Goal: Information Seeking & Learning: Learn about a topic

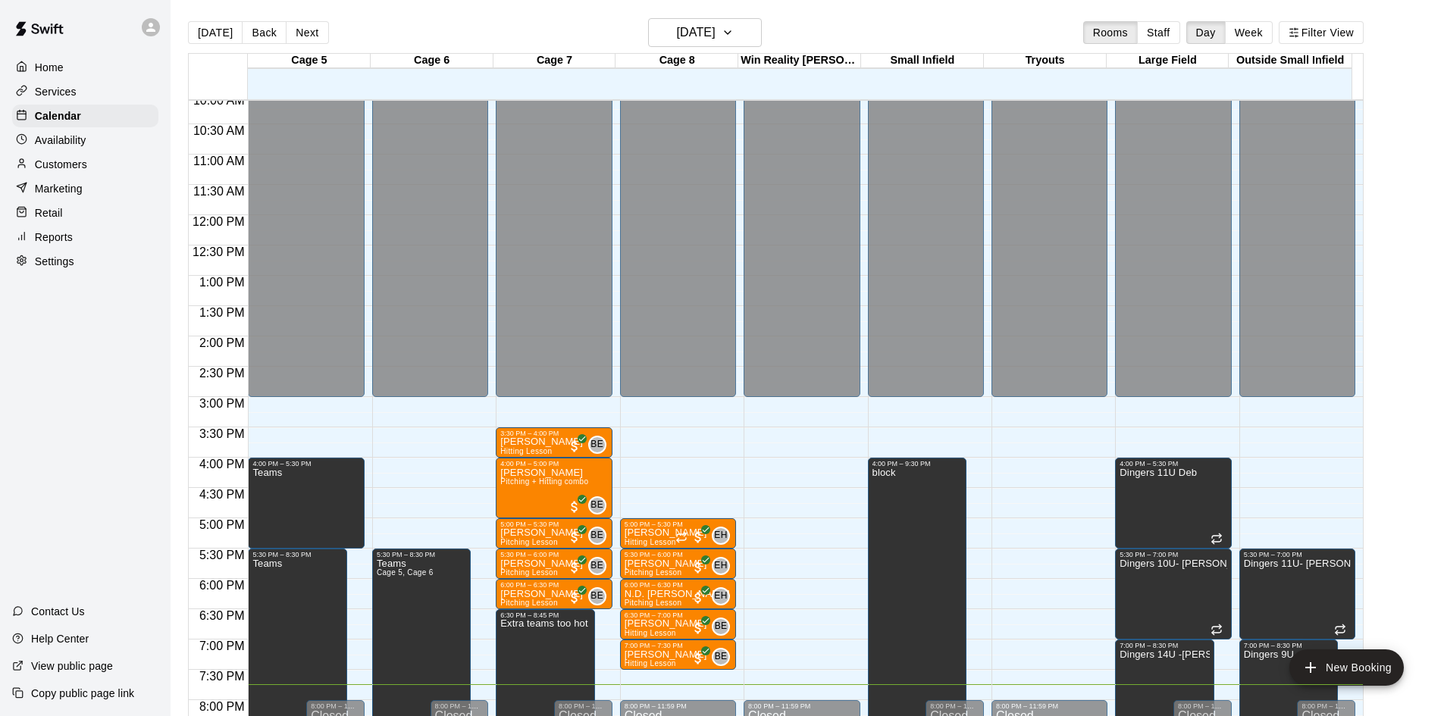
scroll to position [795, 0]
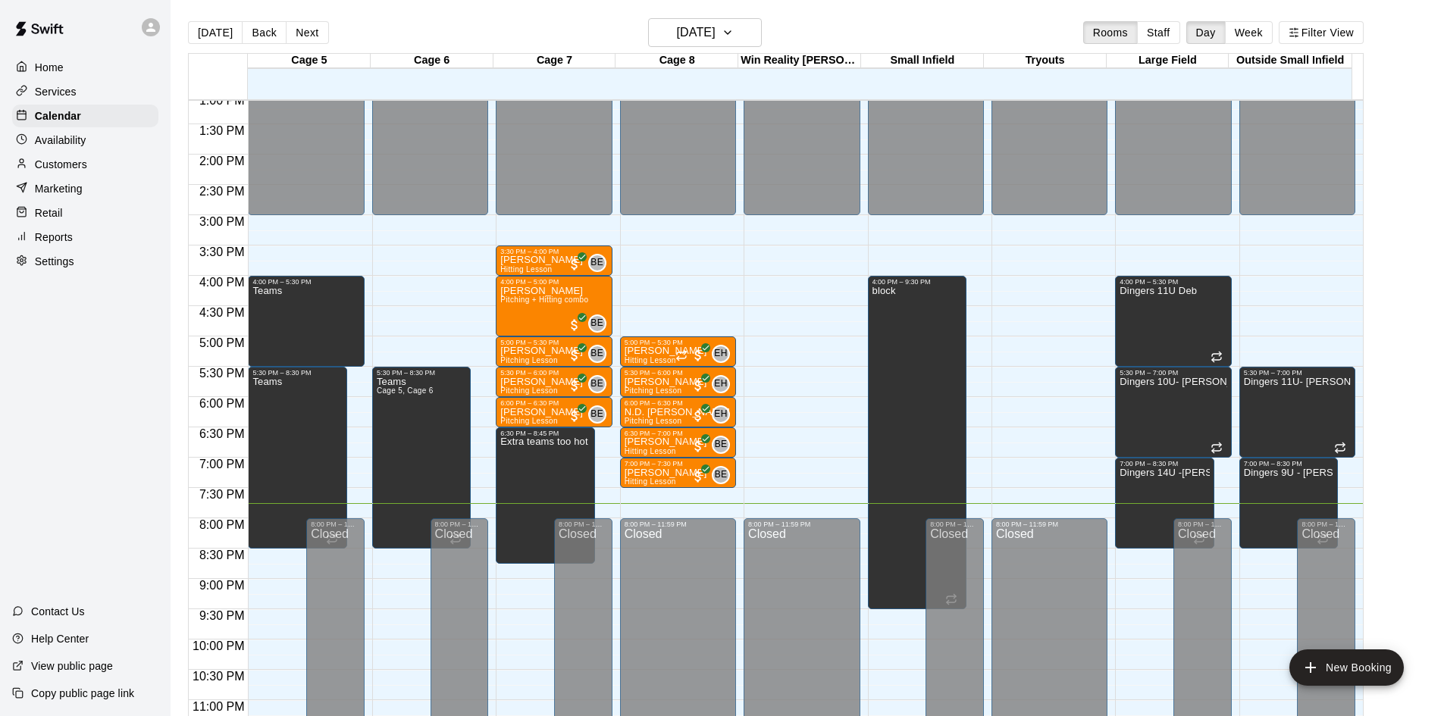
click at [27, 159] on div "Customers" at bounding box center [85, 164] width 146 height 23
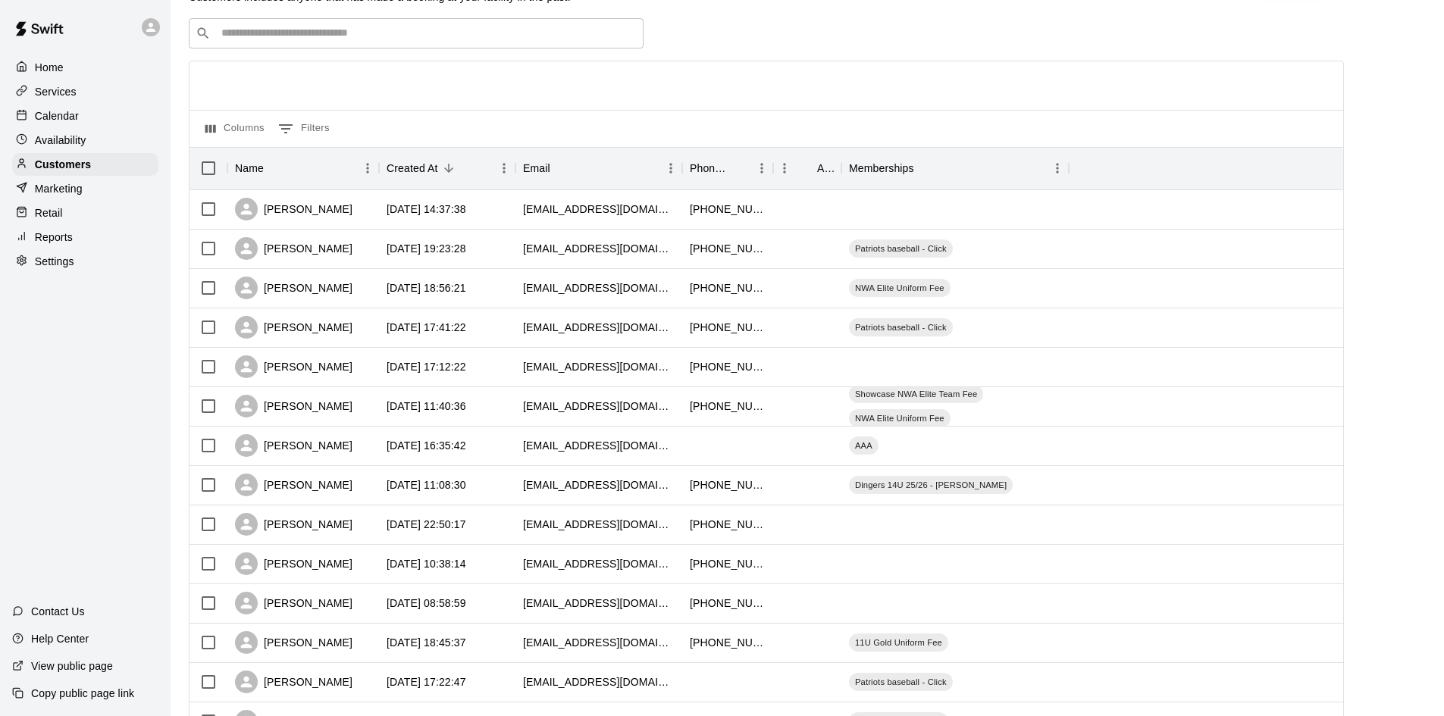
scroll to position [76, 0]
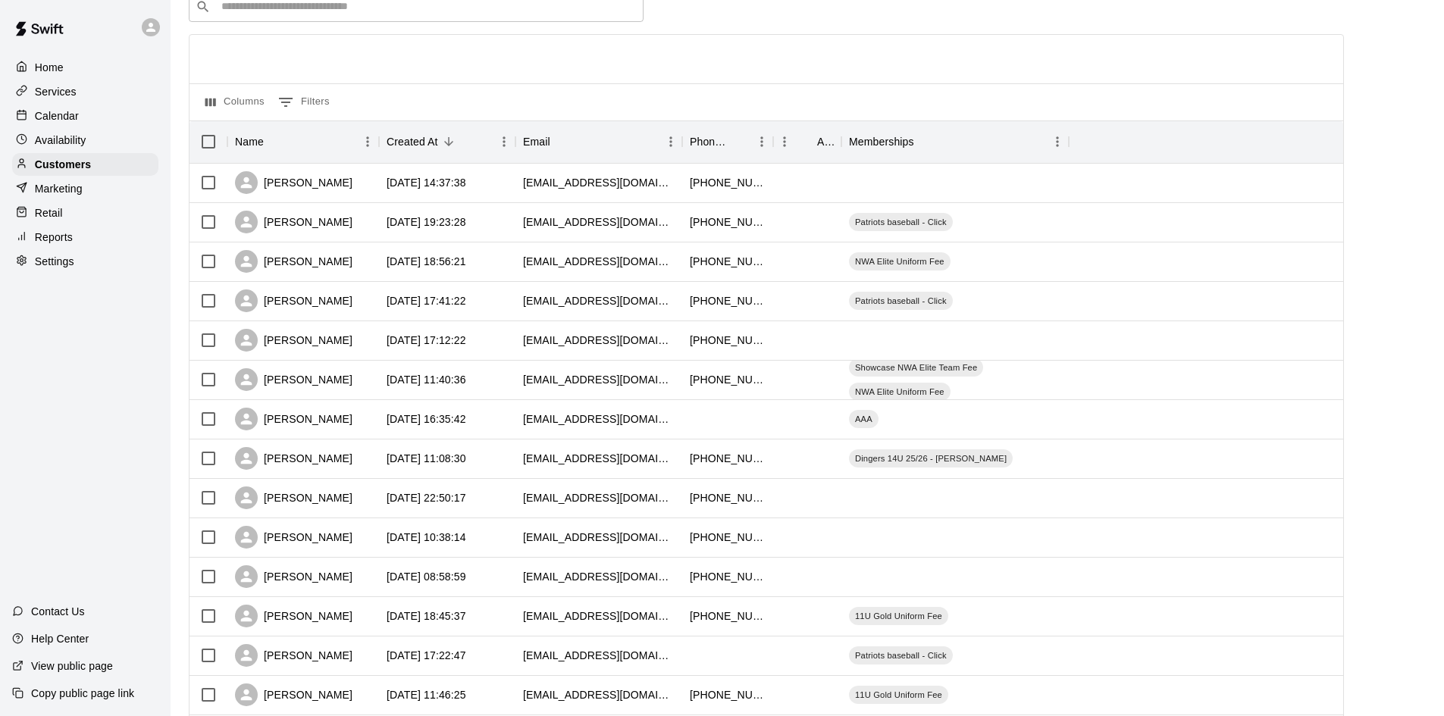
click at [83, 193] on div "Marketing" at bounding box center [85, 188] width 146 height 23
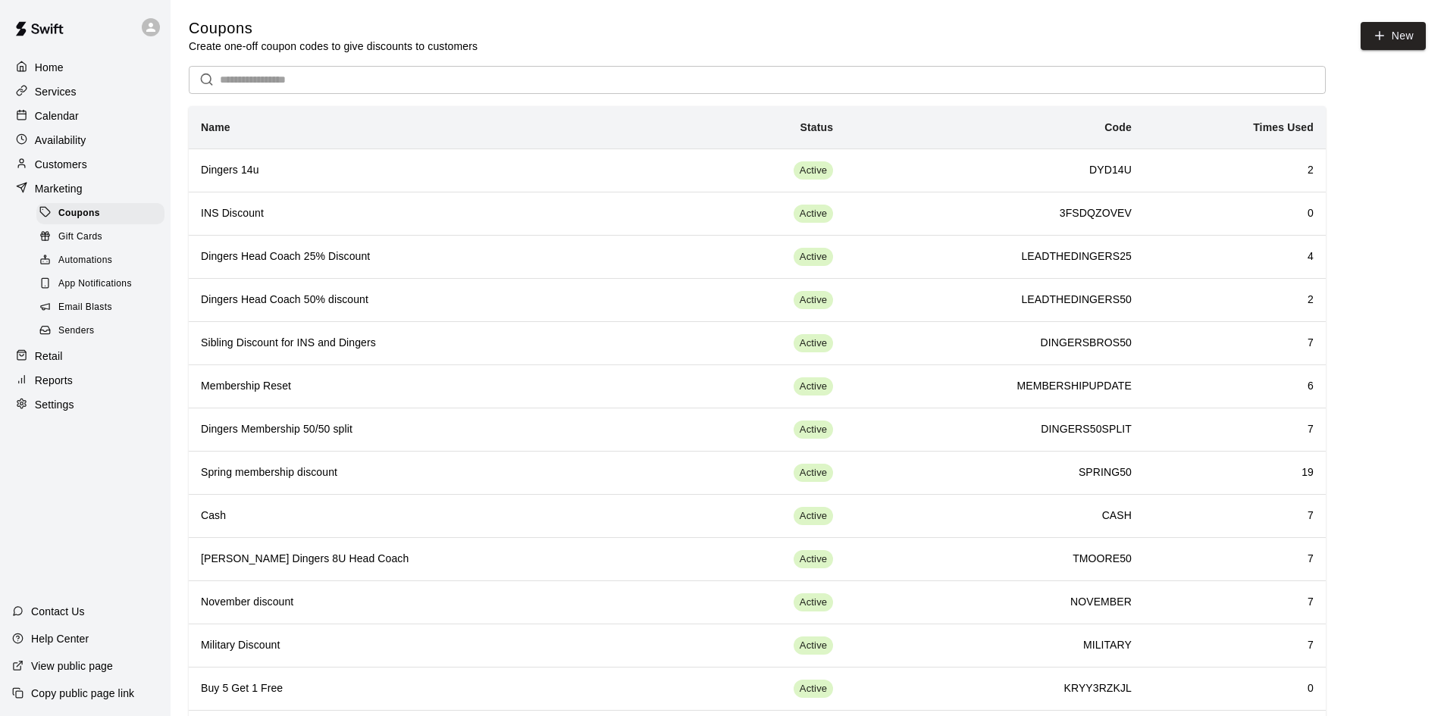
click at [79, 160] on p "Customers" at bounding box center [61, 164] width 52 height 15
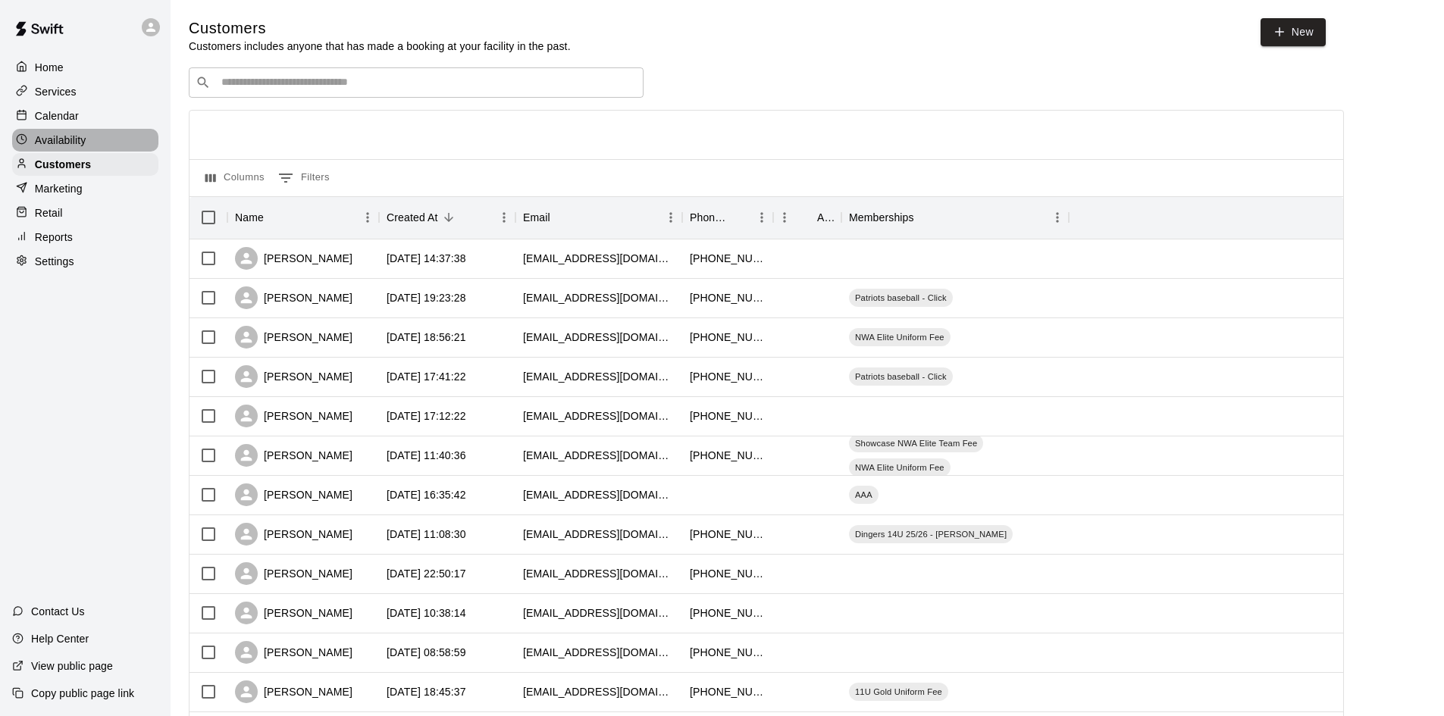
click at [43, 130] on div "Home Services Calendar Availability Customers Marketing Retail Reports Settings" at bounding box center [85, 165] width 171 height 220
click at [45, 121] on p "Calendar" at bounding box center [57, 115] width 44 height 15
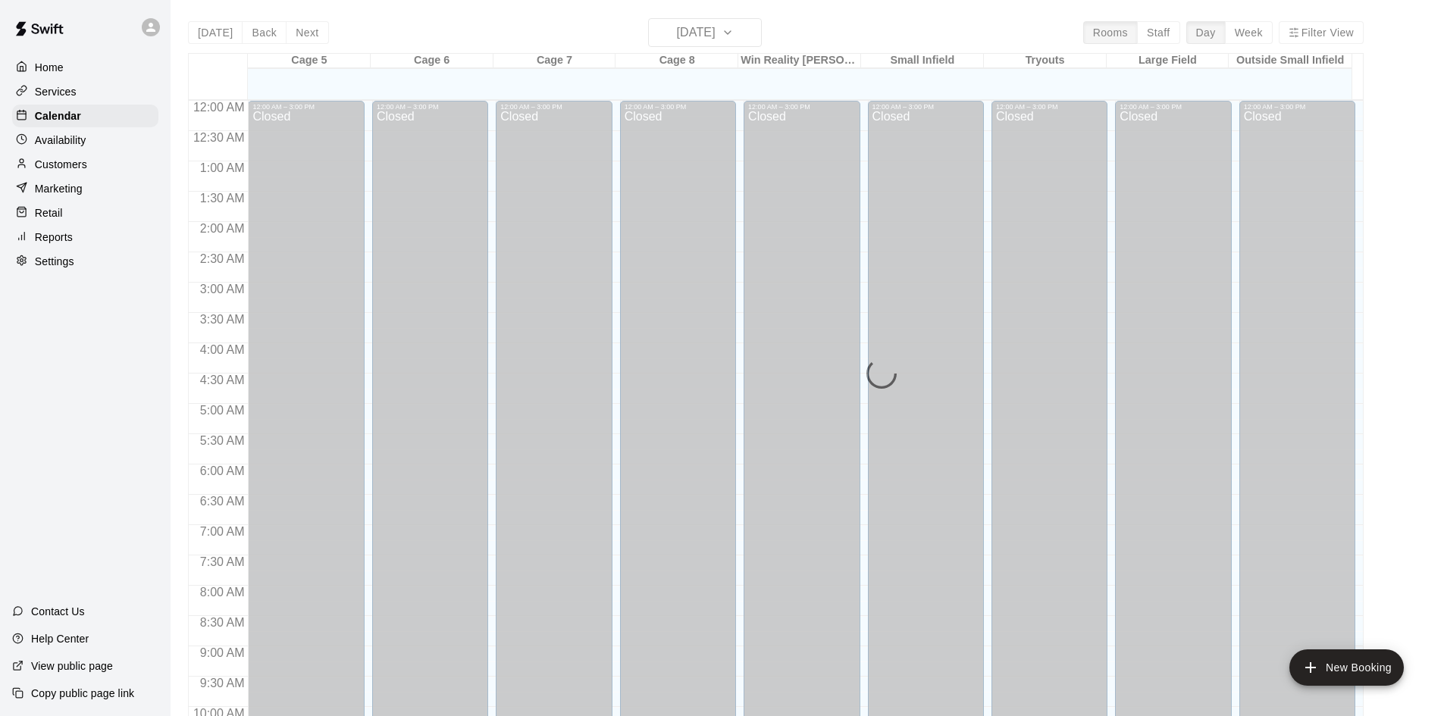
scroll to position [777, 0]
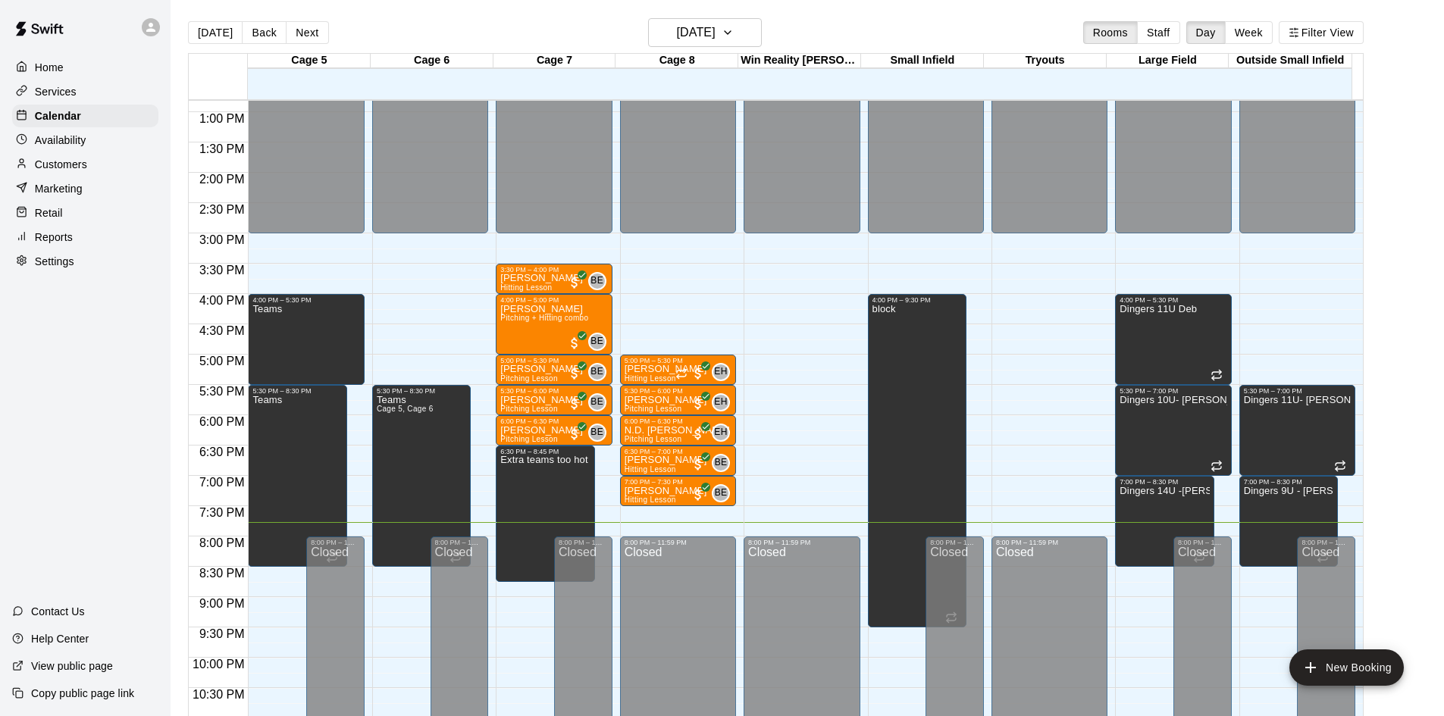
click at [302, 23] on button "Next" at bounding box center [307, 32] width 42 height 23
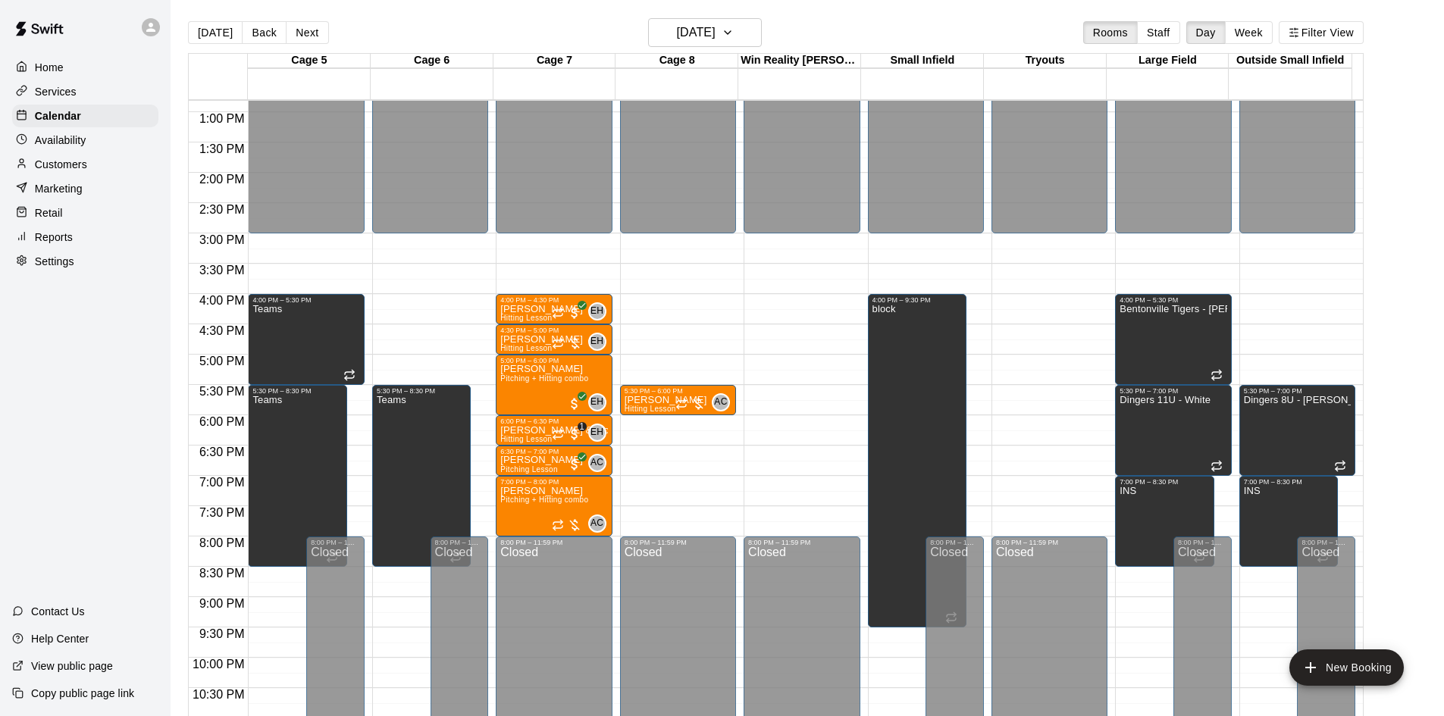
click at [302, 23] on button "Next" at bounding box center [307, 32] width 42 height 23
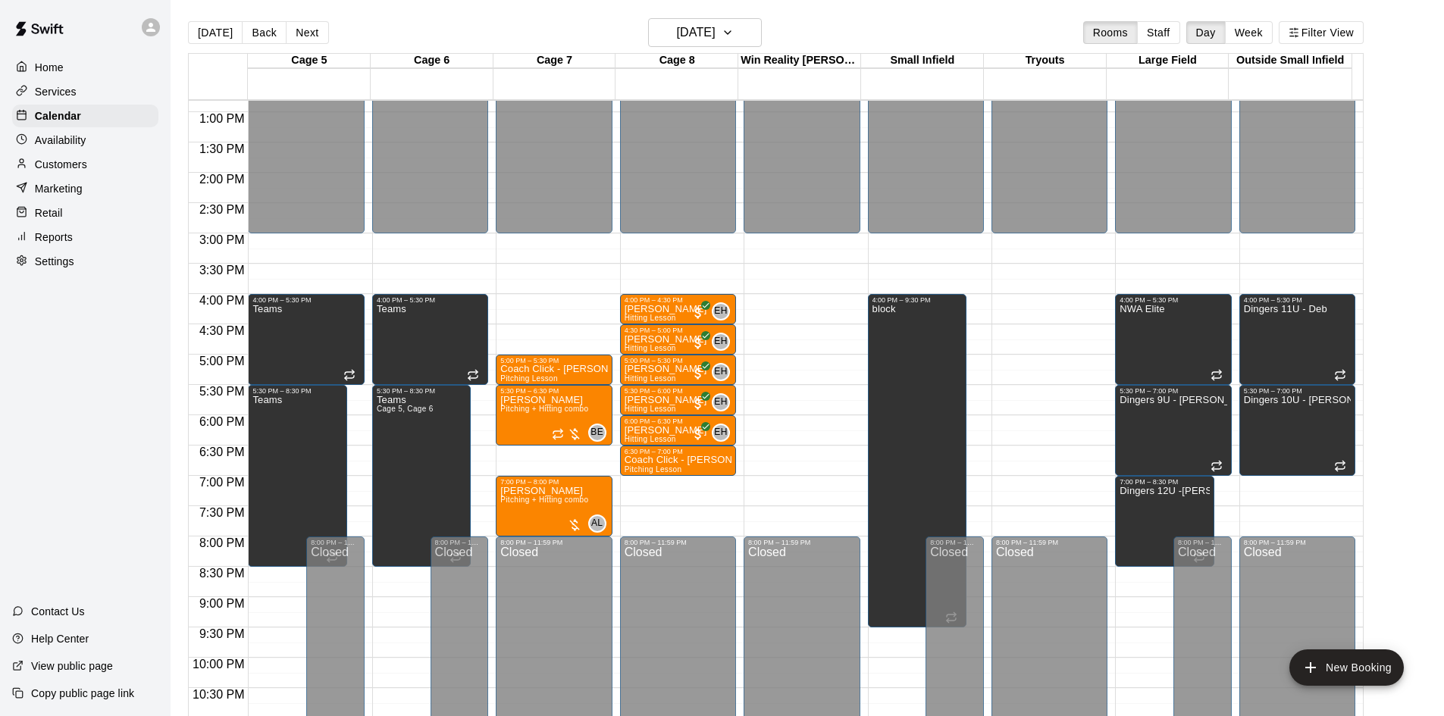
click at [302, 24] on button "Next" at bounding box center [307, 32] width 42 height 23
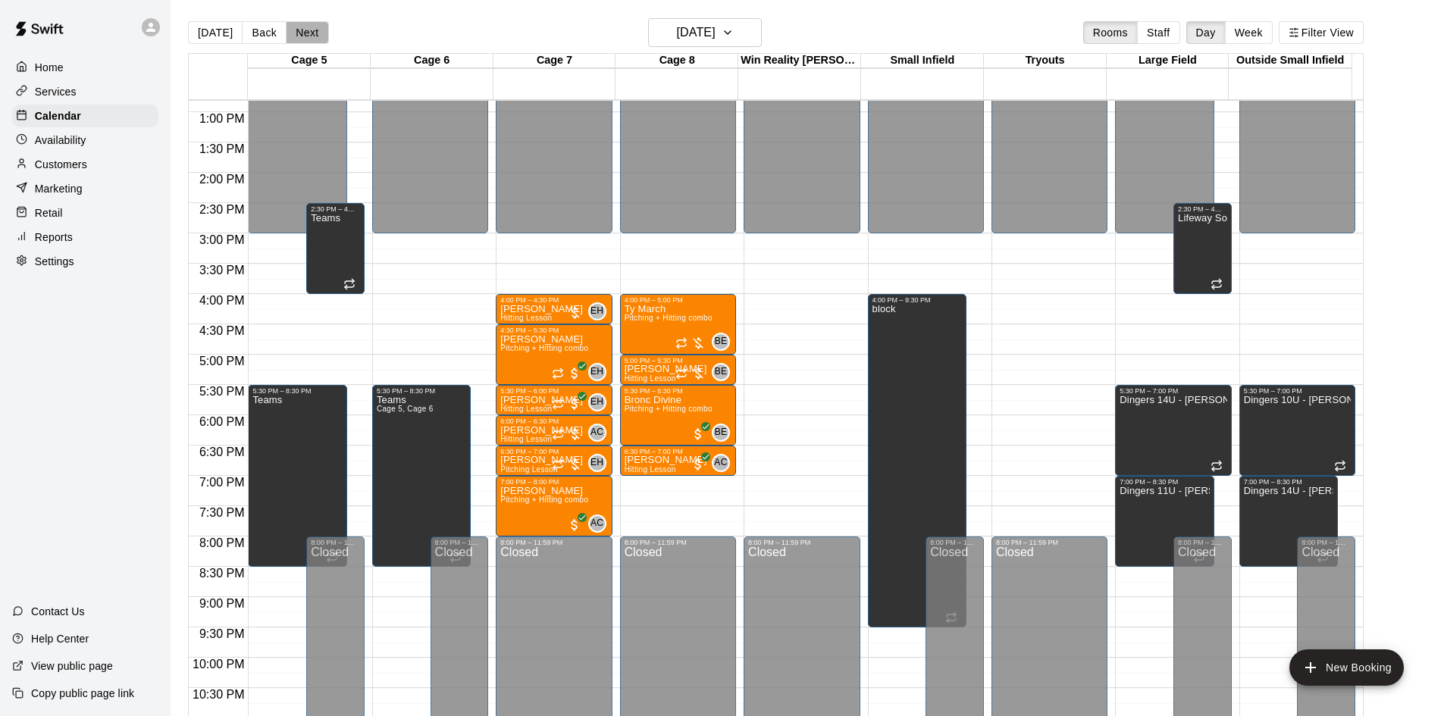
click at [302, 24] on button "Next" at bounding box center [307, 32] width 42 height 23
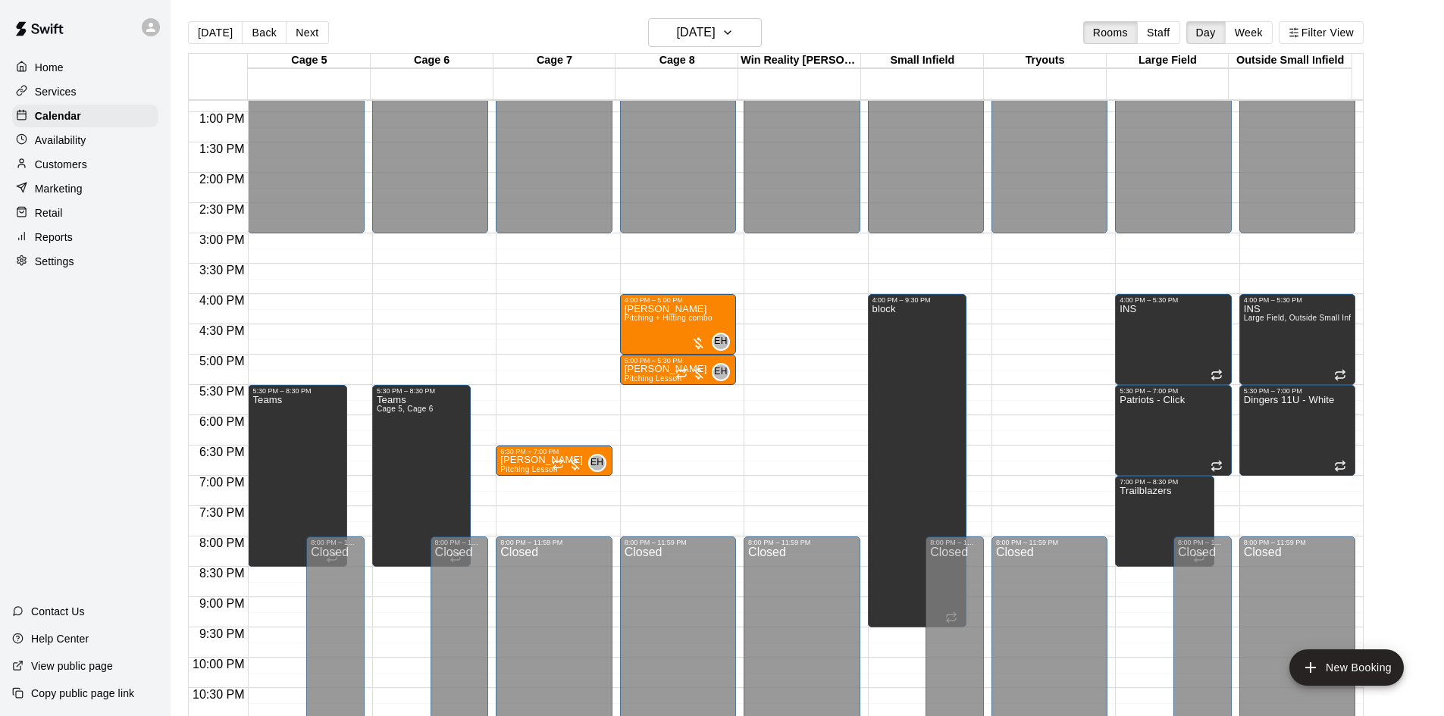
click at [302, 24] on button "Next" at bounding box center [307, 32] width 42 height 23
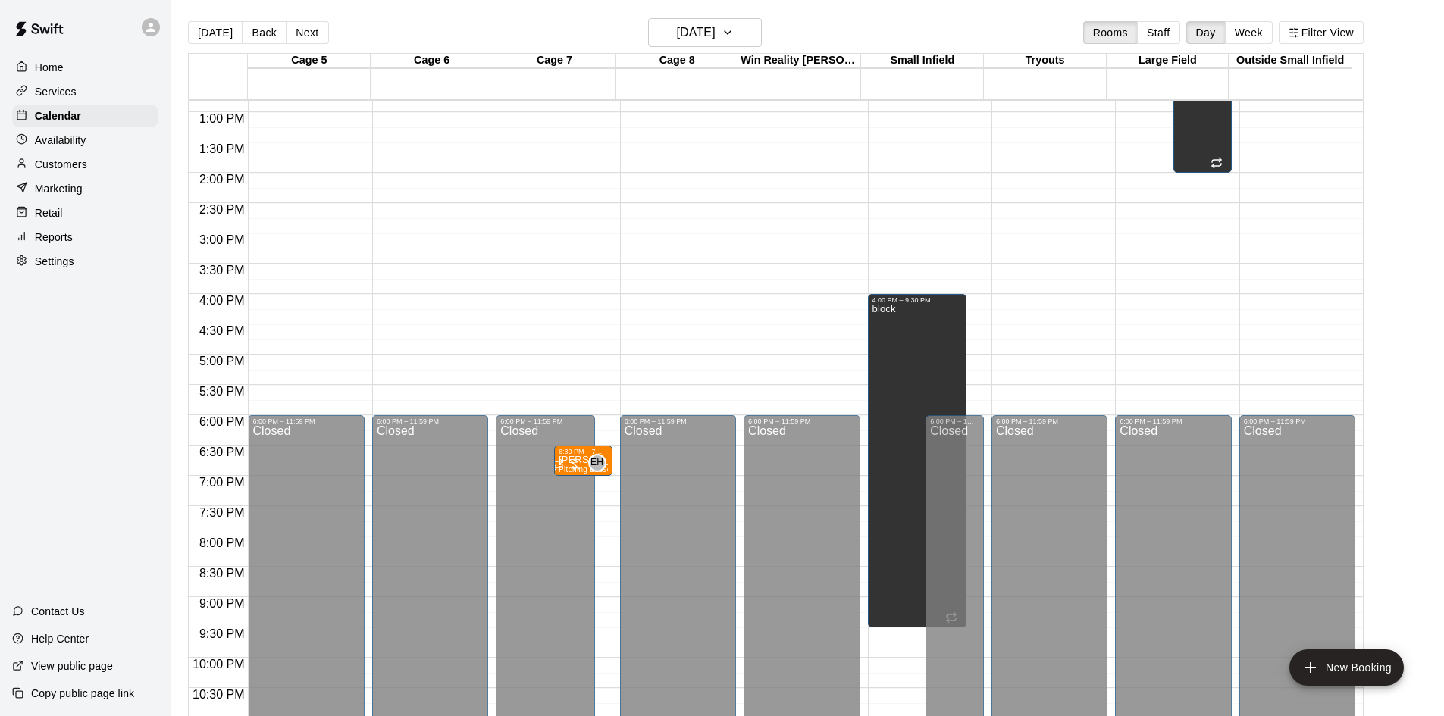
click at [286, 39] on button "Next" at bounding box center [307, 32] width 42 height 23
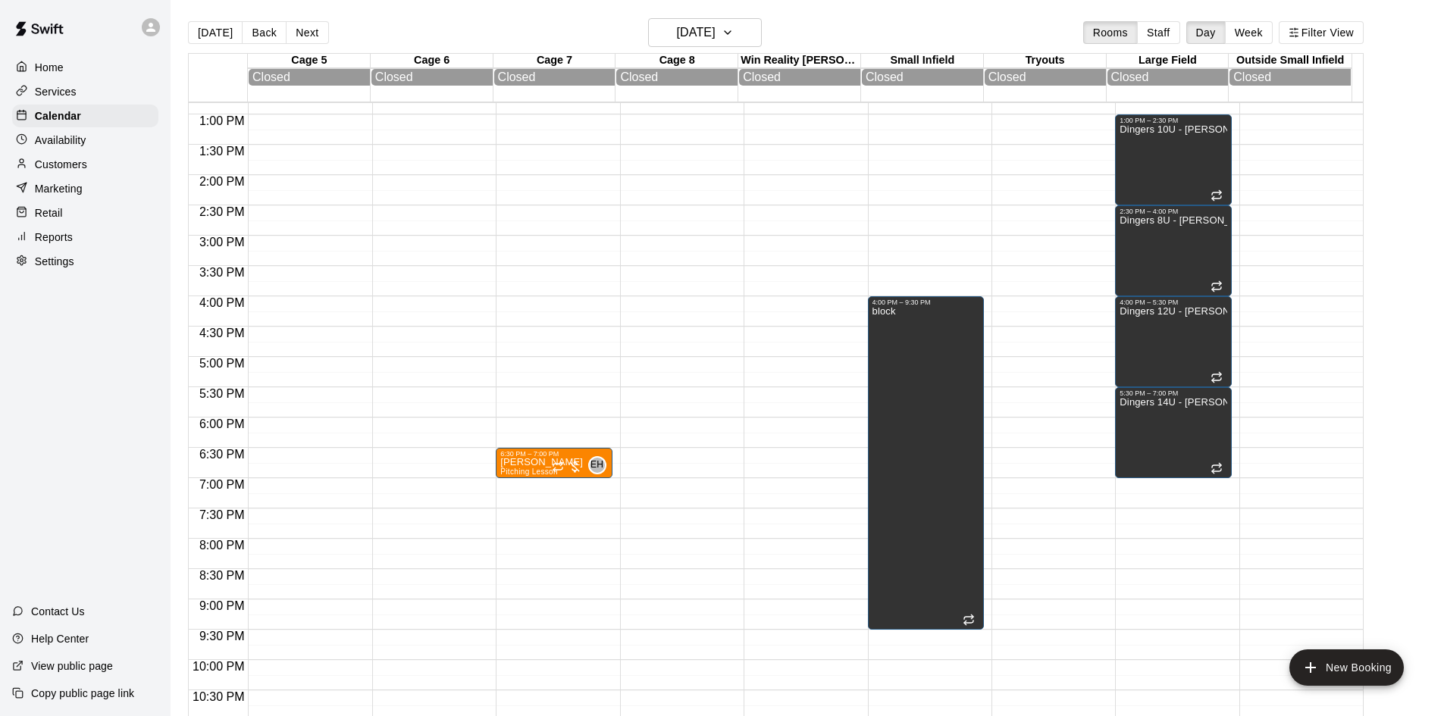
click at [336, 49] on div "[DATE] Back [DATE][DATE] Rooms Staff Day Week Filter View" at bounding box center [775, 35] width 1175 height 35
click at [322, 39] on button "Next" at bounding box center [307, 32] width 42 height 23
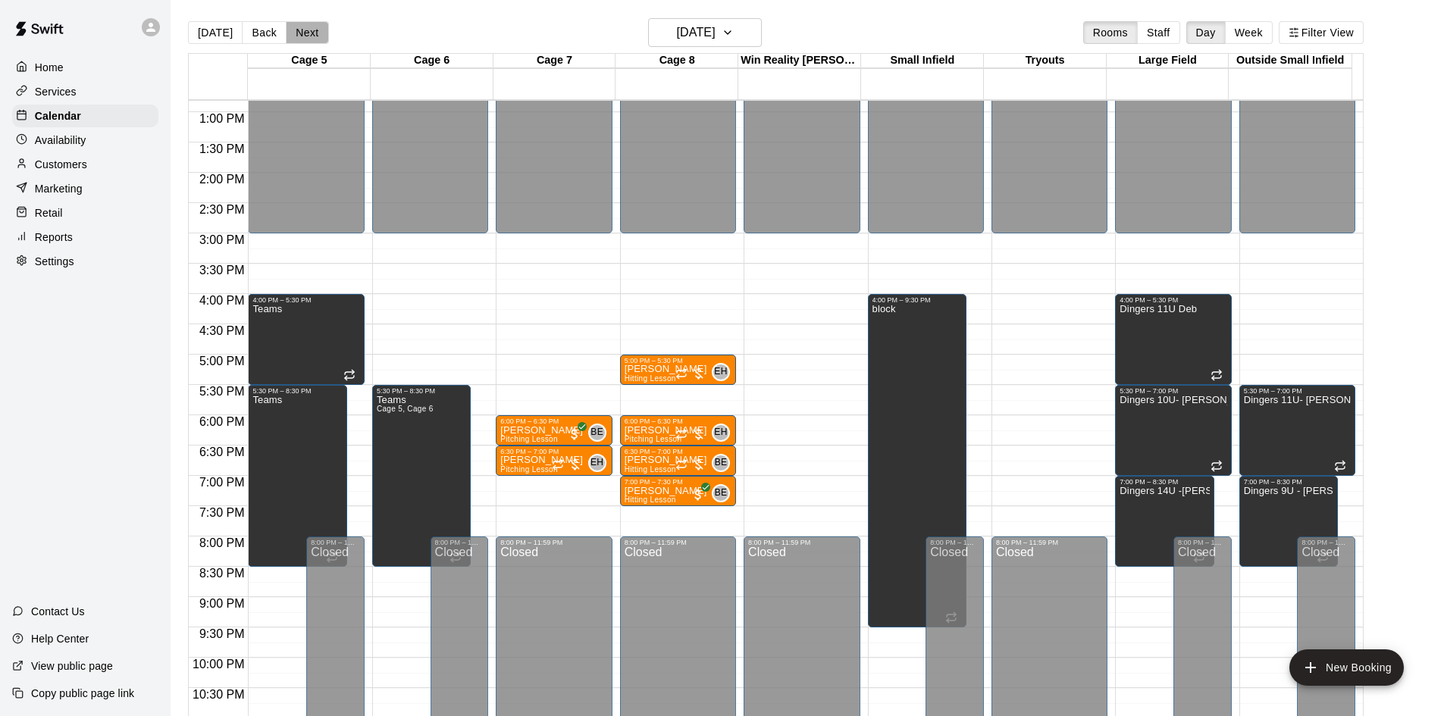
click at [305, 30] on button "Next" at bounding box center [307, 32] width 42 height 23
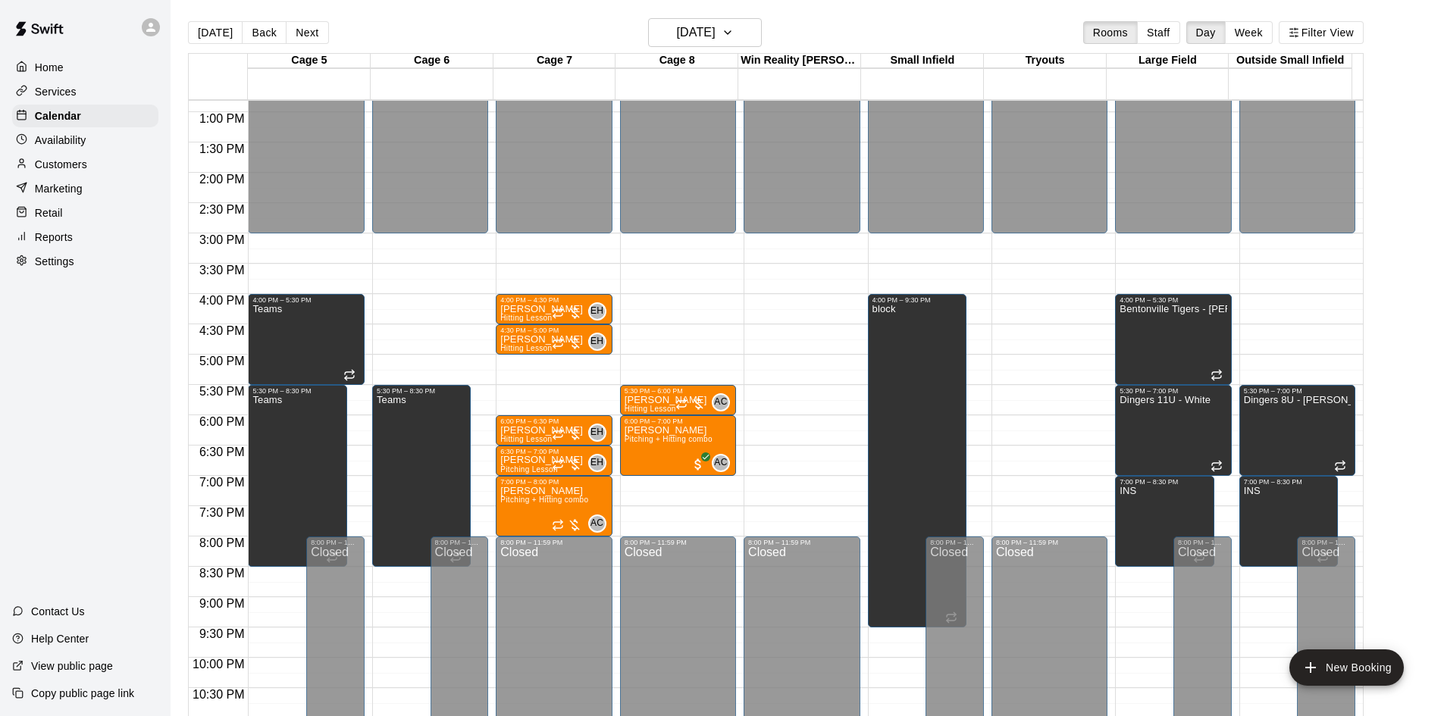
click at [305, 30] on button "Next" at bounding box center [307, 32] width 42 height 23
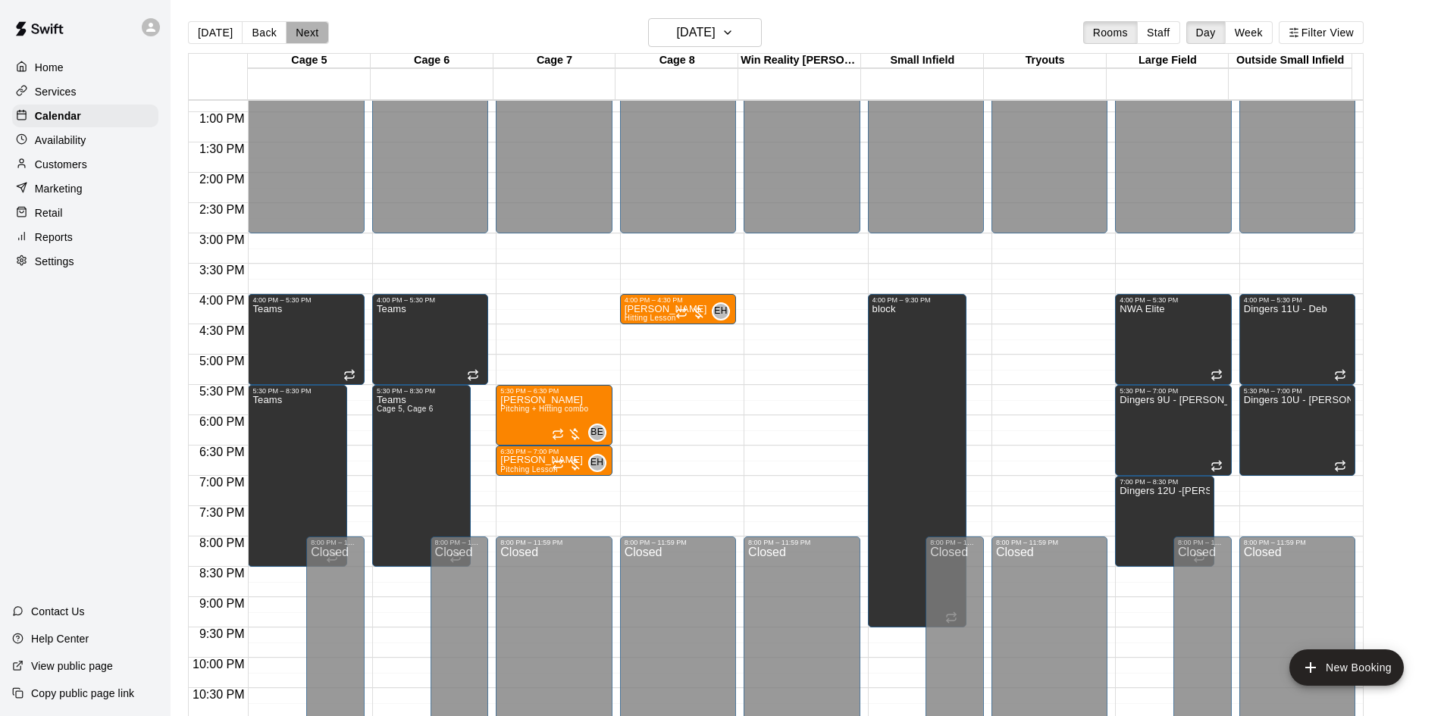
click at [305, 30] on button "Next" at bounding box center [307, 32] width 42 height 23
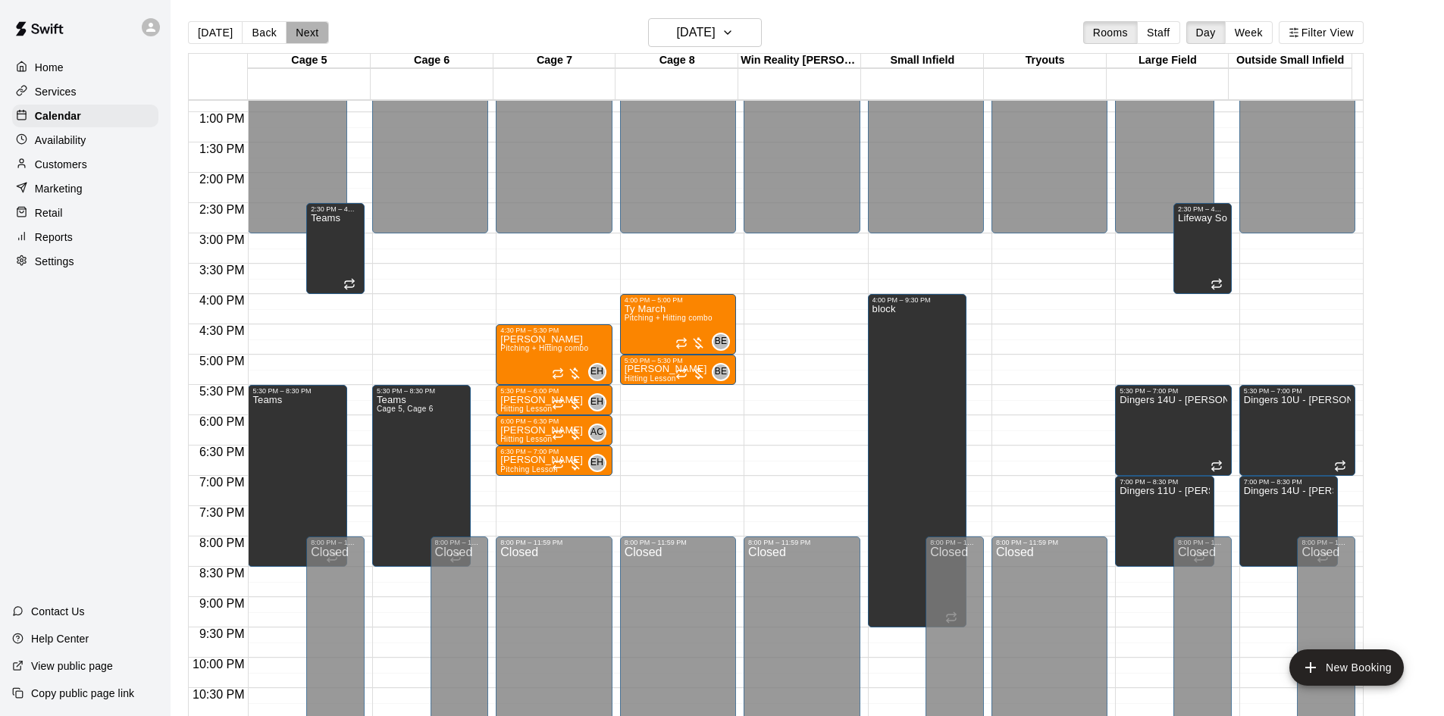
click at [305, 30] on button "Next" at bounding box center [307, 32] width 42 height 23
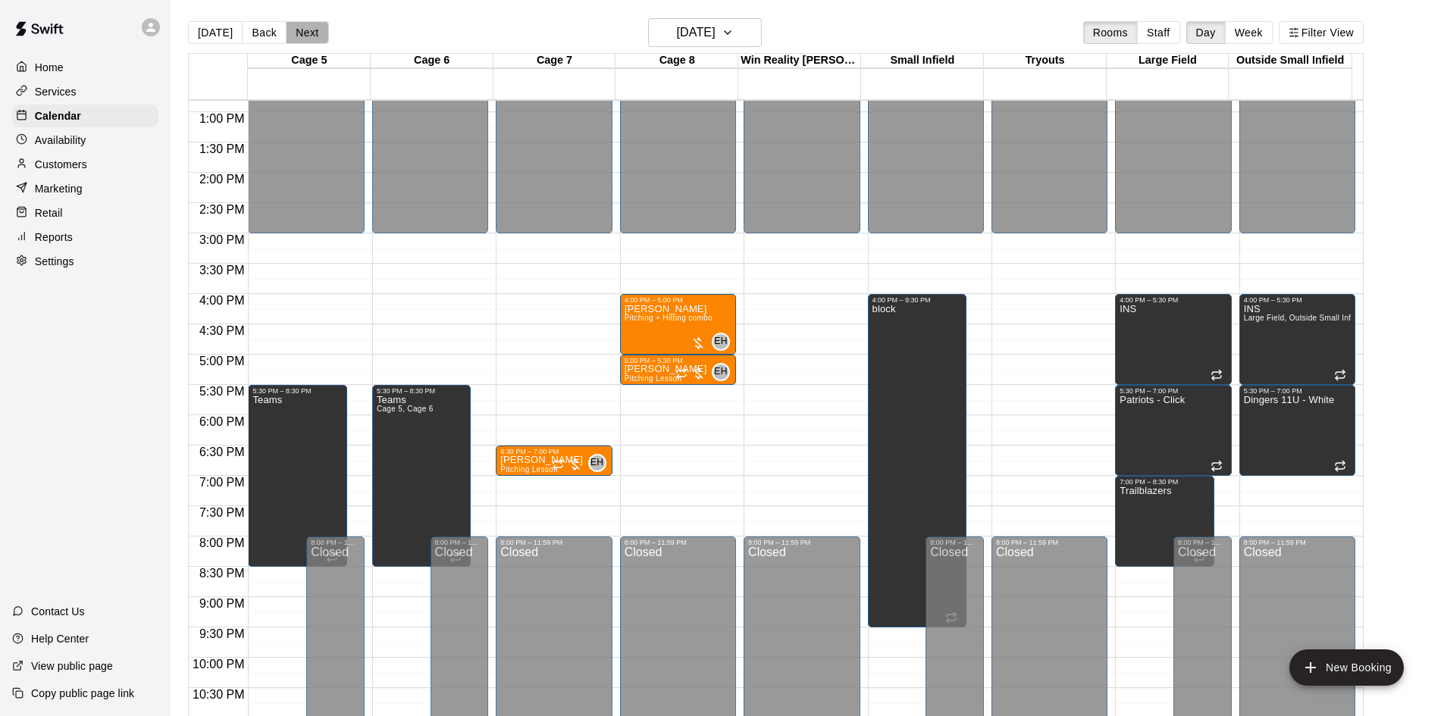
click at [305, 30] on button "Next" at bounding box center [307, 32] width 42 height 23
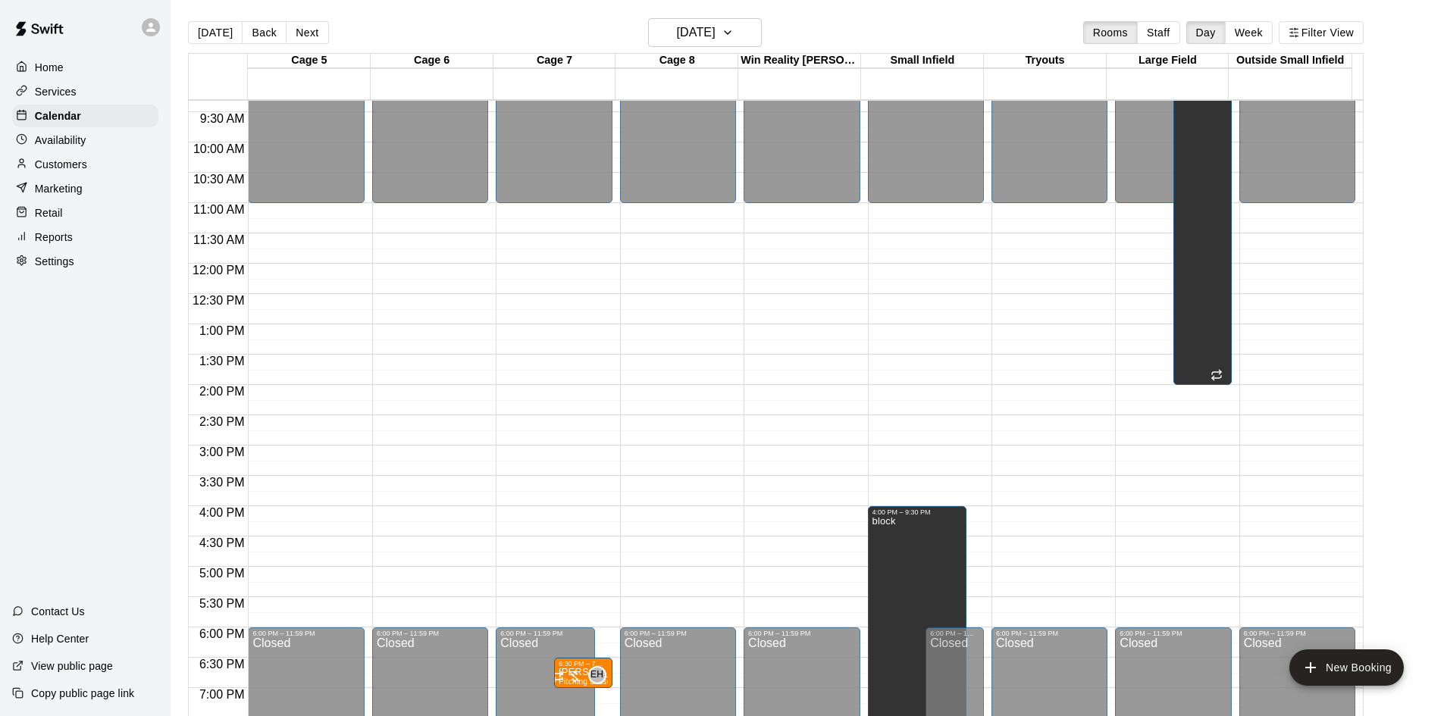
scroll to position [549, 0]
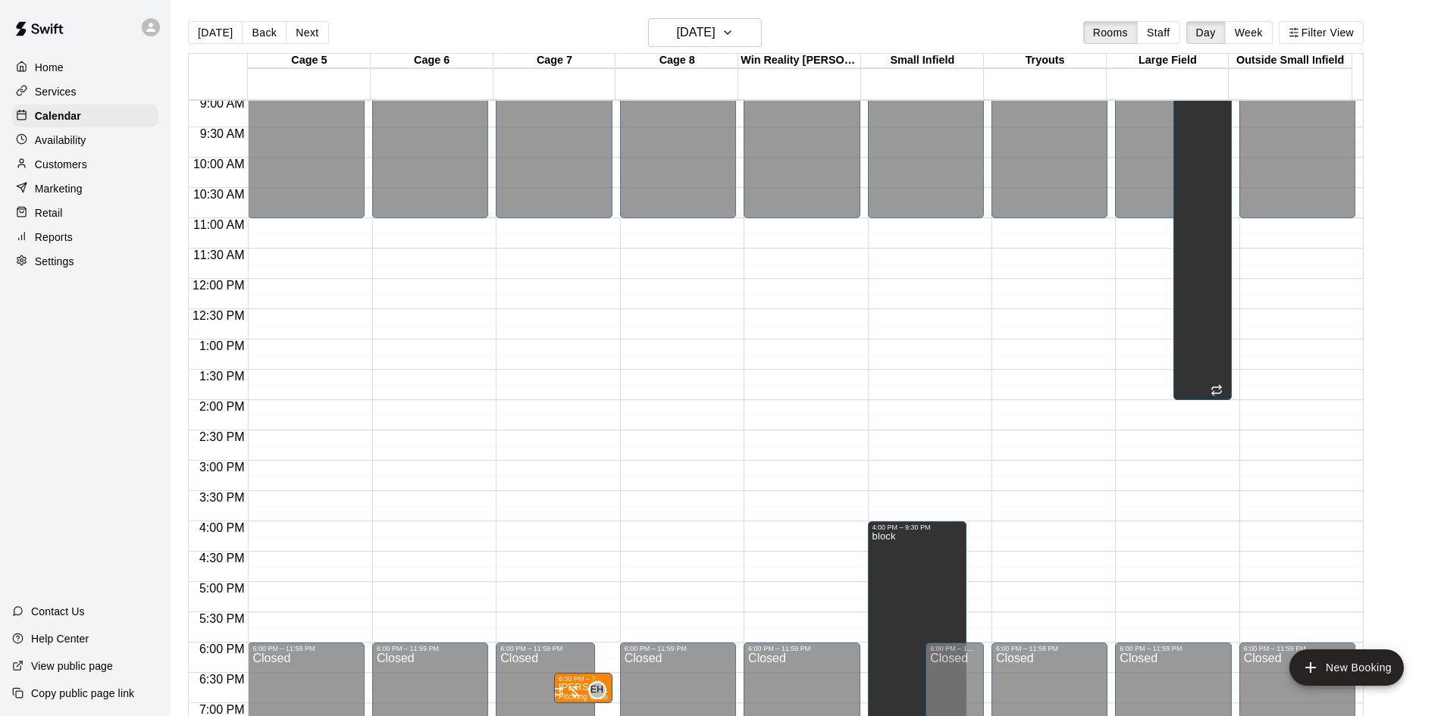
click at [317, 33] on button "Next" at bounding box center [307, 32] width 42 height 23
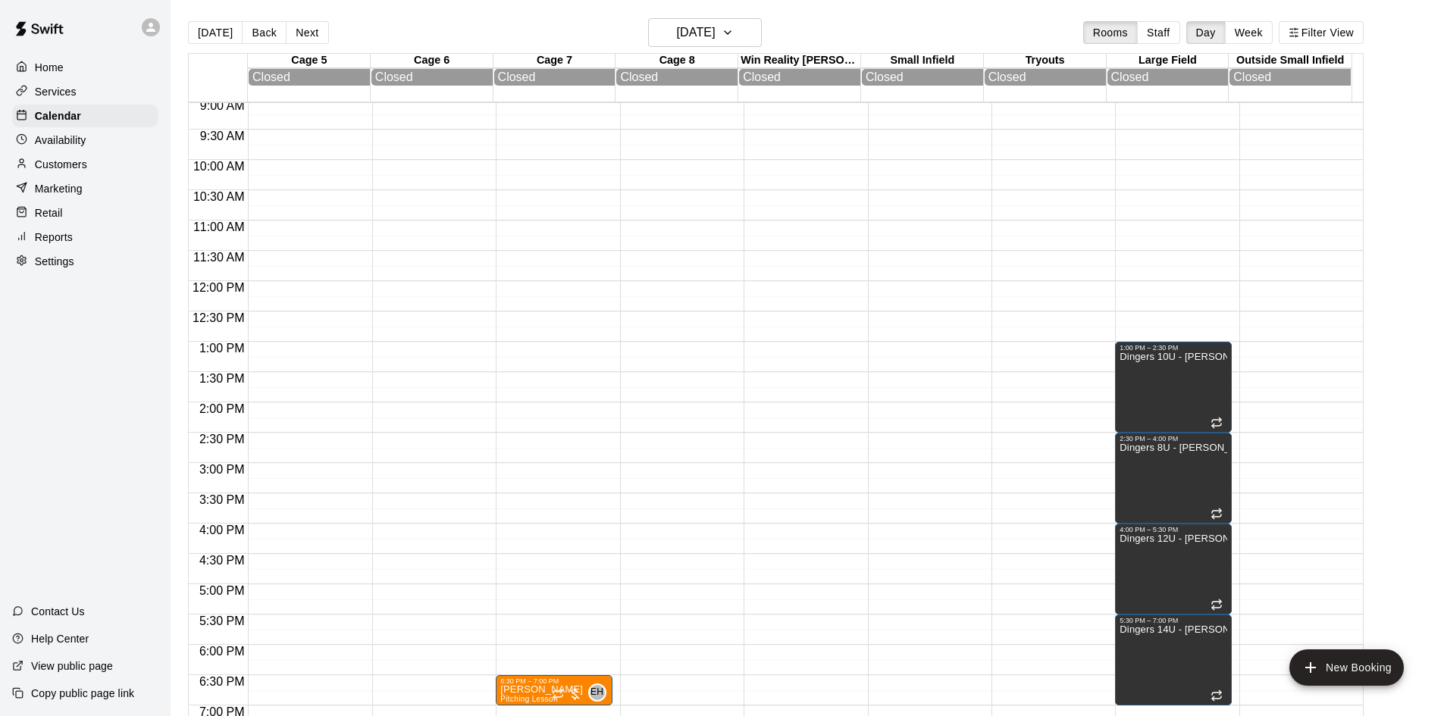
scroll to position [777, 0]
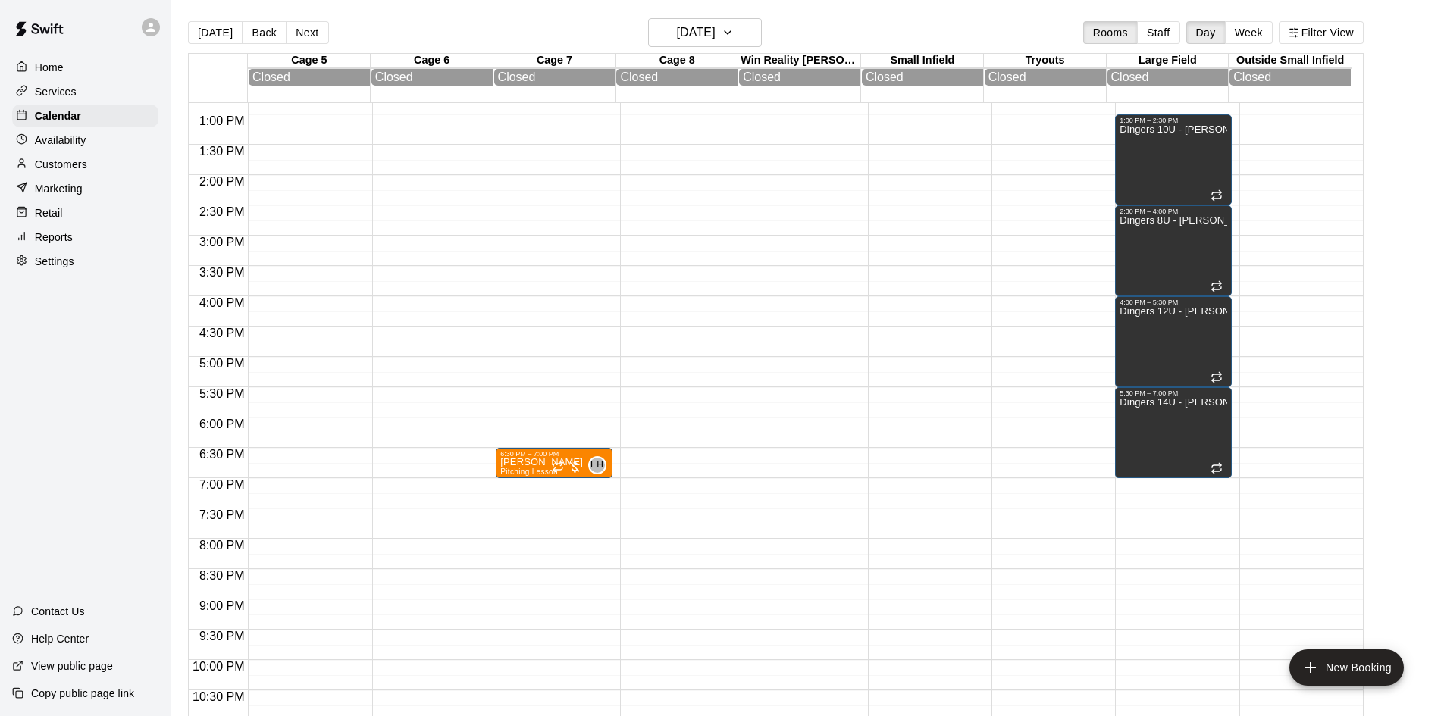
click at [317, 39] on button "Next" at bounding box center [307, 32] width 42 height 23
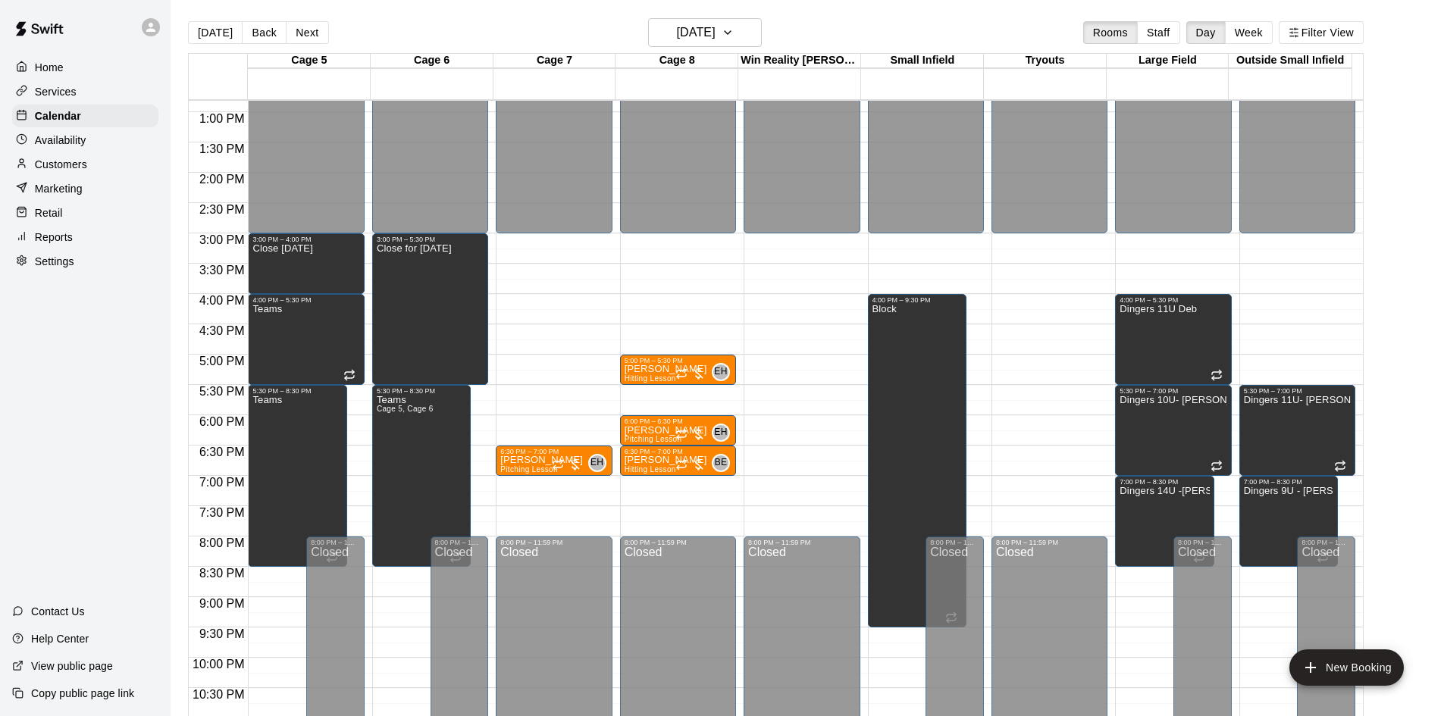
click at [57, 171] on p "Customers" at bounding box center [61, 164] width 52 height 15
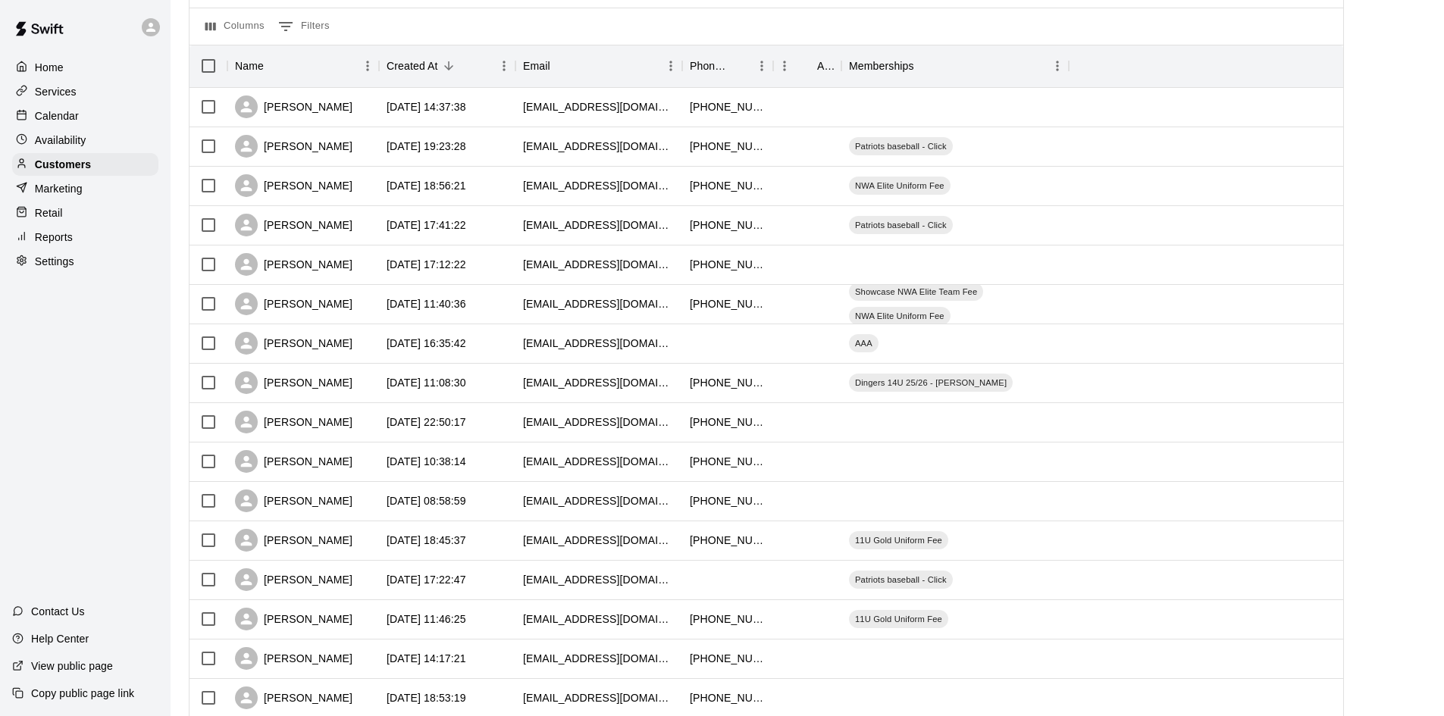
scroll to position [455, 0]
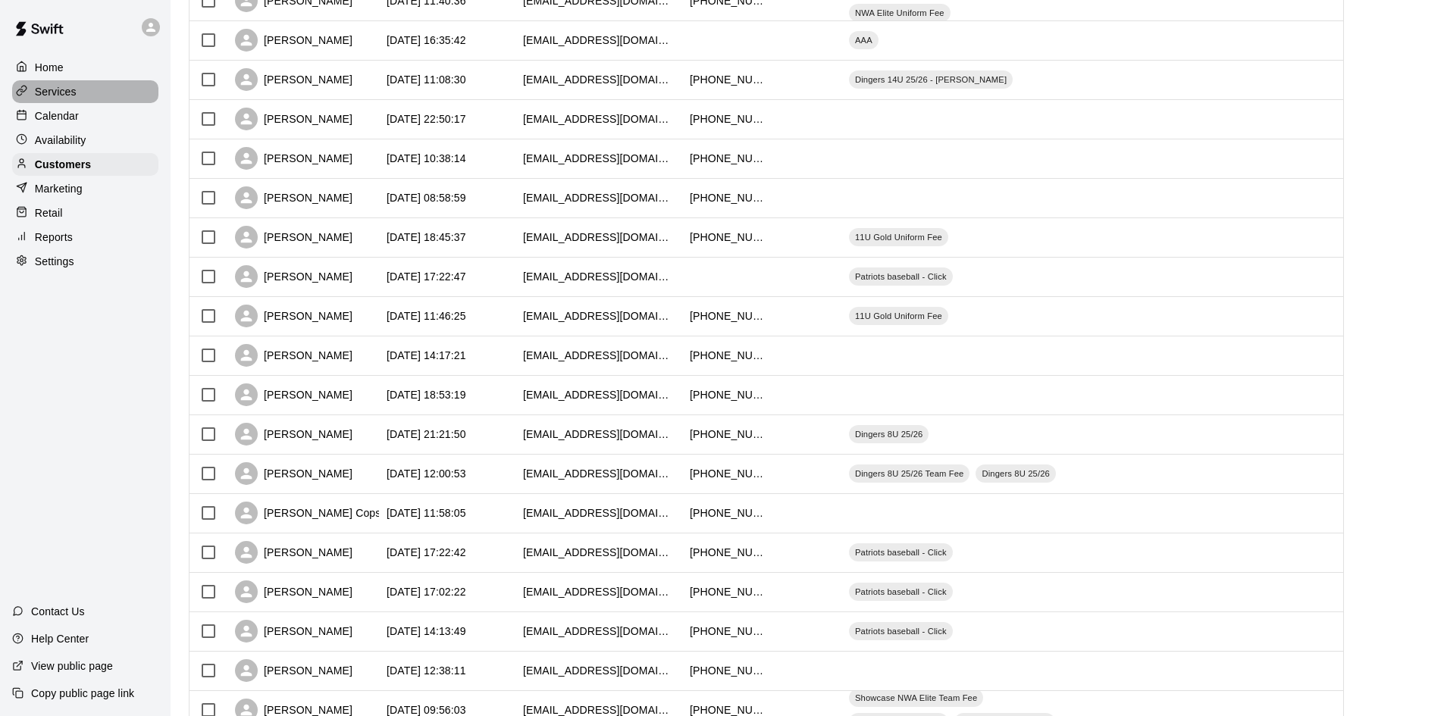
click at [56, 95] on p "Services" at bounding box center [56, 91] width 42 height 15
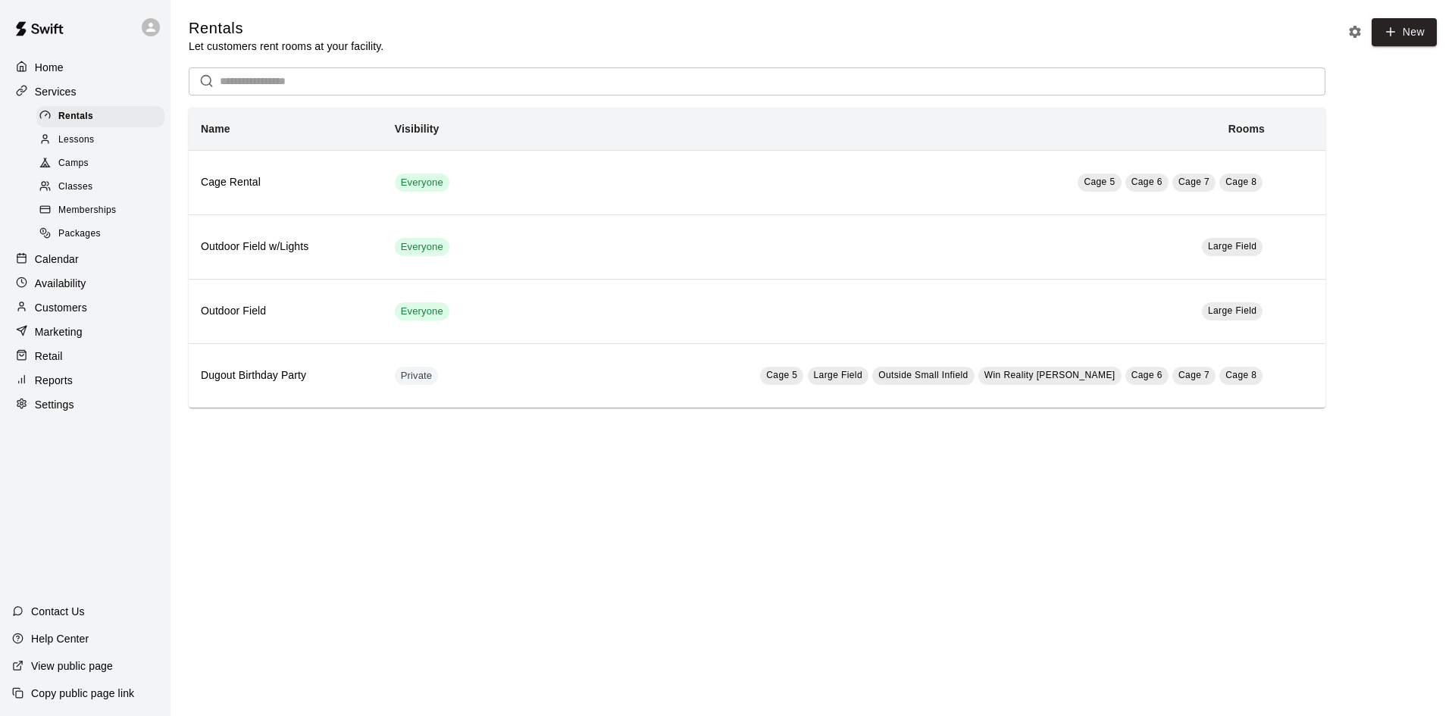
click at [83, 214] on span "Memberships" at bounding box center [87, 210] width 58 height 15
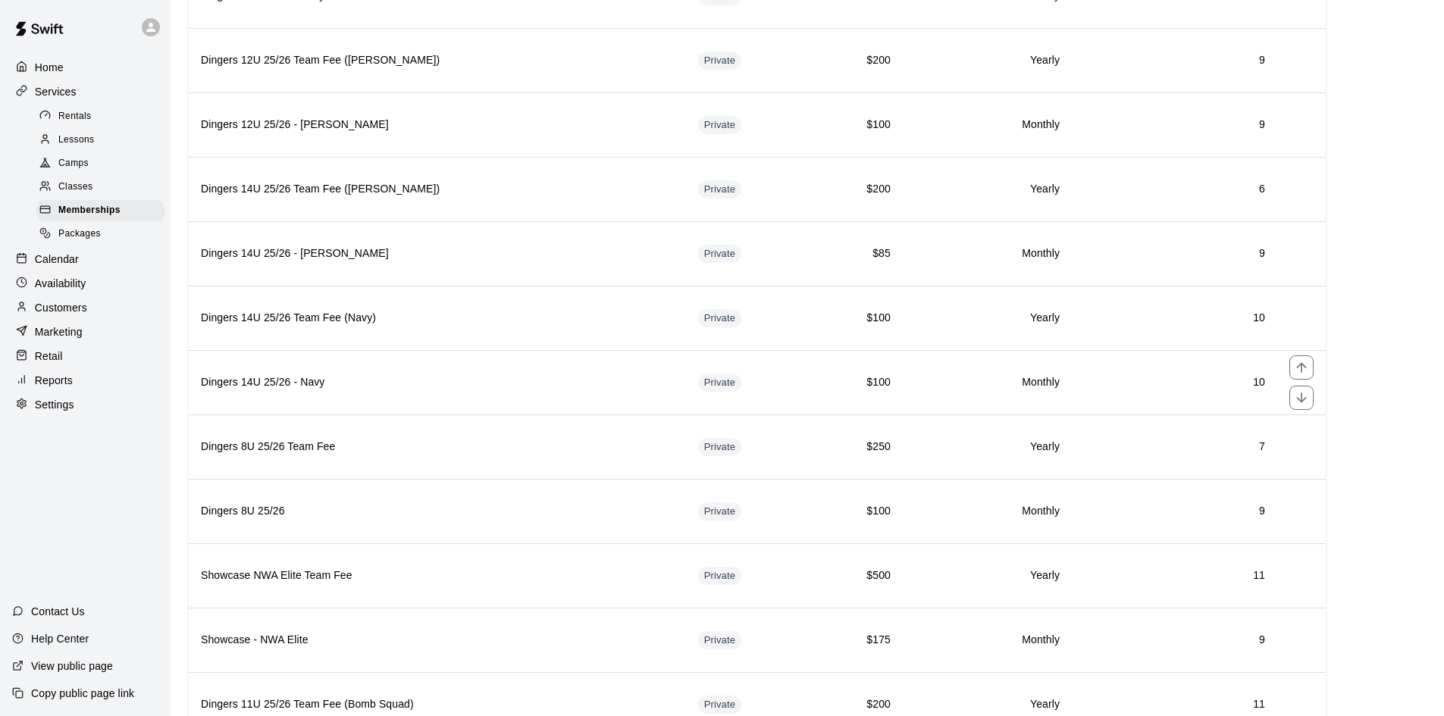
scroll to position [2501, 0]
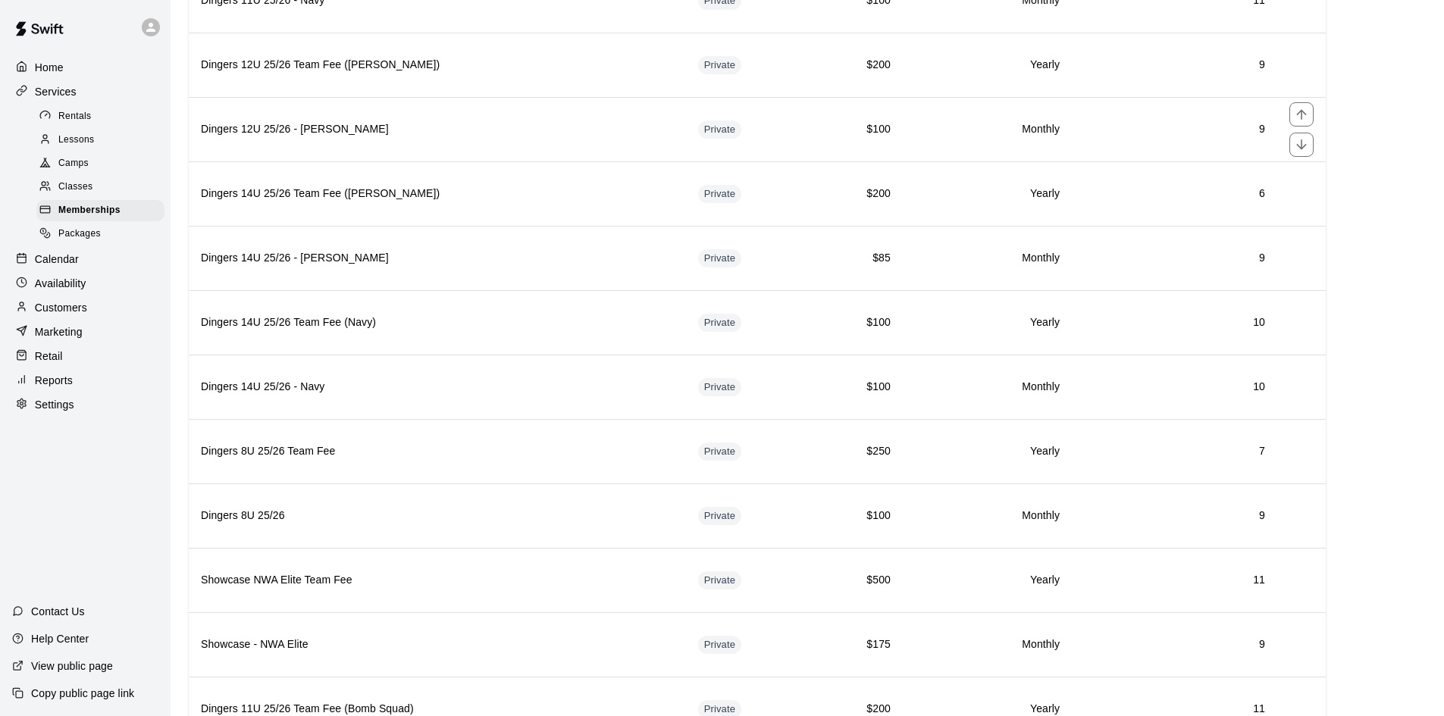
click at [505, 138] on h6 "Dingers 12U 25/26 - [PERSON_NAME]" at bounding box center [437, 129] width 473 height 17
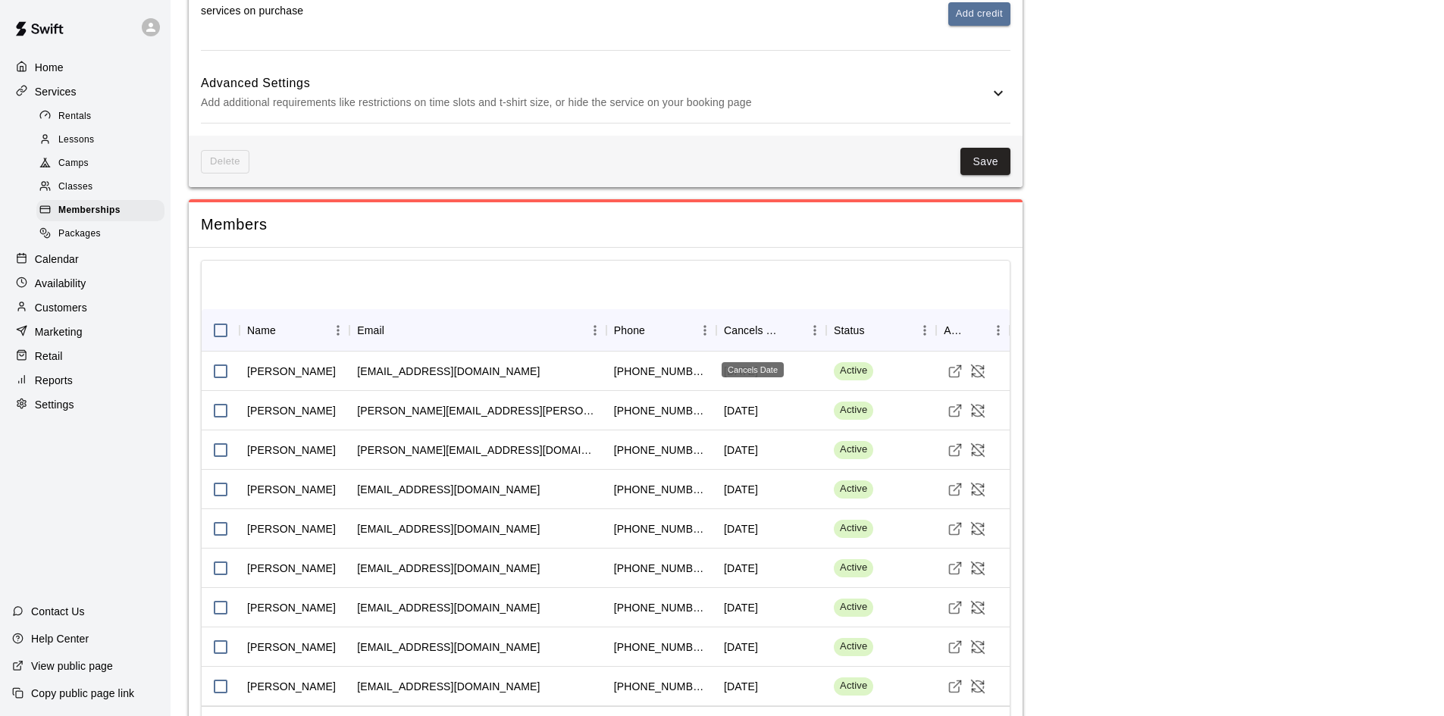
scroll to position [952, 0]
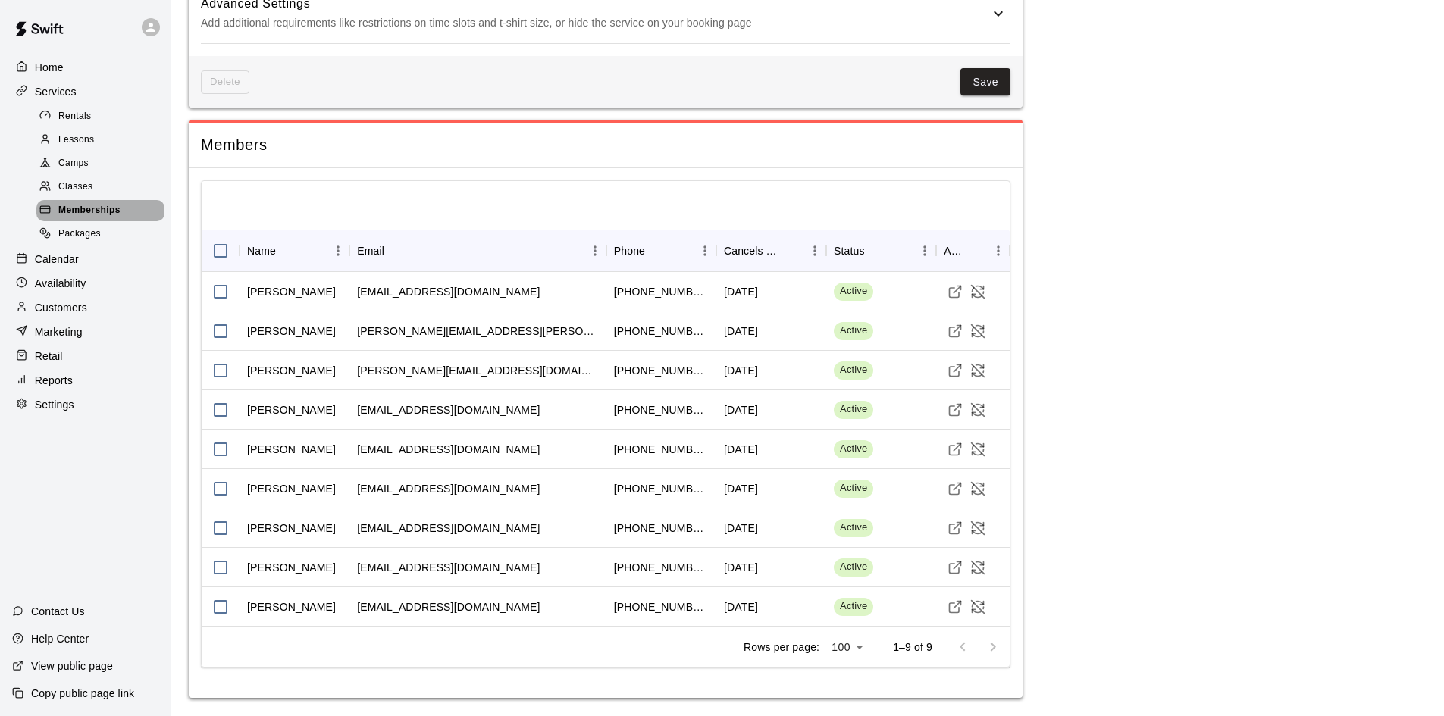
click at [83, 213] on span "Memberships" at bounding box center [89, 210] width 62 height 15
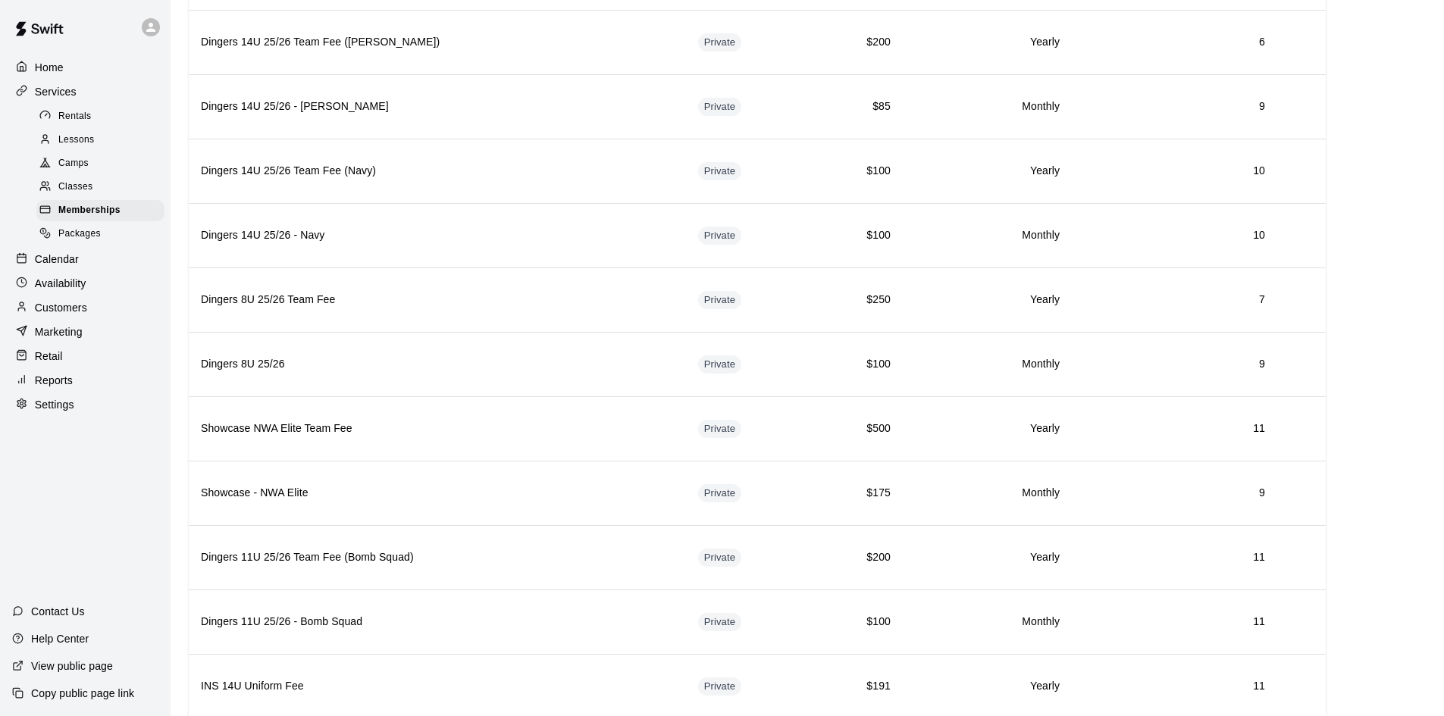
scroll to position [3151, 0]
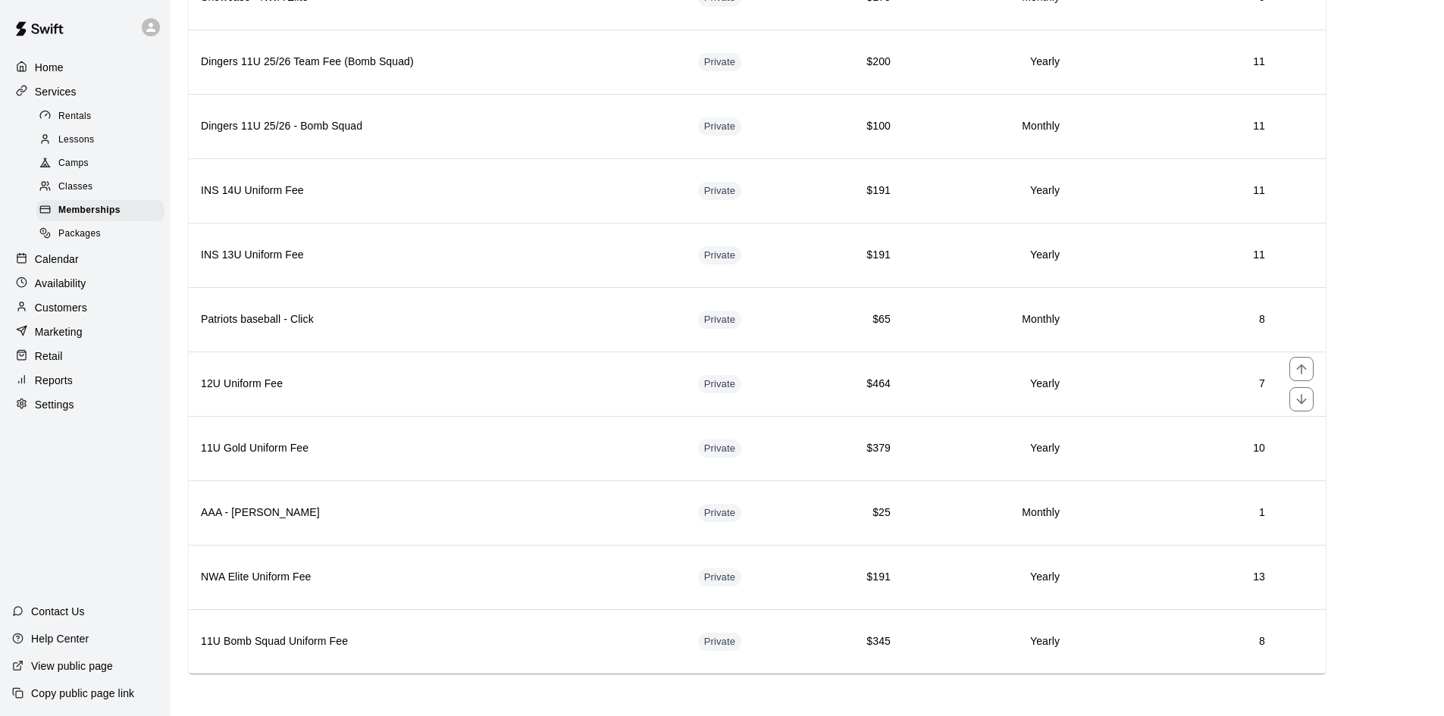
click at [354, 382] on h6 "12U Uniform Fee" at bounding box center [437, 384] width 473 height 17
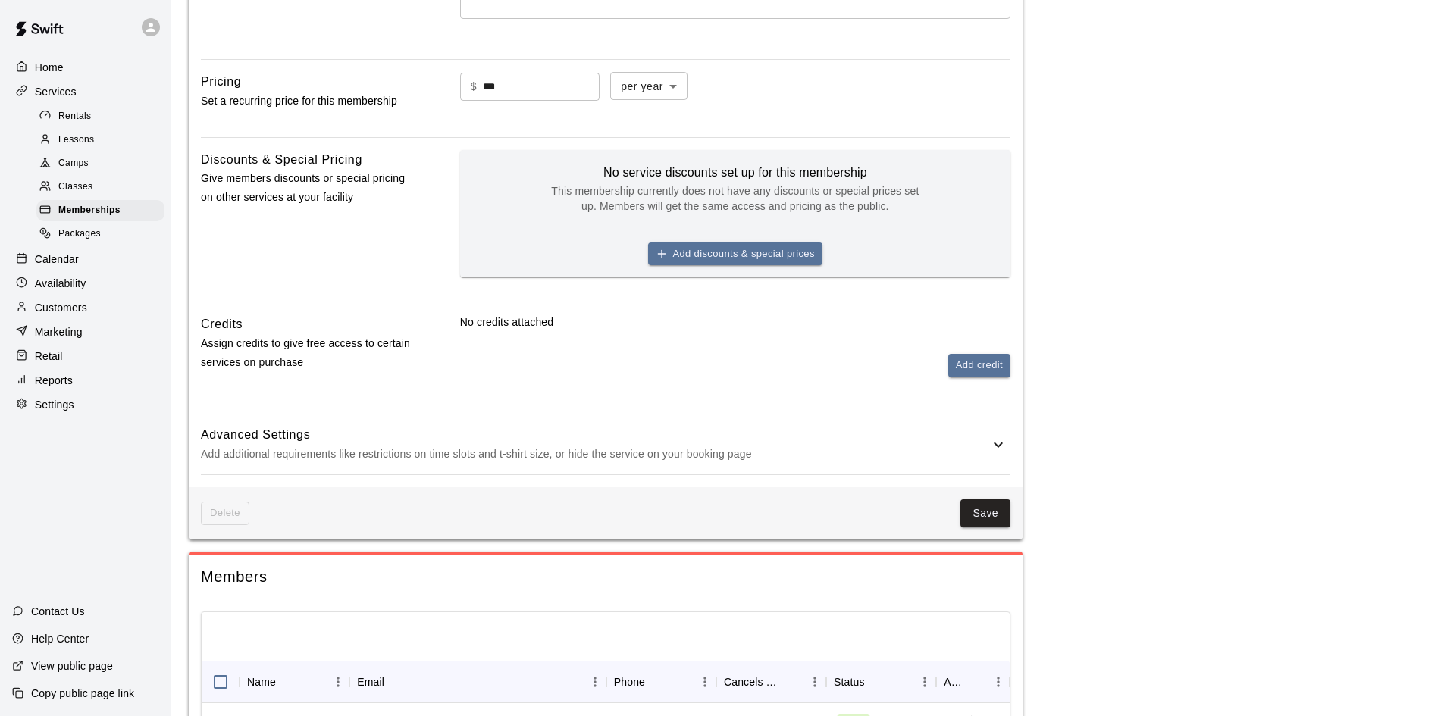
scroll to position [807, 0]
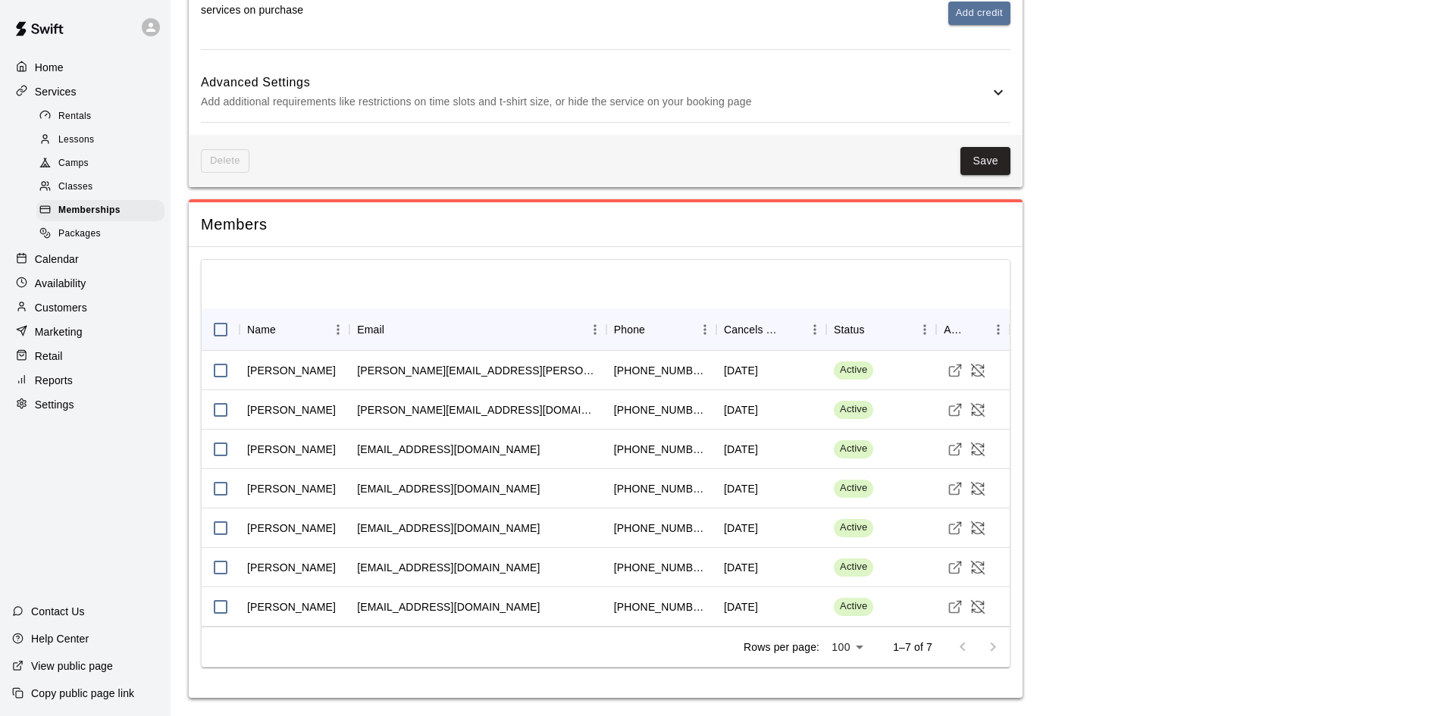
click at [92, 211] on span "Memberships" at bounding box center [89, 210] width 62 height 15
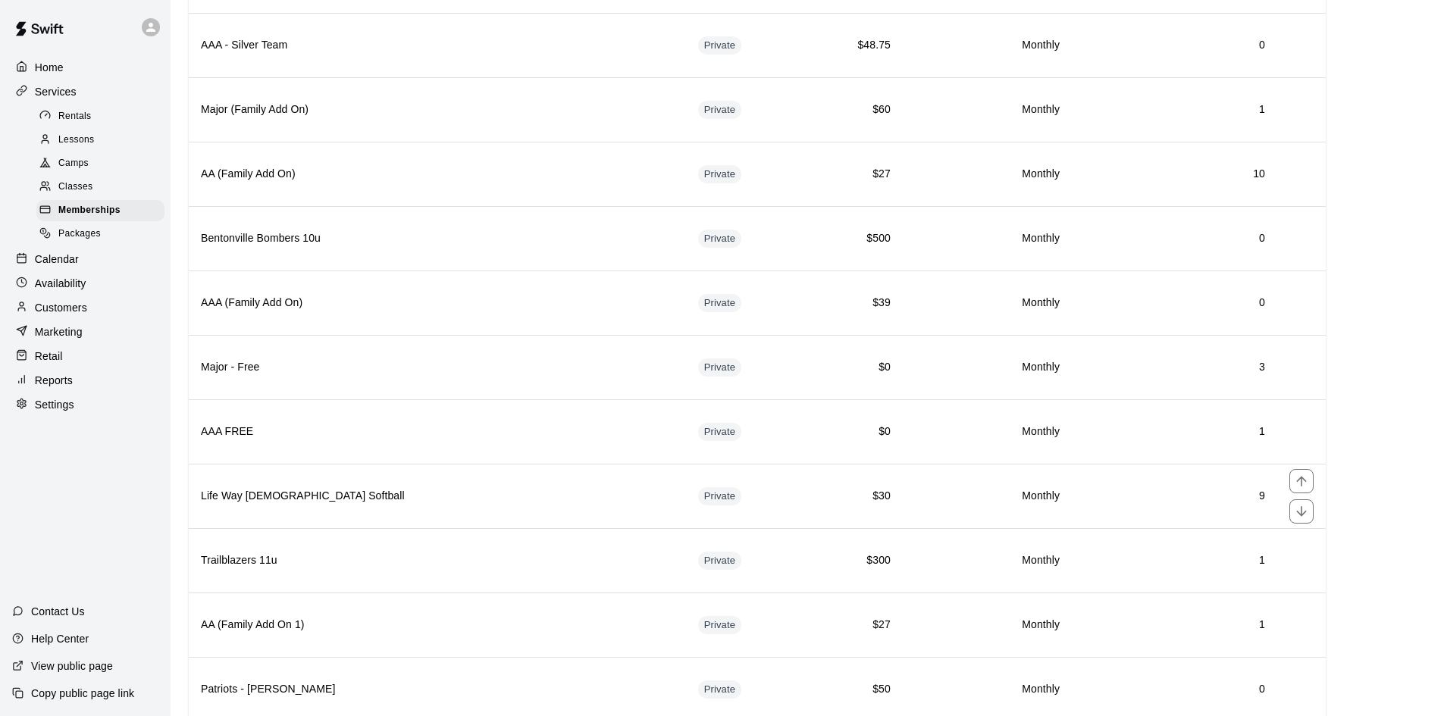
scroll to position [985, 0]
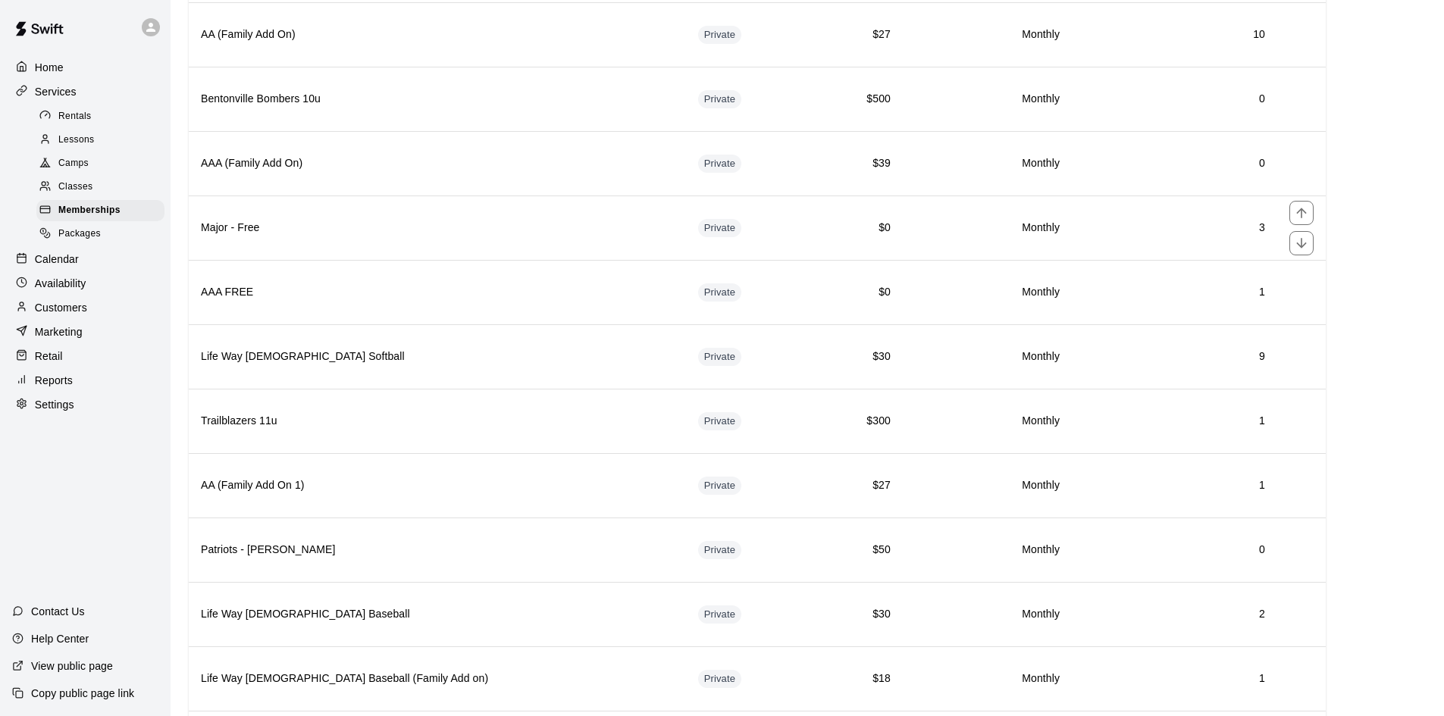
click at [416, 232] on h6 "Major - Free" at bounding box center [437, 228] width 473 height 17
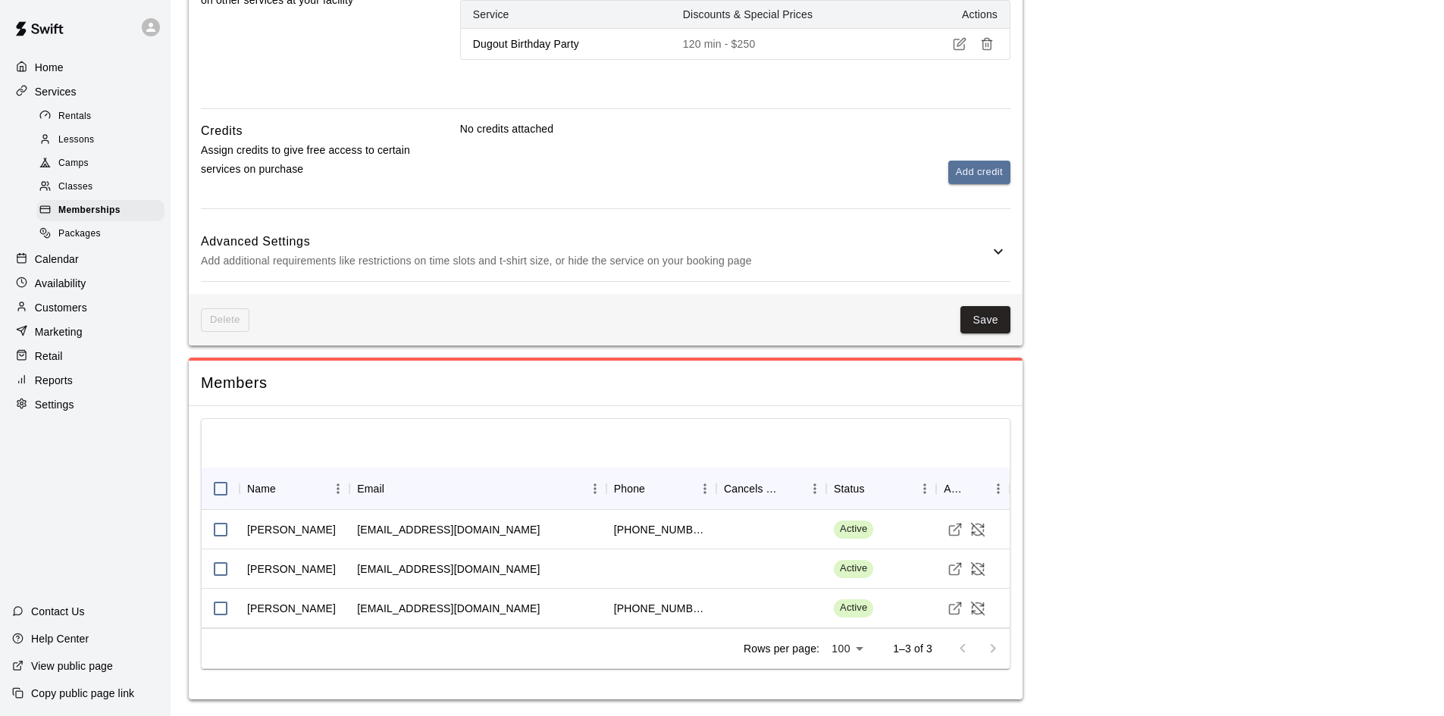
scroll to position [732, 0]
click at [79, 212] on span "Memberships" at bounding box center [89, 210] width 62 height 15
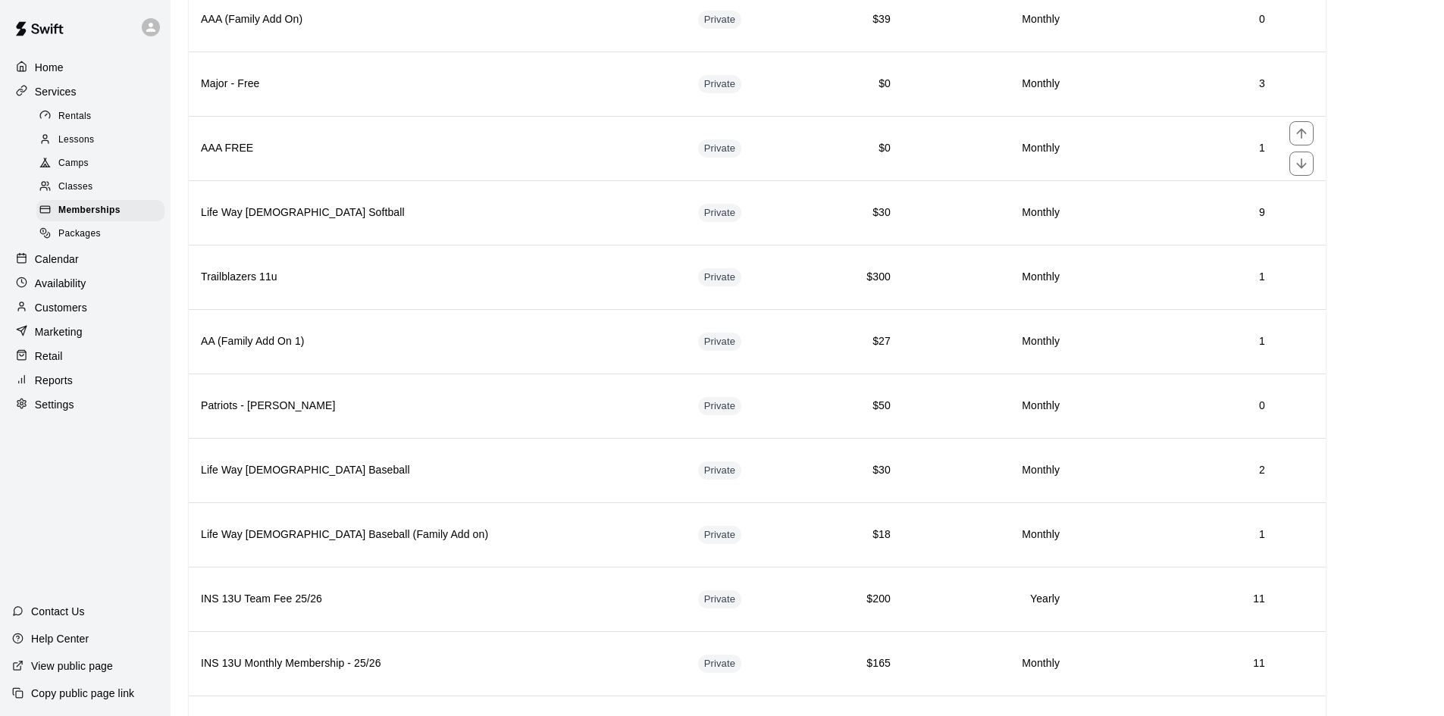
scroll to position [1364, 0]
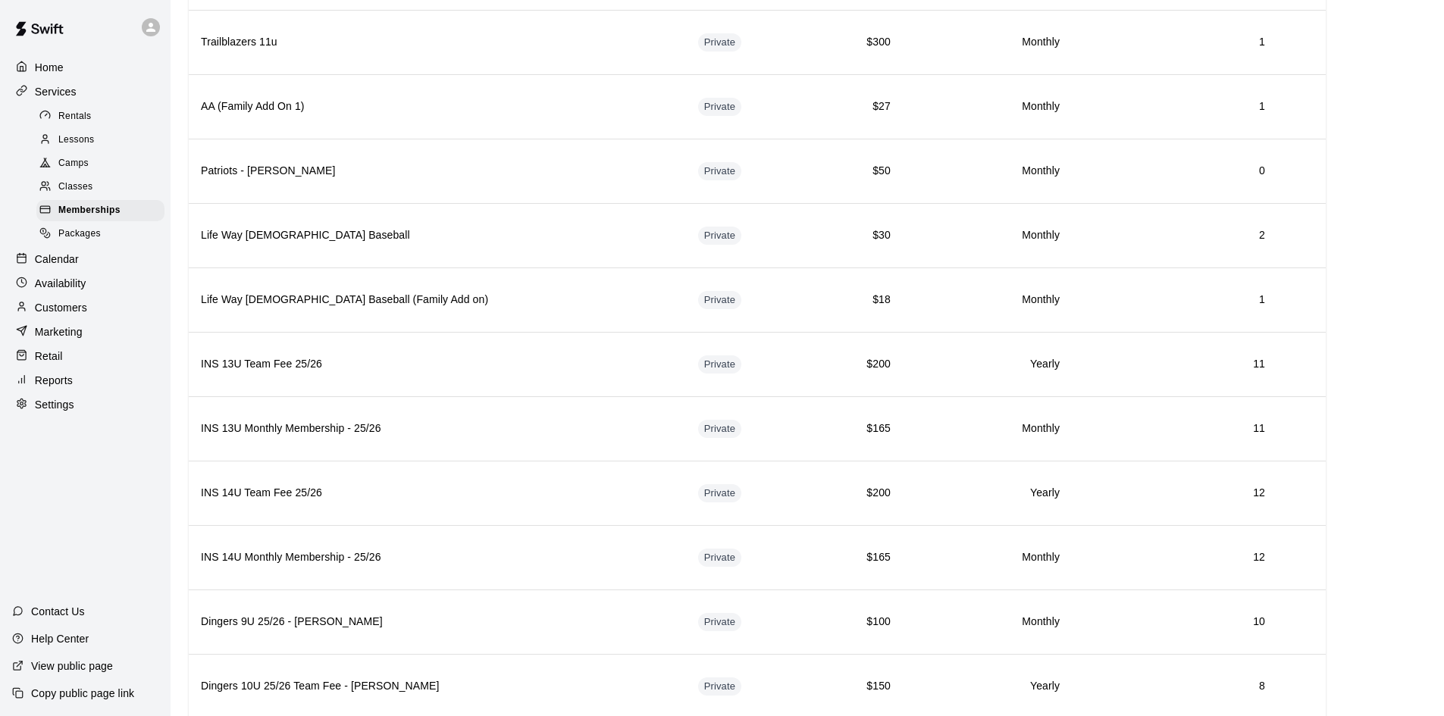
click at [86, 315] on p "Customers" at bounding box center [61, 307] width 52 height 15
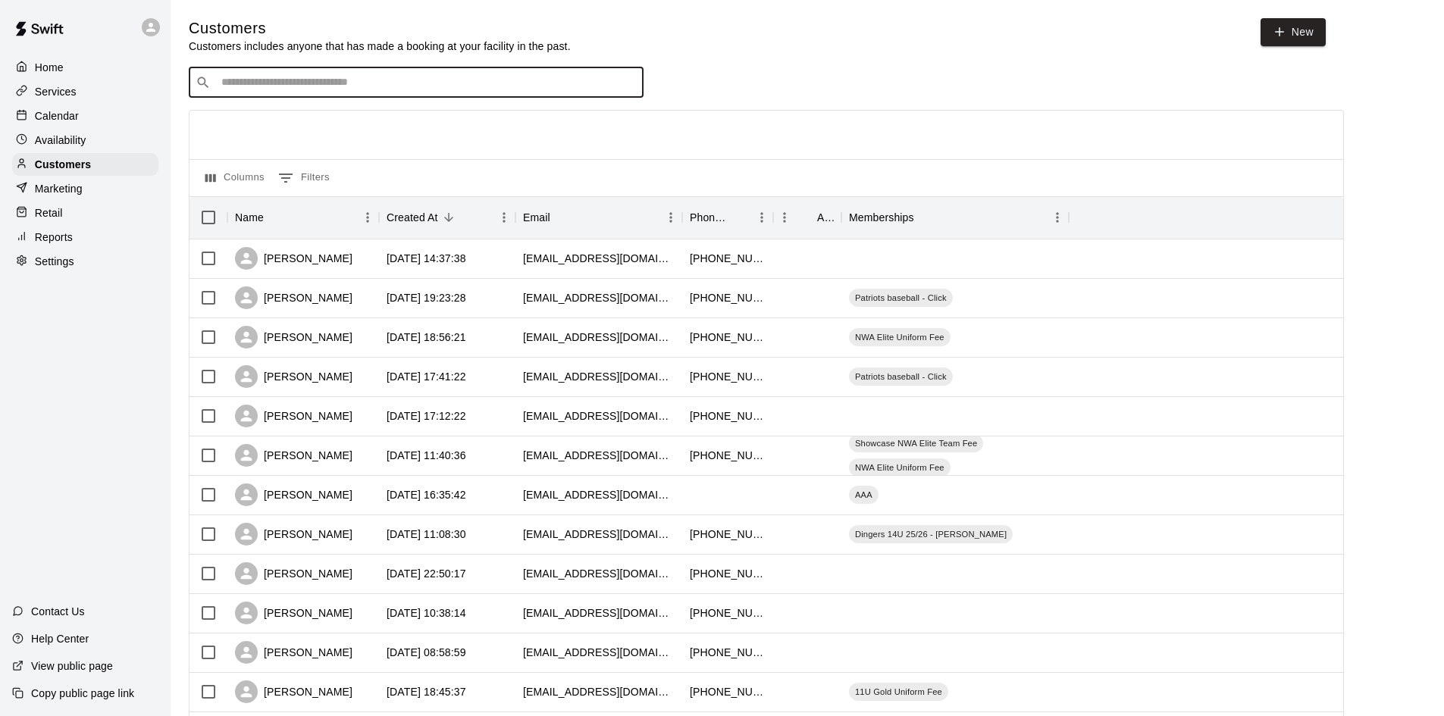
click at [365, 86] on input "Search customers by name or email" at bounding box center [427, 82] width 420 height 15
type input "*********"
click at [58, 89] on p "Services" at bounding box center [56, 91] width 42 height 15
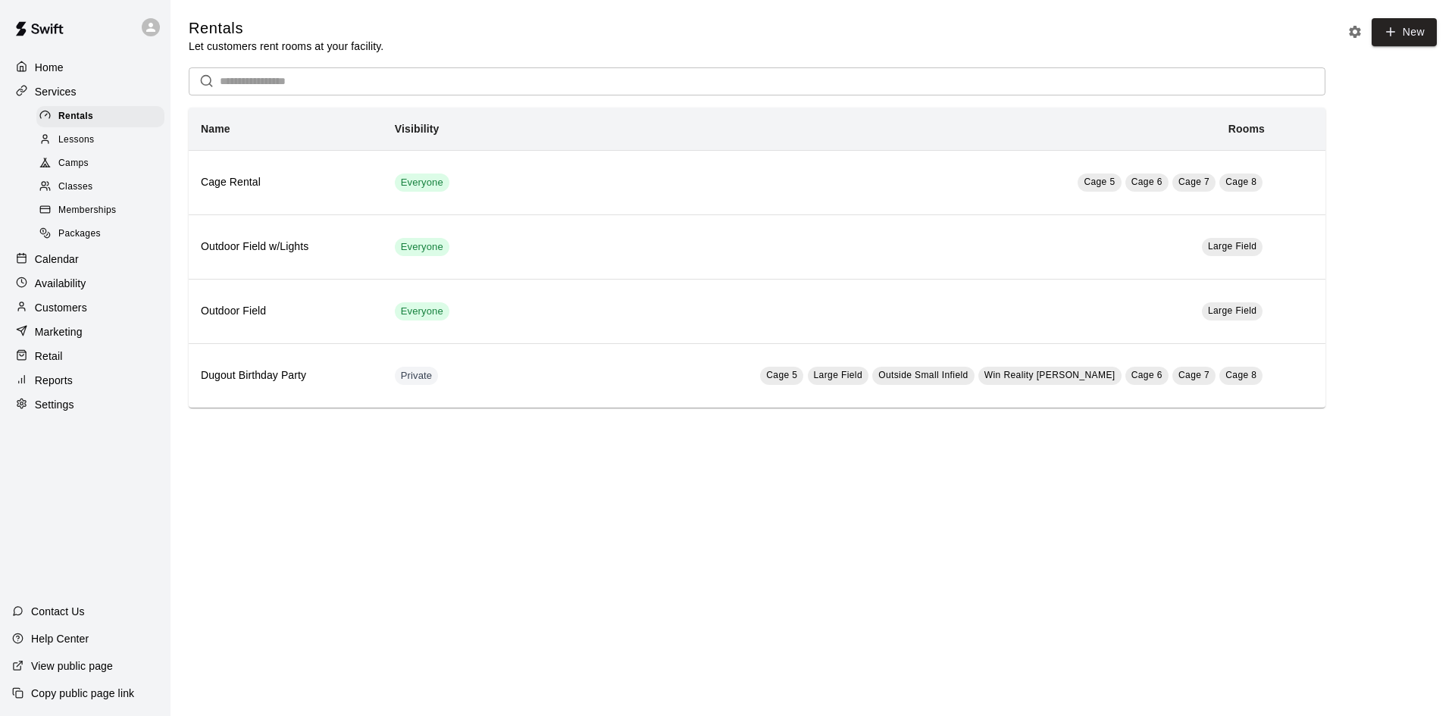
click at [80, 218] on span "Memberships" at bounding box center [87, 210] width 58 height 15
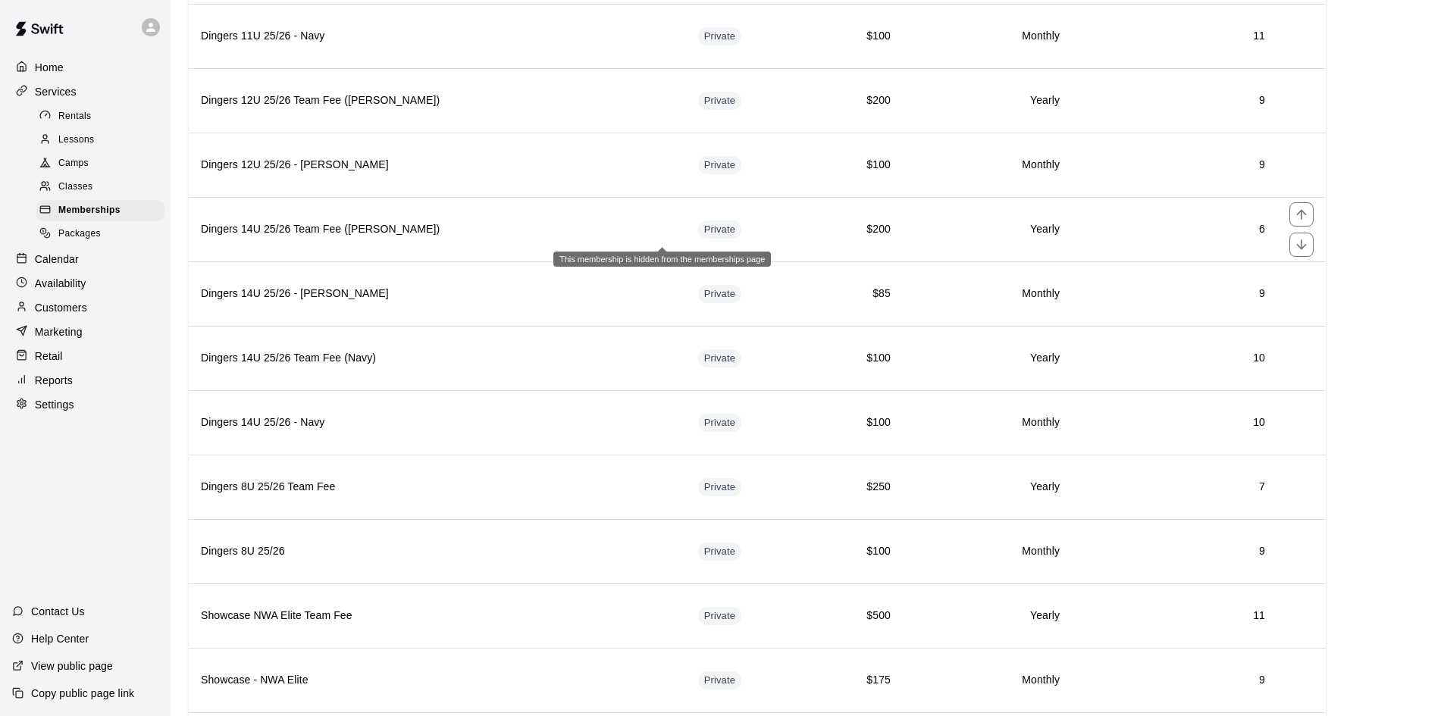
scroll to position [2620, 0]
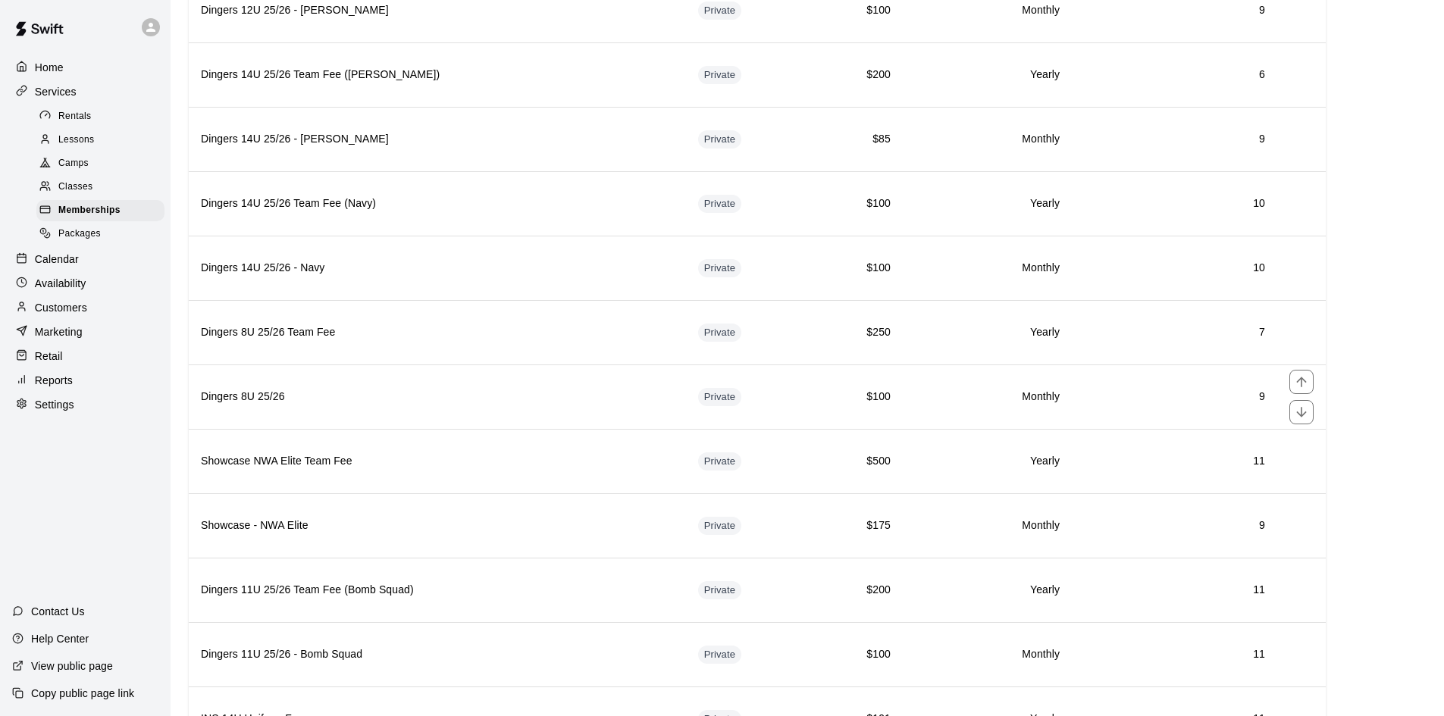
click at [446, 402] on h6 "Dingers 8U 25/26" at bounding box center [437, 397] width 473 height 17
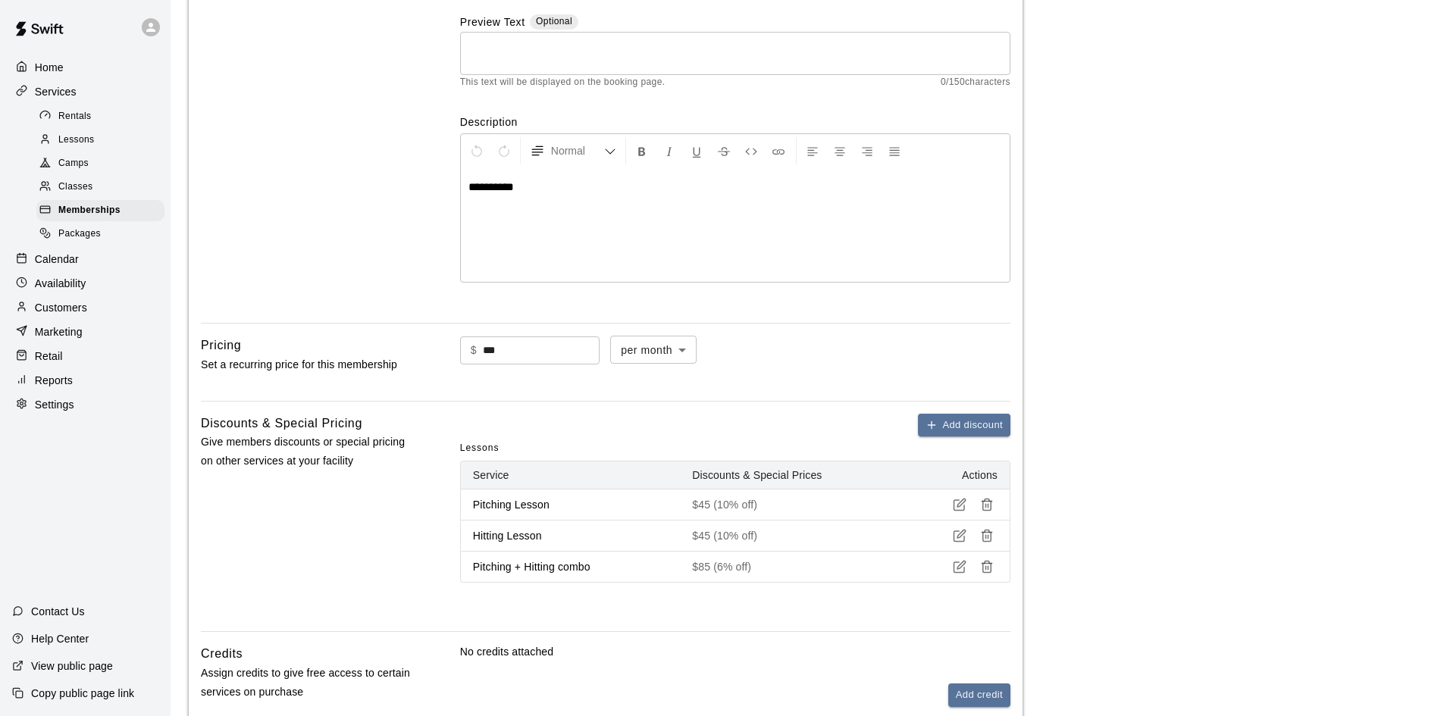
scroll to position [42, 0]
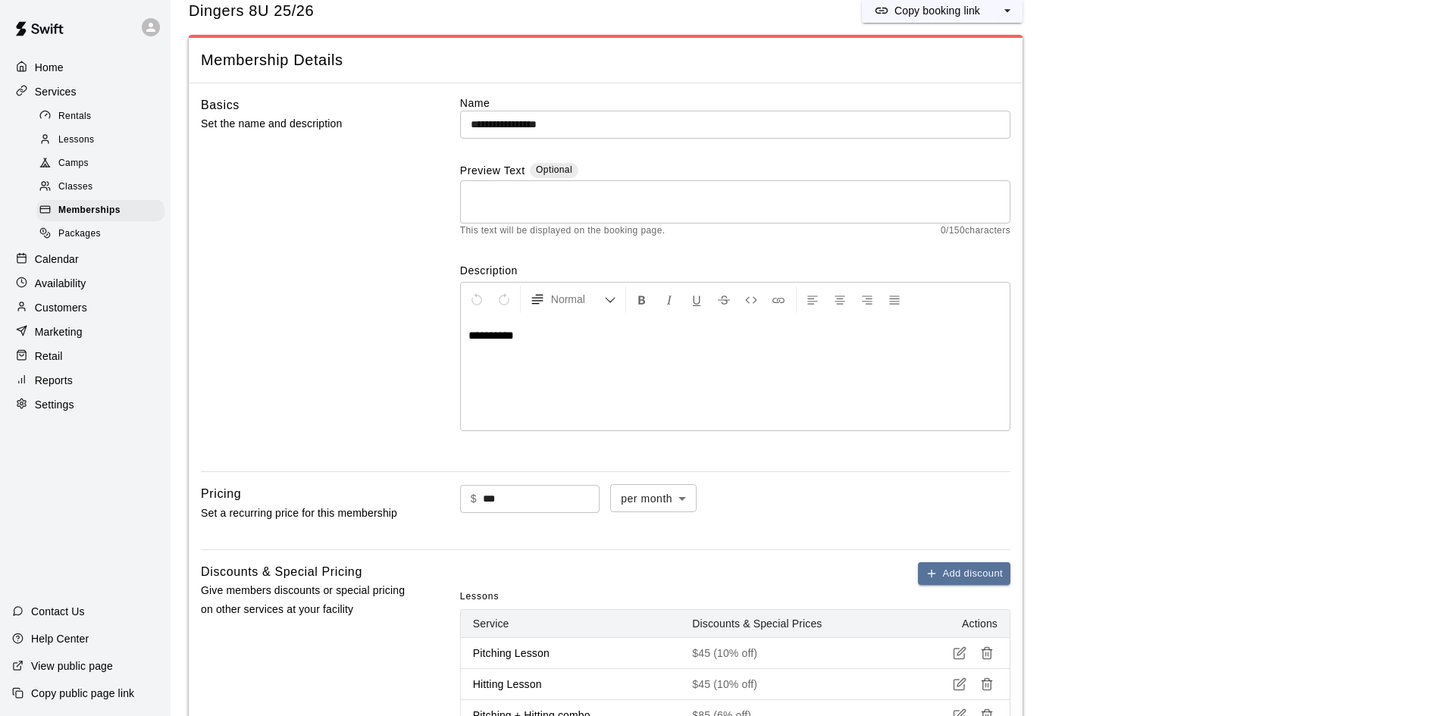
click at [49, 314] on p "Customers" at bounding box center [61, 307] width 52 height 15
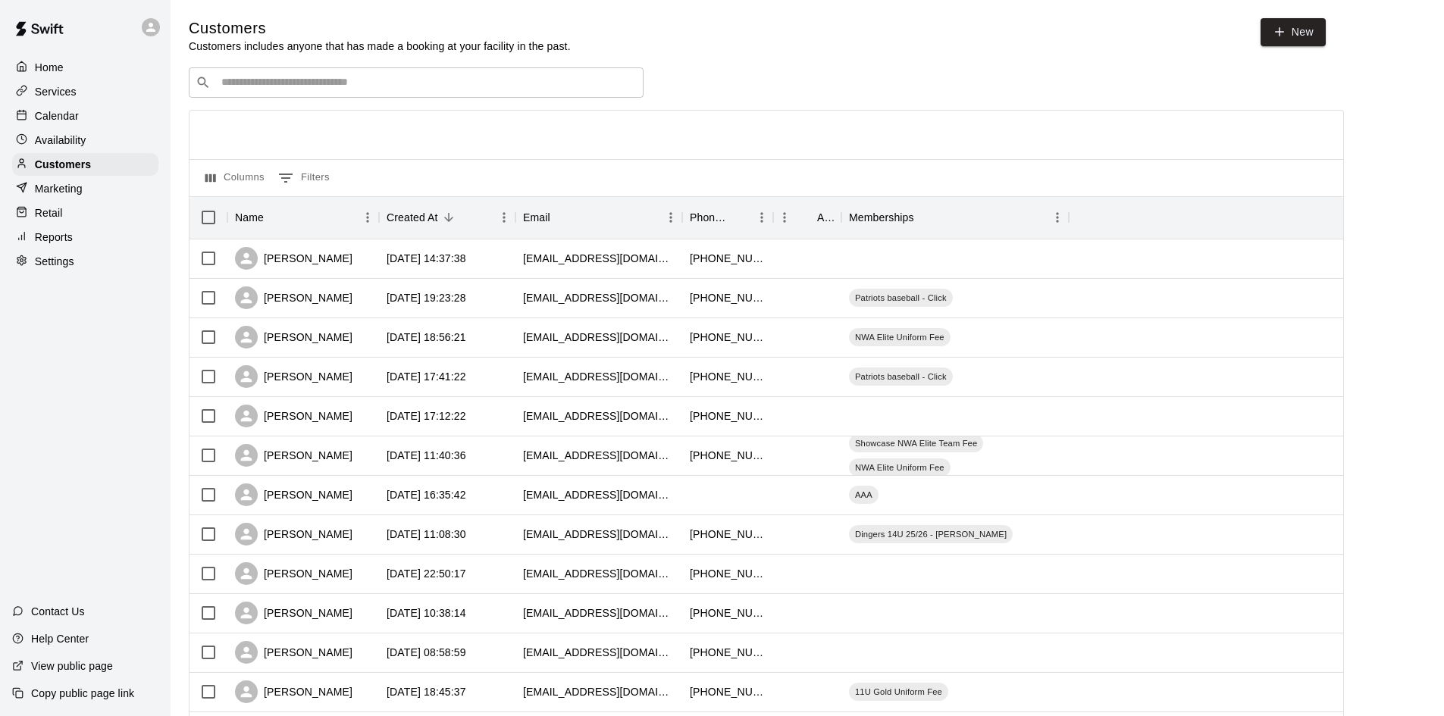
click at [295, 98] on div "​ ​" at bounding box center [416, 82] width 455 height 30
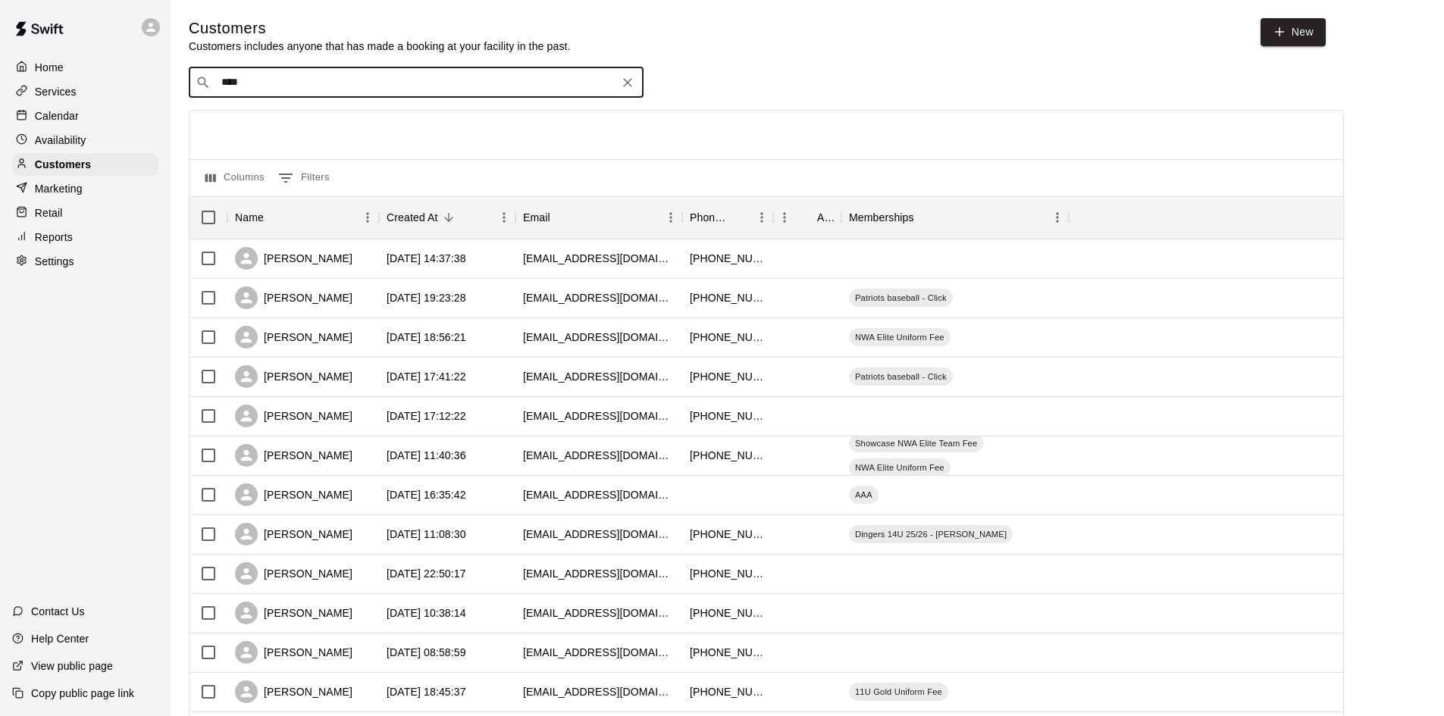
type input "*****"
click at [406, 121] on div "[PERSON_NAME] [EMAIL_ADDRESS][DOMAIN_NAME]" at bounding box center [431, 124] width 400 height 33
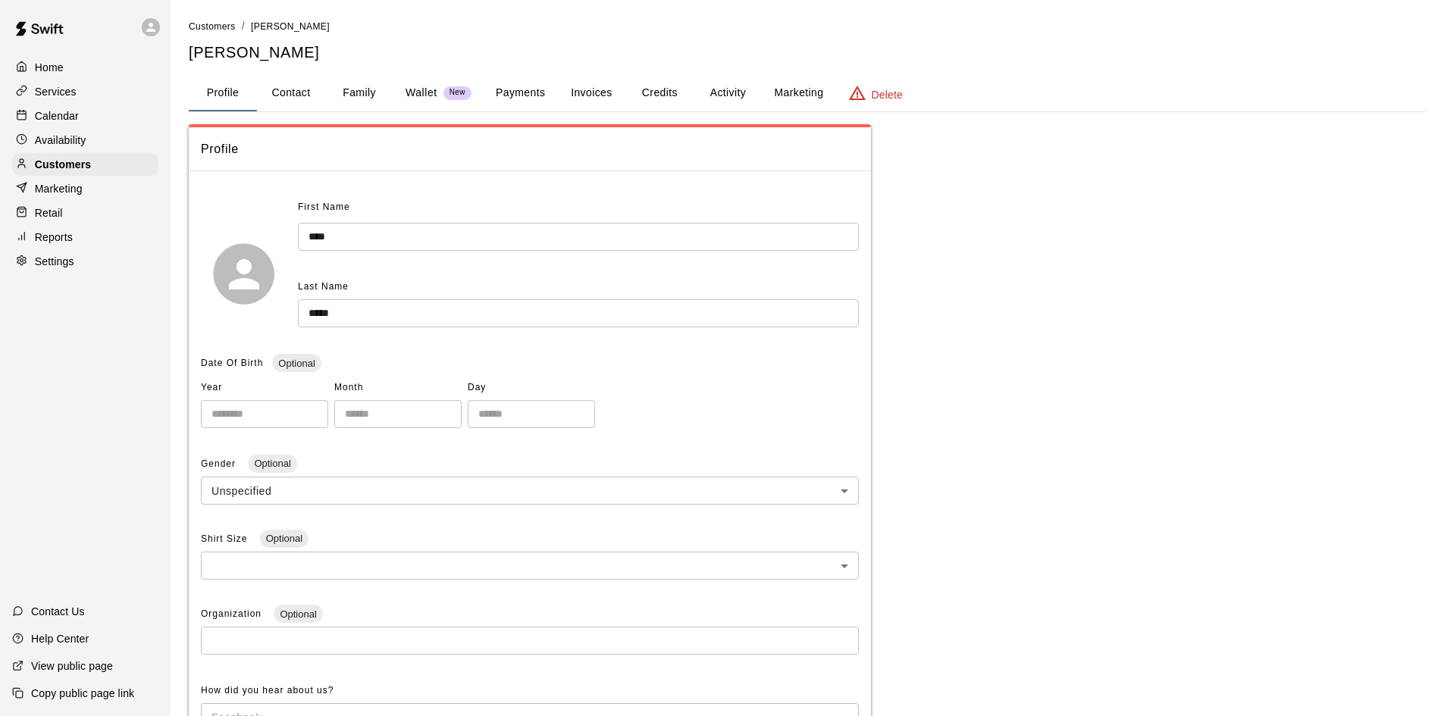
click at [532, 100] on button "Payments" at bounding box center [521, 93] width 74 height 36
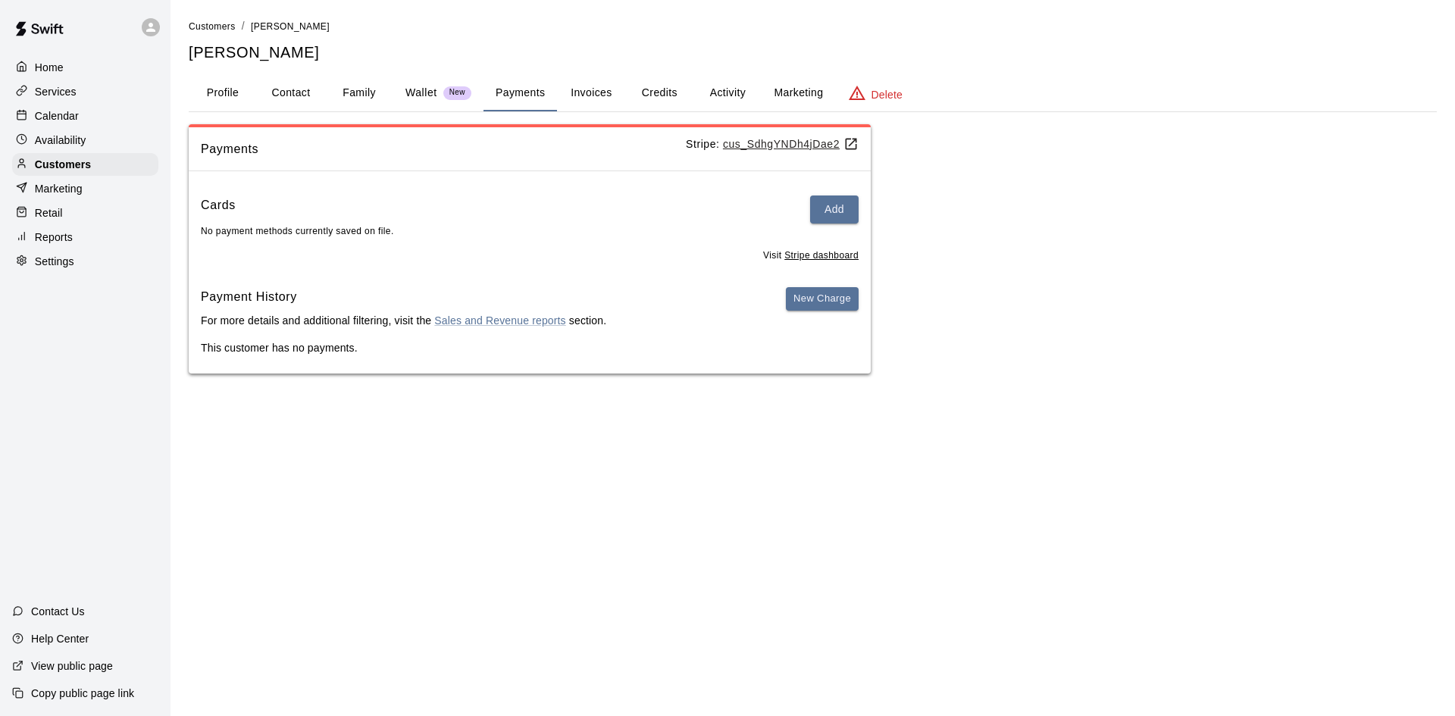
click at [295, 82] on button "Contact" at bounding box center [291, 93] width 68 height 36
select select "**"
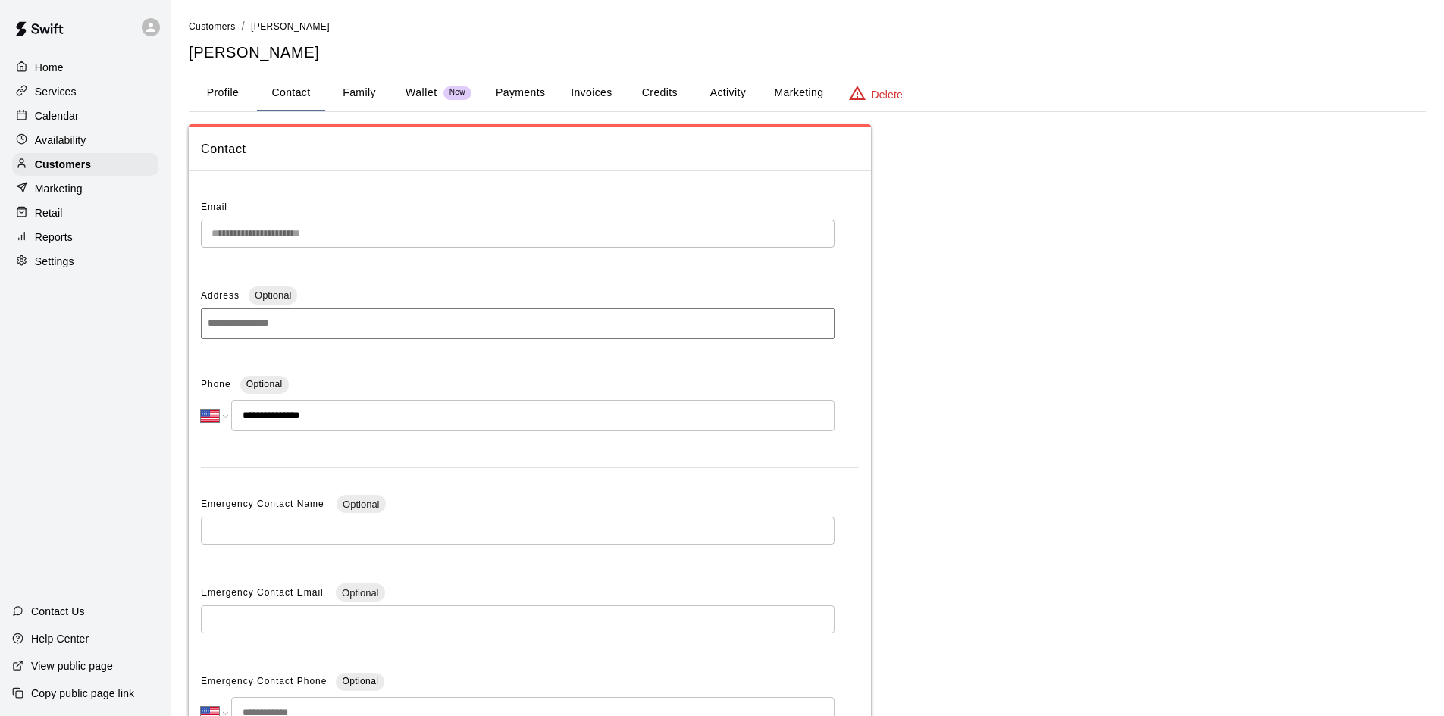
click at [71, 167] on p "Customers" at bounding box center [63, 164] width 56 height 15
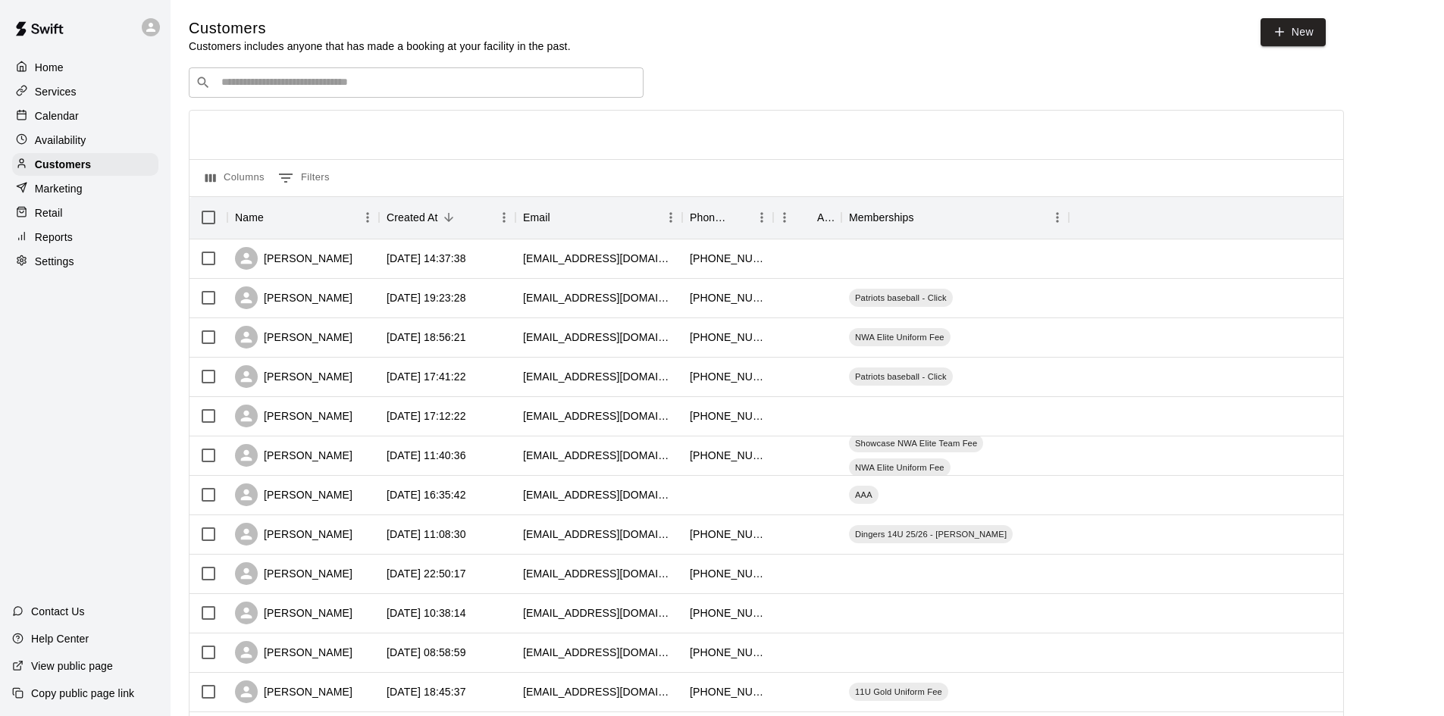
click at [48, 95] on p "Services" at bounding box center [56, 91] width 42 height 15
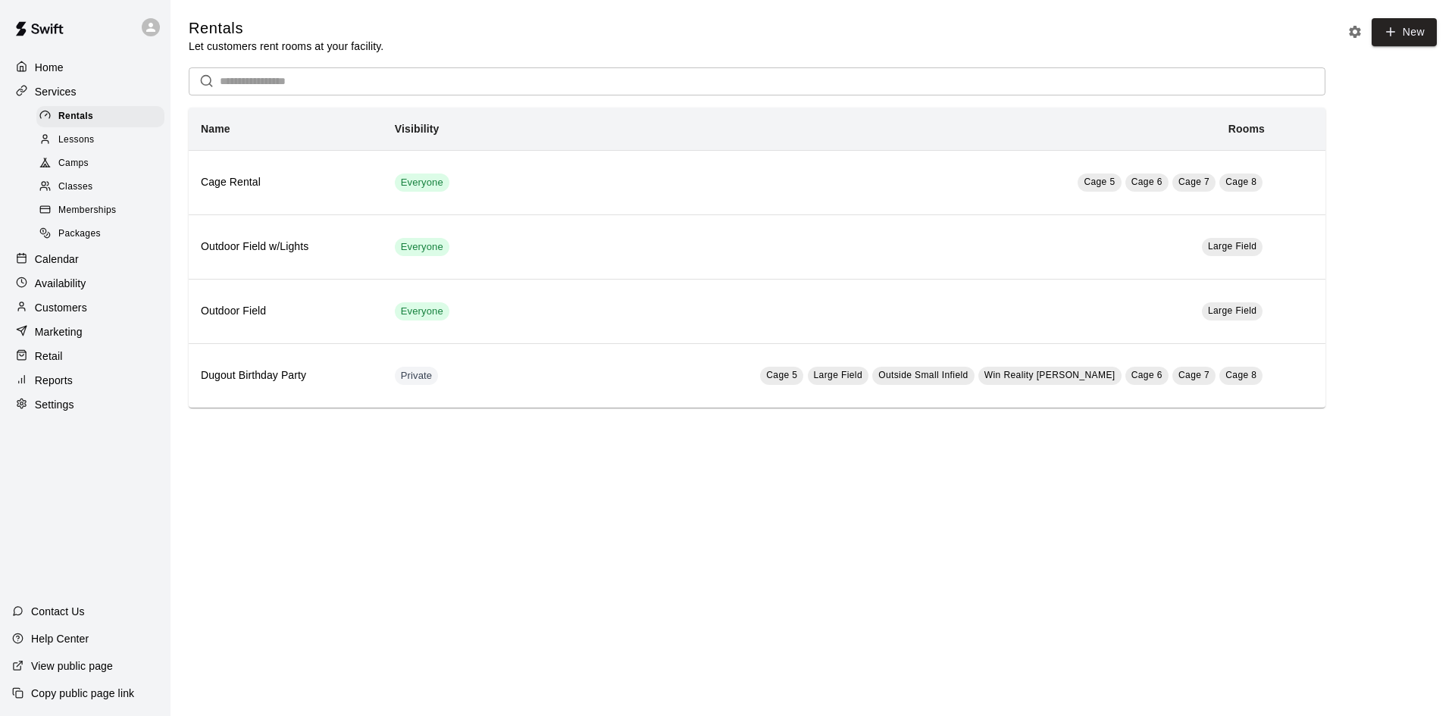
click at [99, 210] on span "Memberships" at bounding box center [87, 210] width 58 height 15
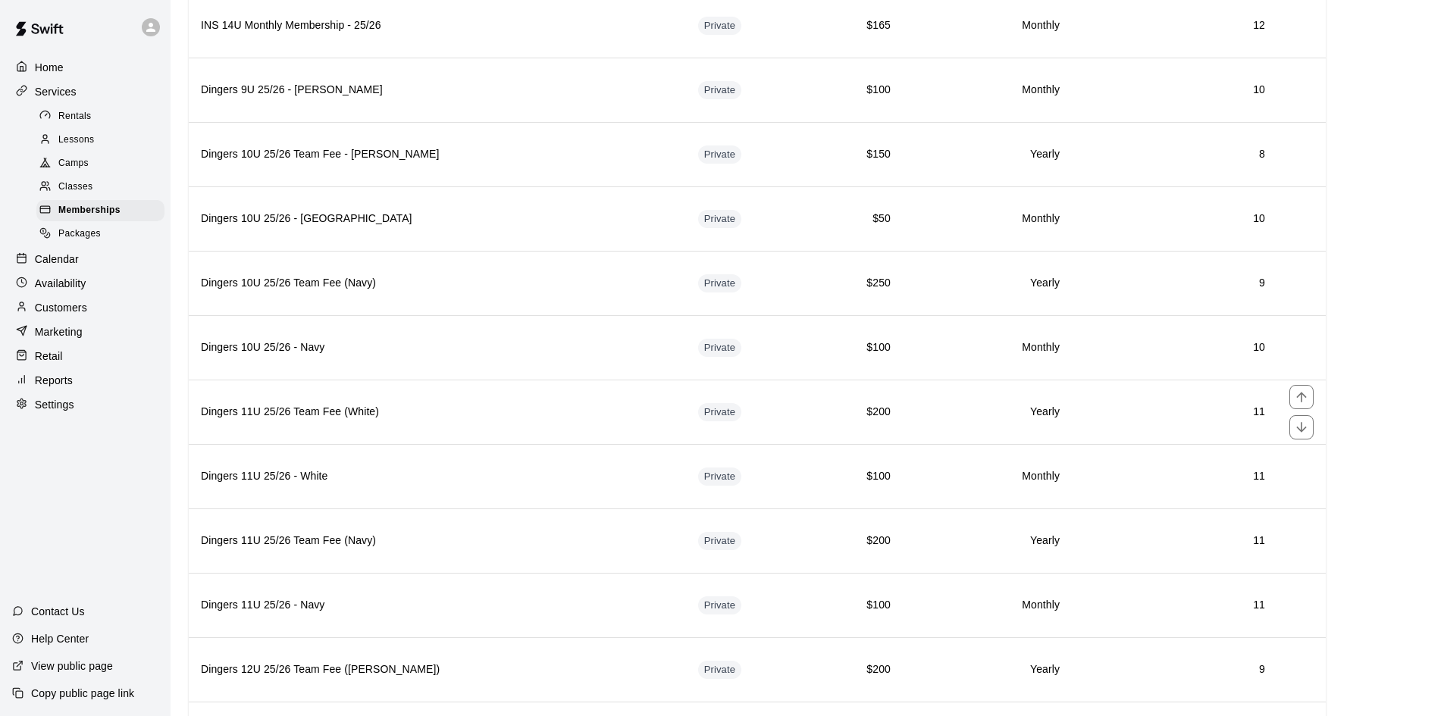
scroll to position [2425, 0]
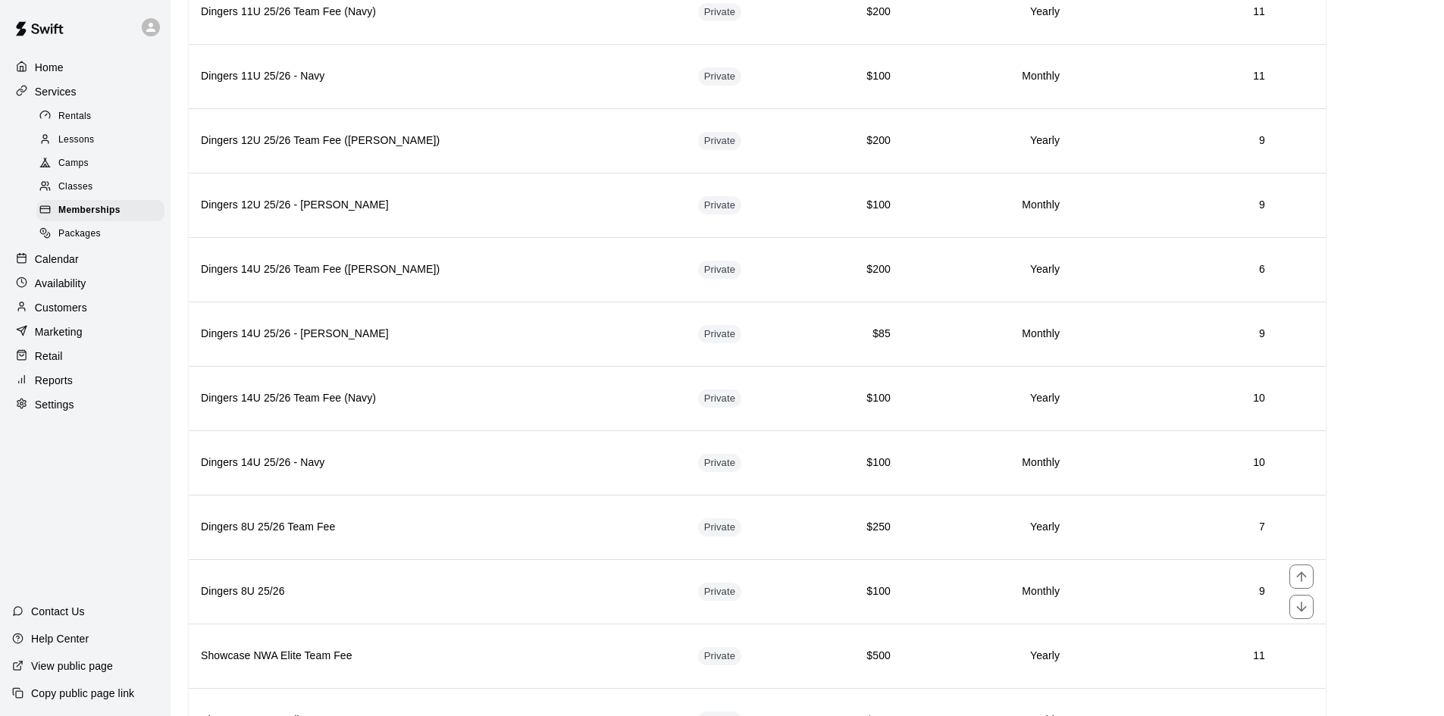
click at [352, 584] on th "Dingers 8U 25/26" at bounding box center [437, 591] width 497 height 64
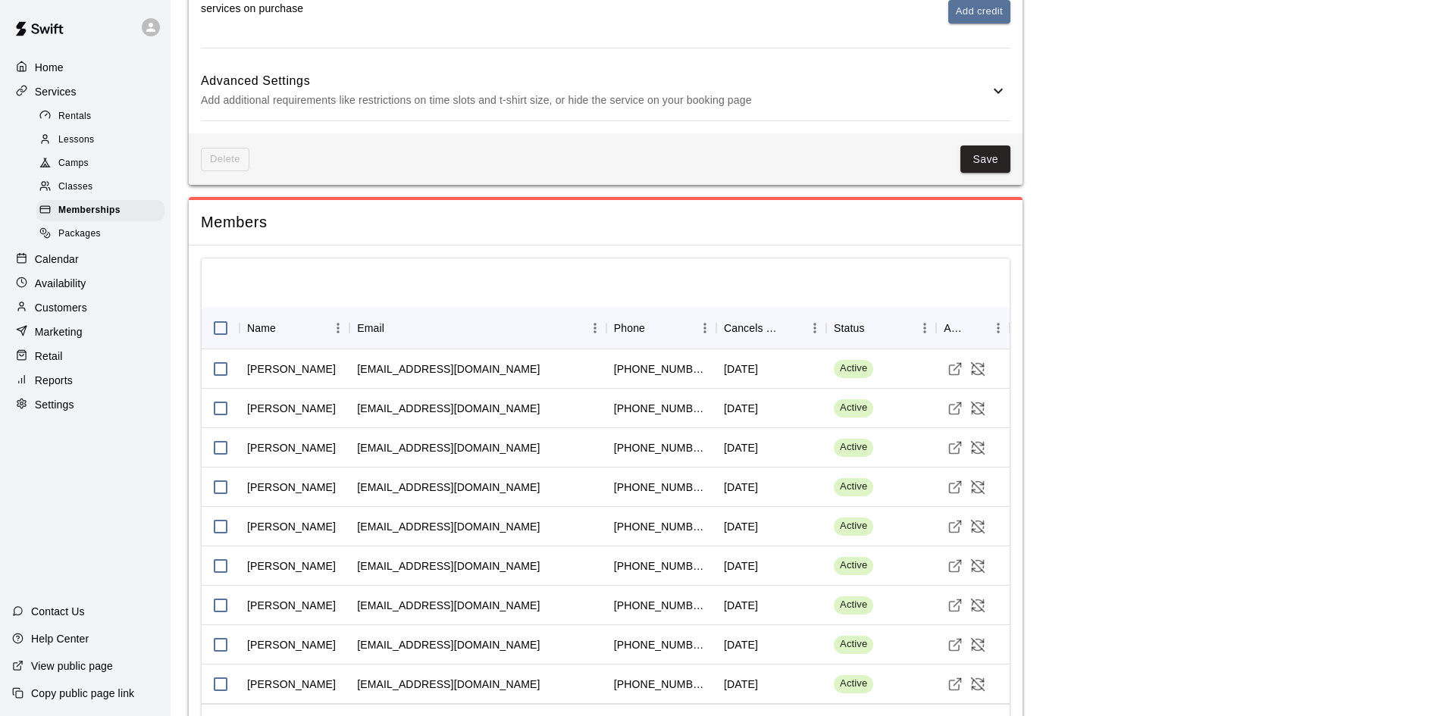
scroll to position [952, 0]
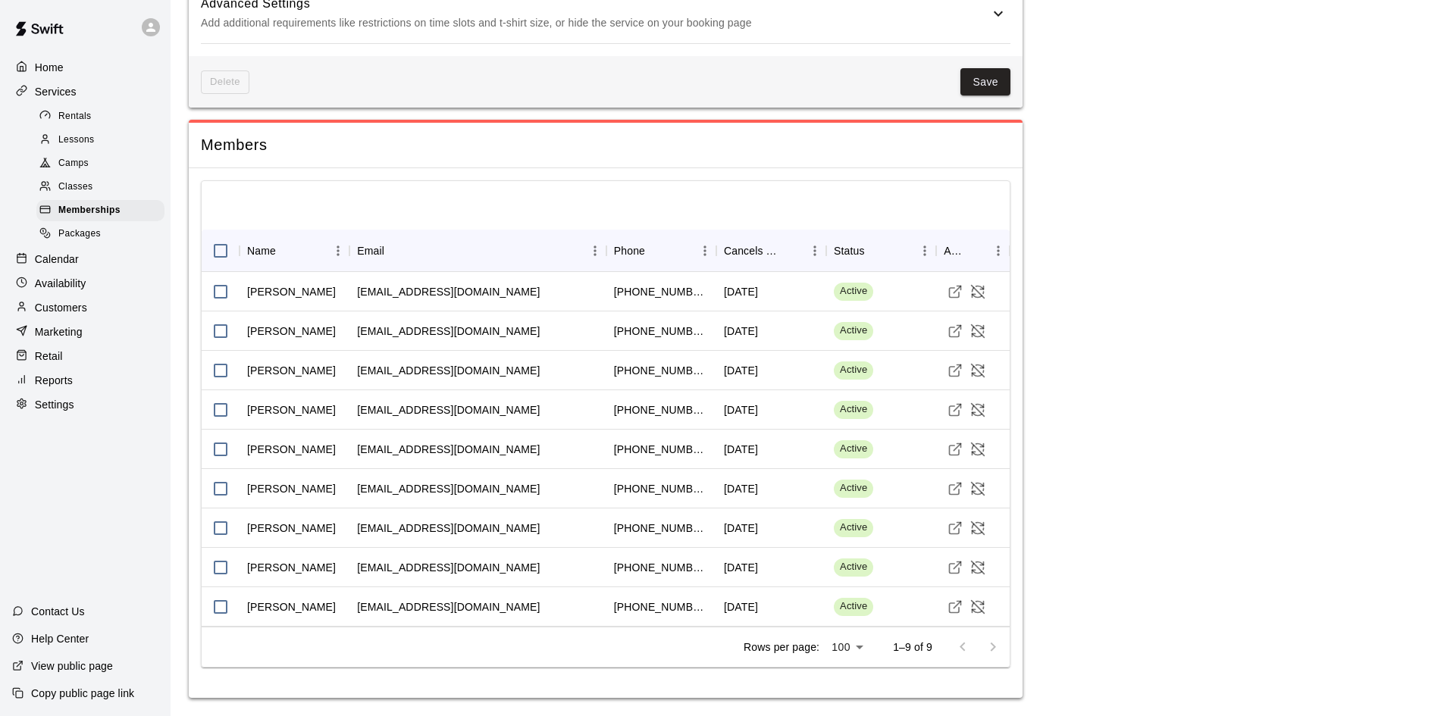
click at [89, 208] on div "Memberships" at bounding box center [100, 210] width 128 height 21
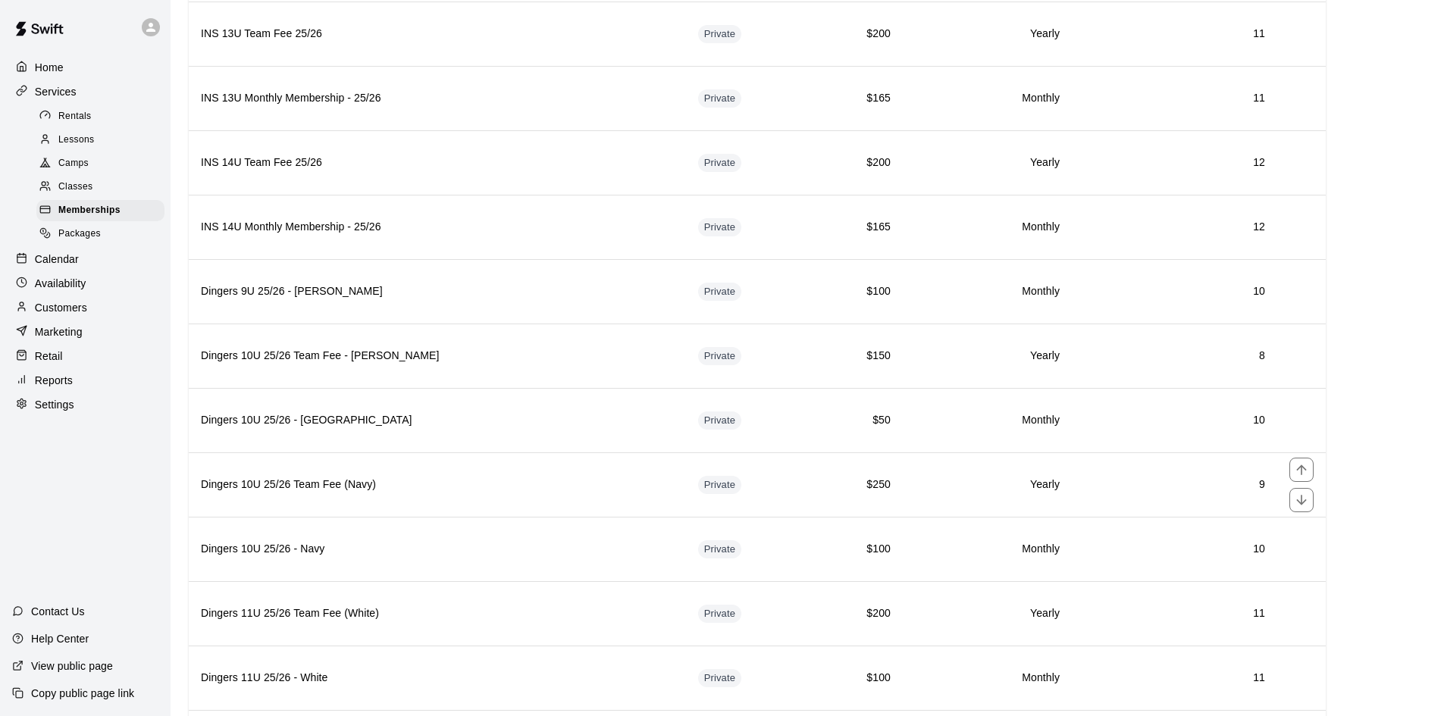
scroll to position [1743, 0]
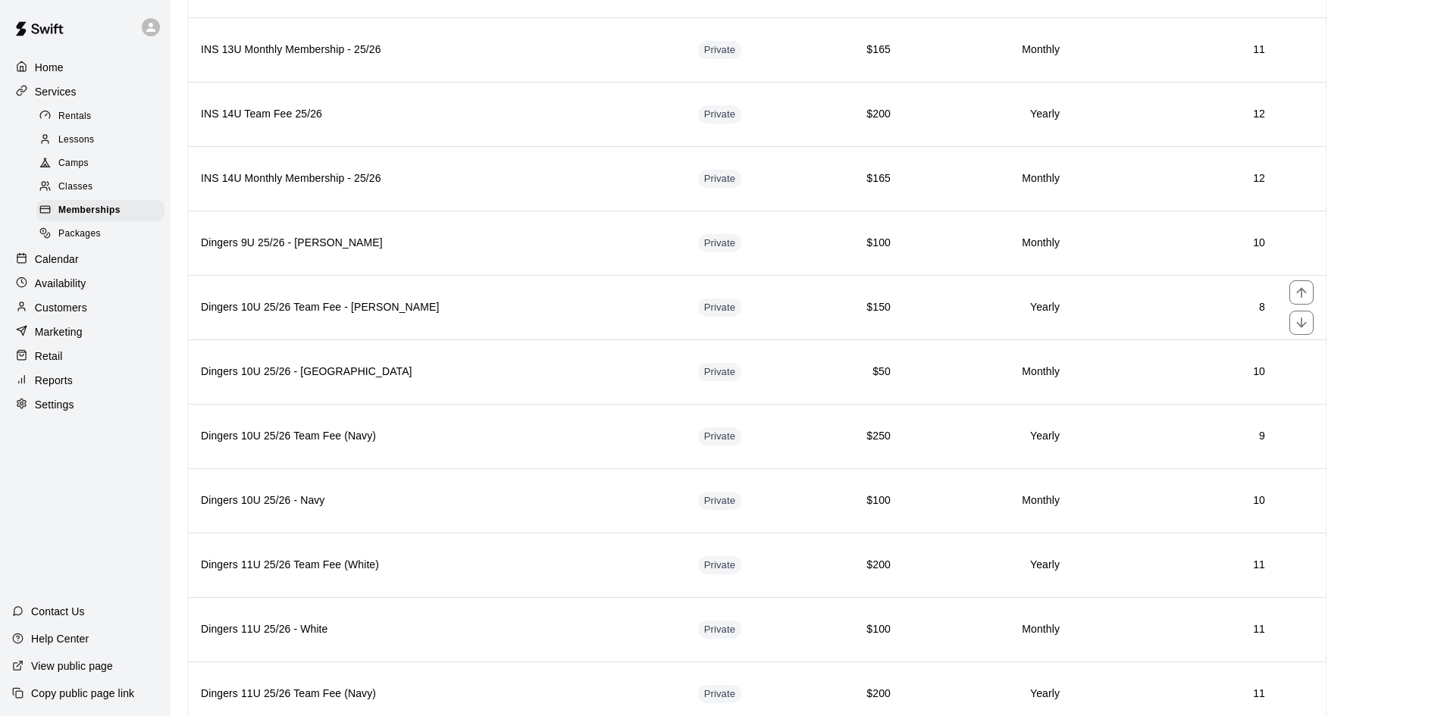
click at [459, 303] on h6 "Dingers 10U 25/26 Team Fee - [PERSON_NAME]" at bounding box center [437, 307] width 473 height 17
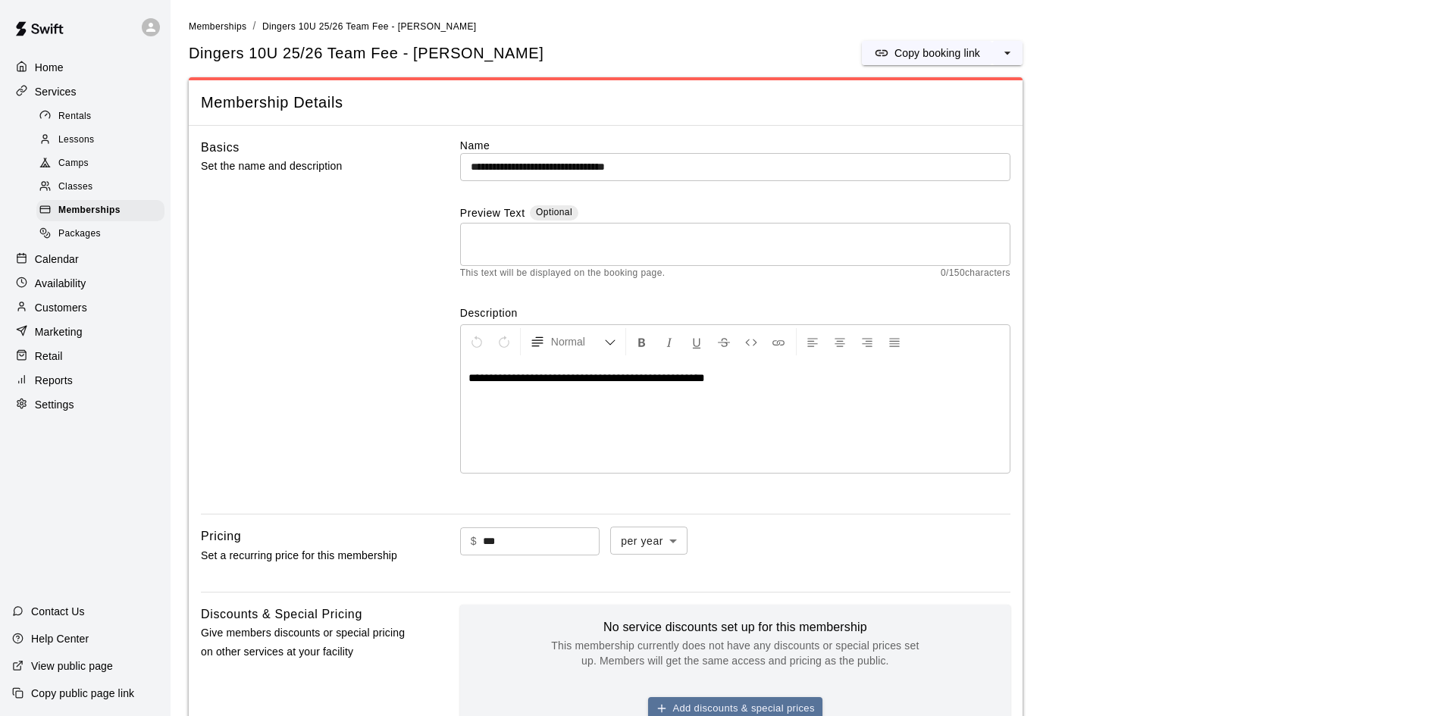
click at [86, 218] on span "Memberships" at bounding box center [89, 210] width 62 height 15
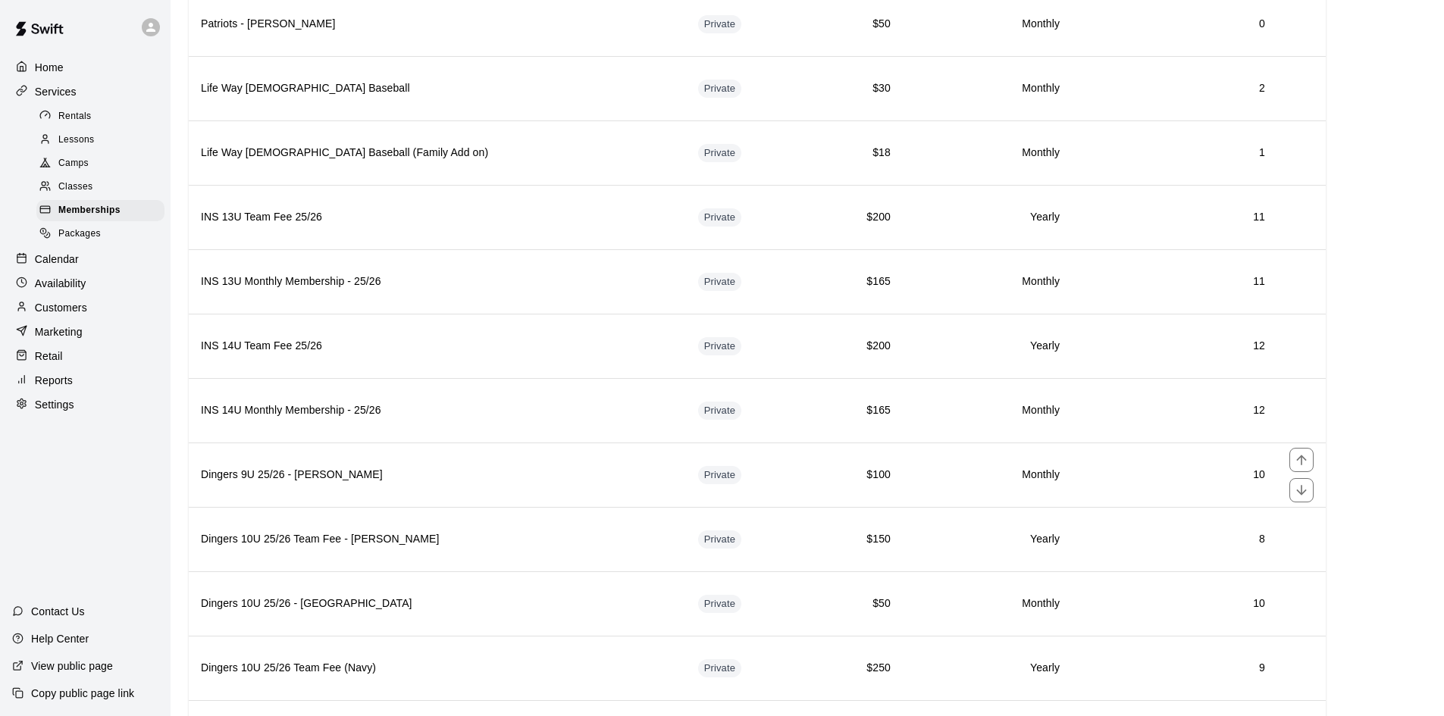
scroll to position [1743, 0]
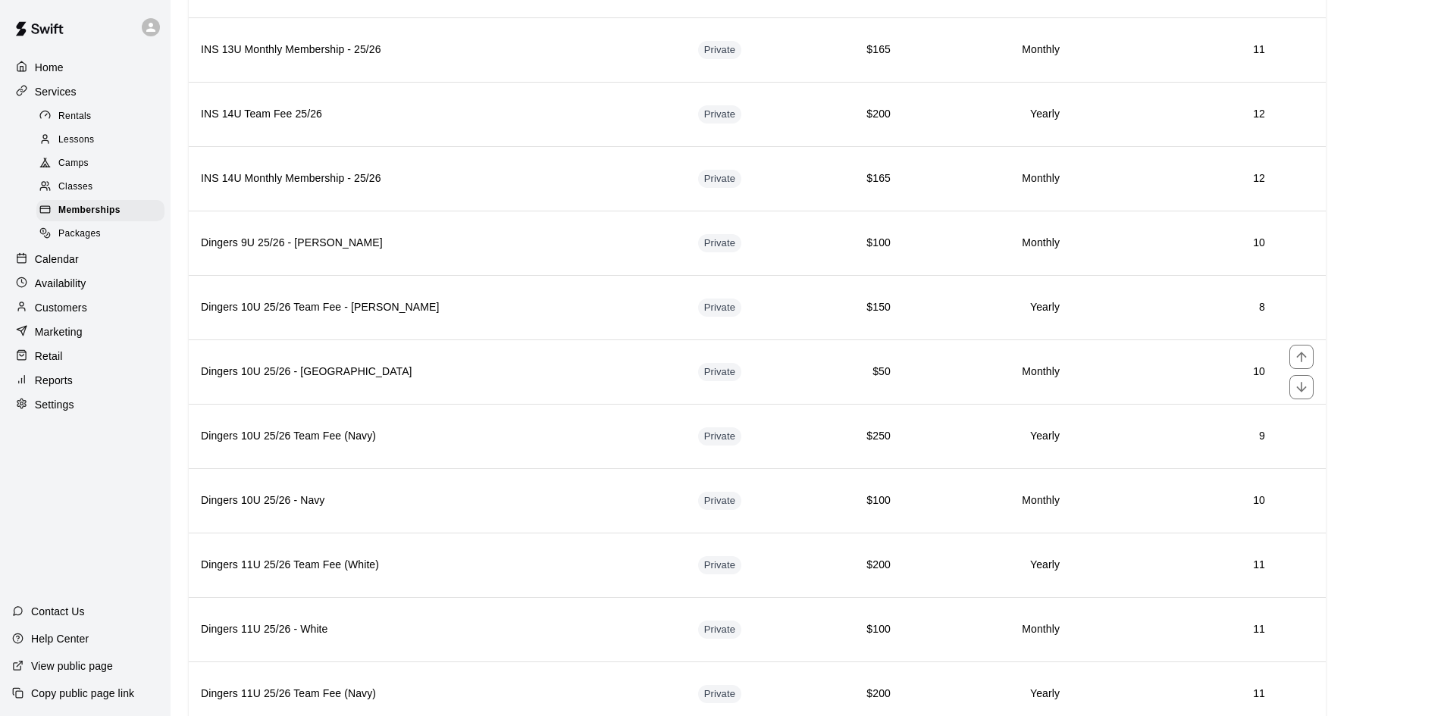
click at [511, 374] on h6 "Dingers 10U 25/26 - [GEOGRAPHIC_DATA]" at bounding box center [437, 372] width 473 height 17
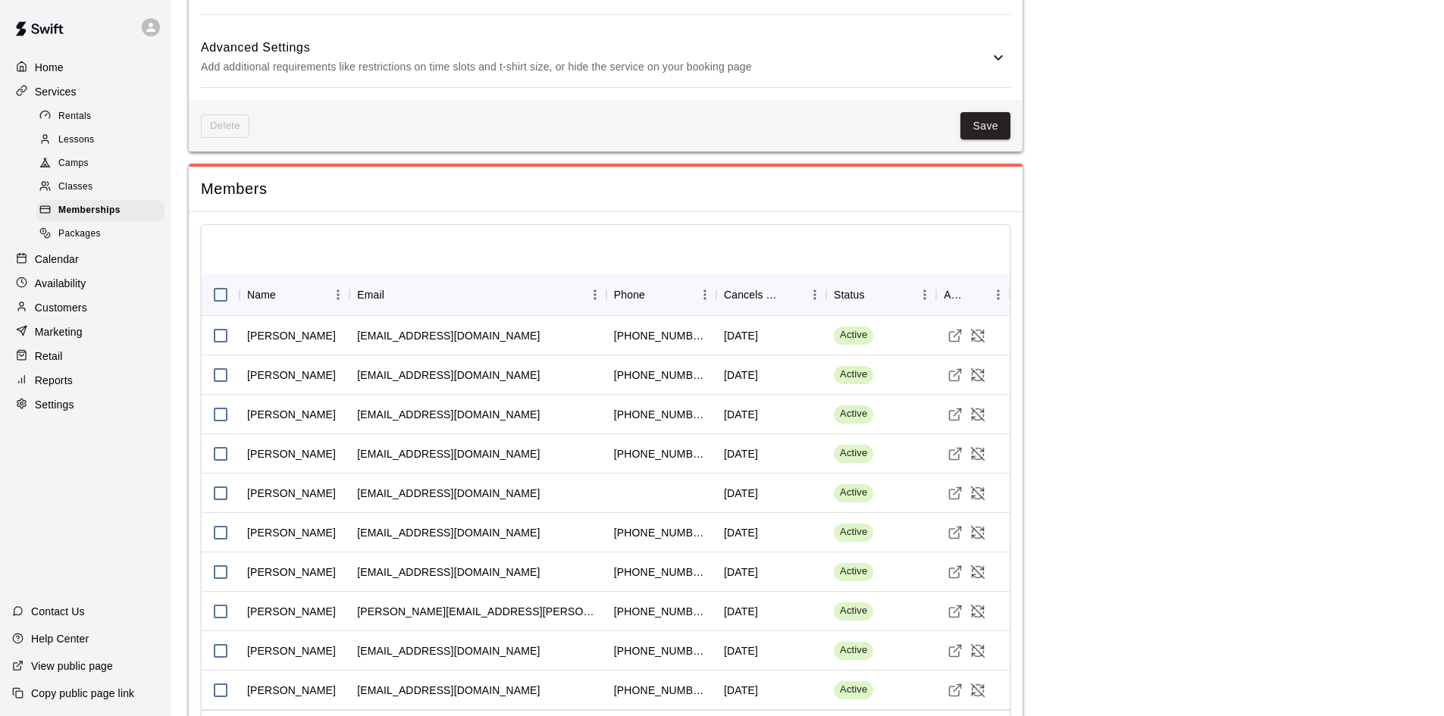
scroll to position [991, 0]
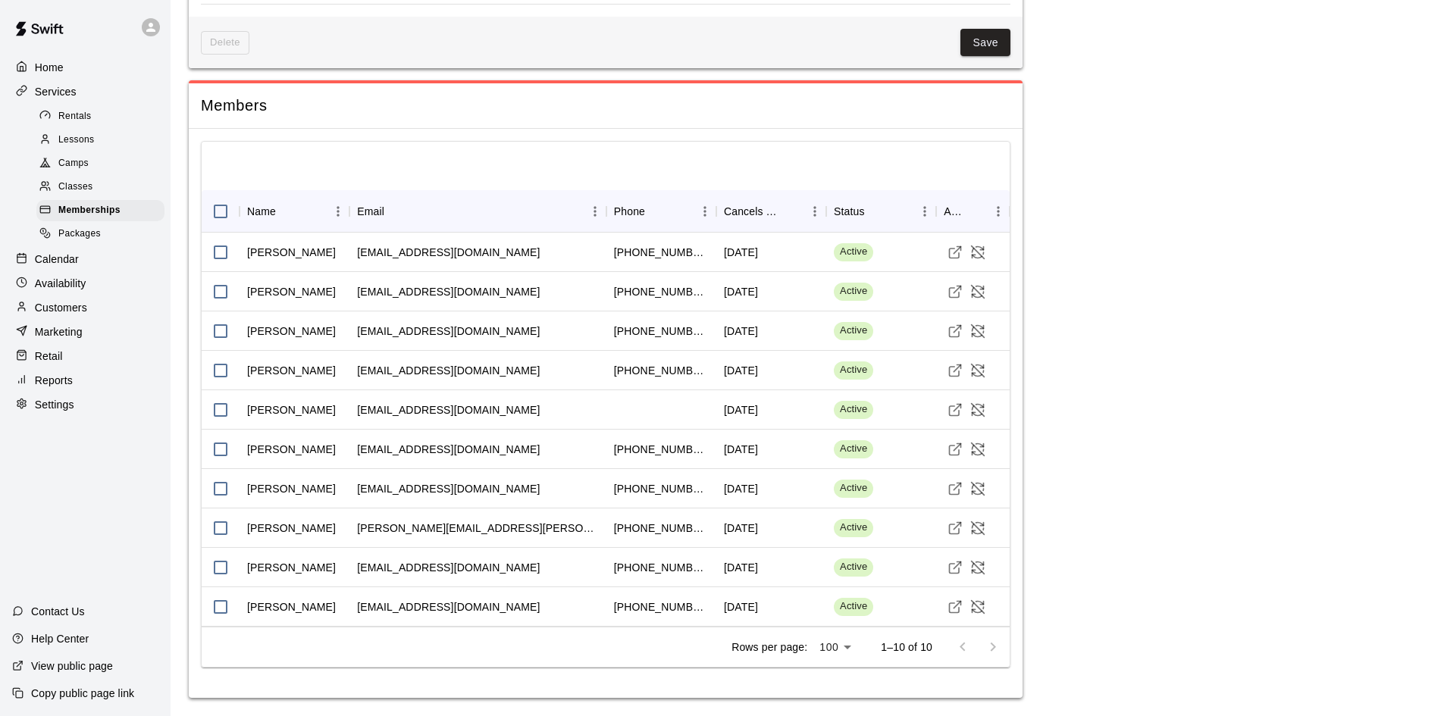
click at [71, 205] on div "Memberships" at bounding box center [100, 210] width 128 height 21
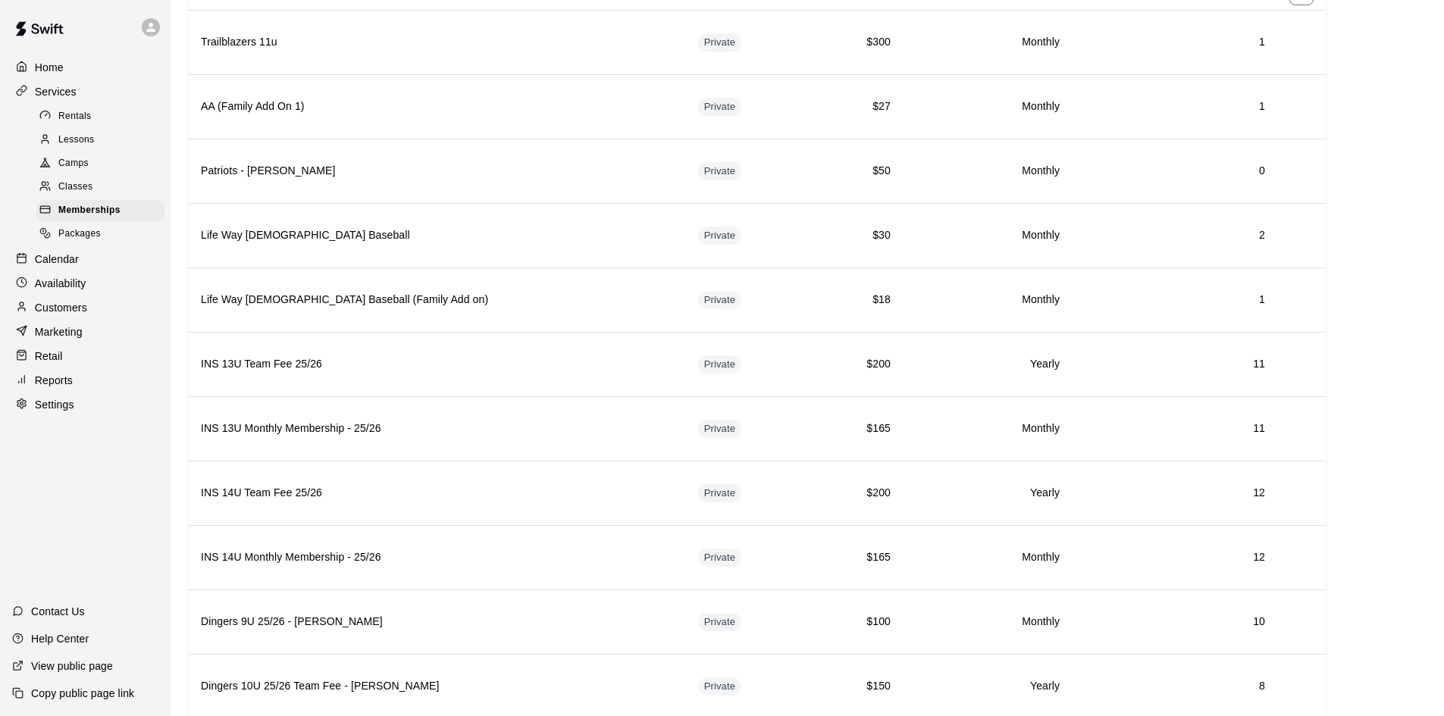
scroll to position [1819, 0]
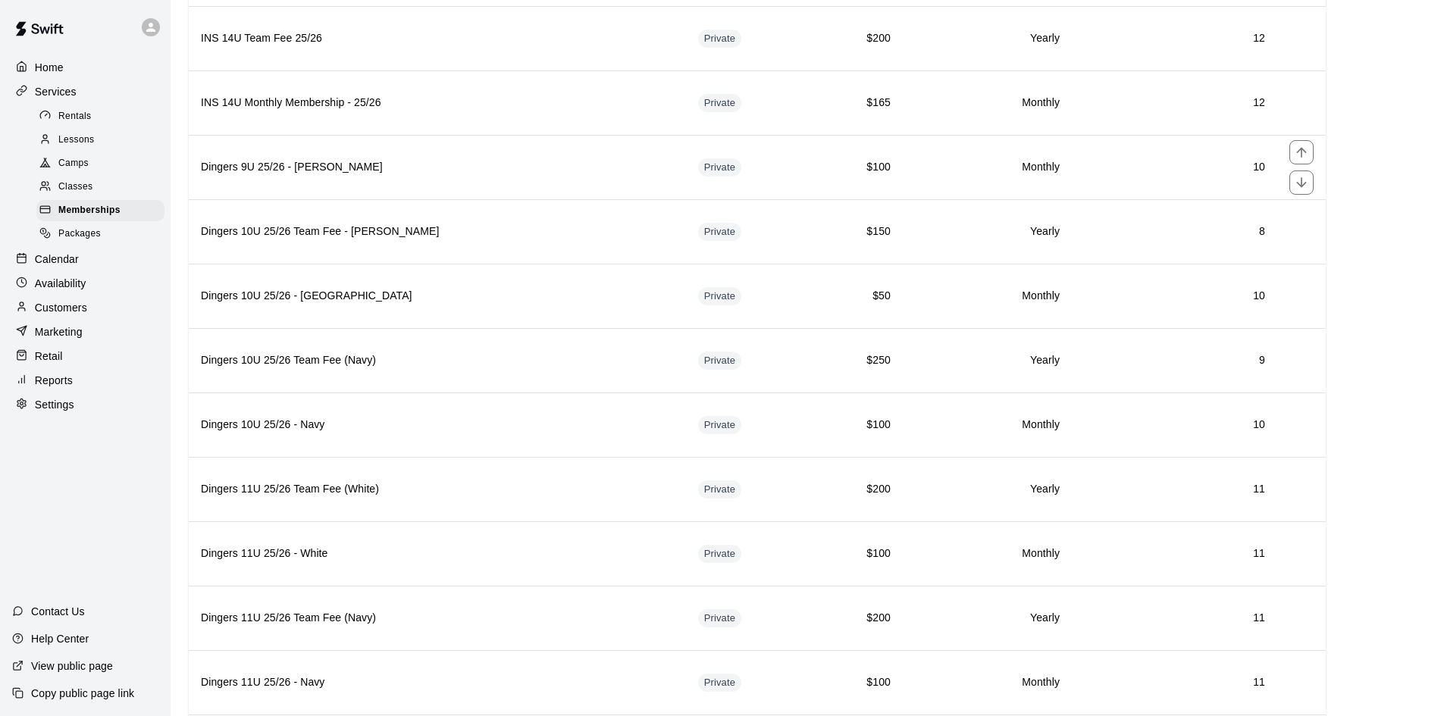
click at [447, 171] on h6 "Dingers 9U 25/26 - [PERSON_NAME]" at bounding box center [437, 167] width 473 height 17
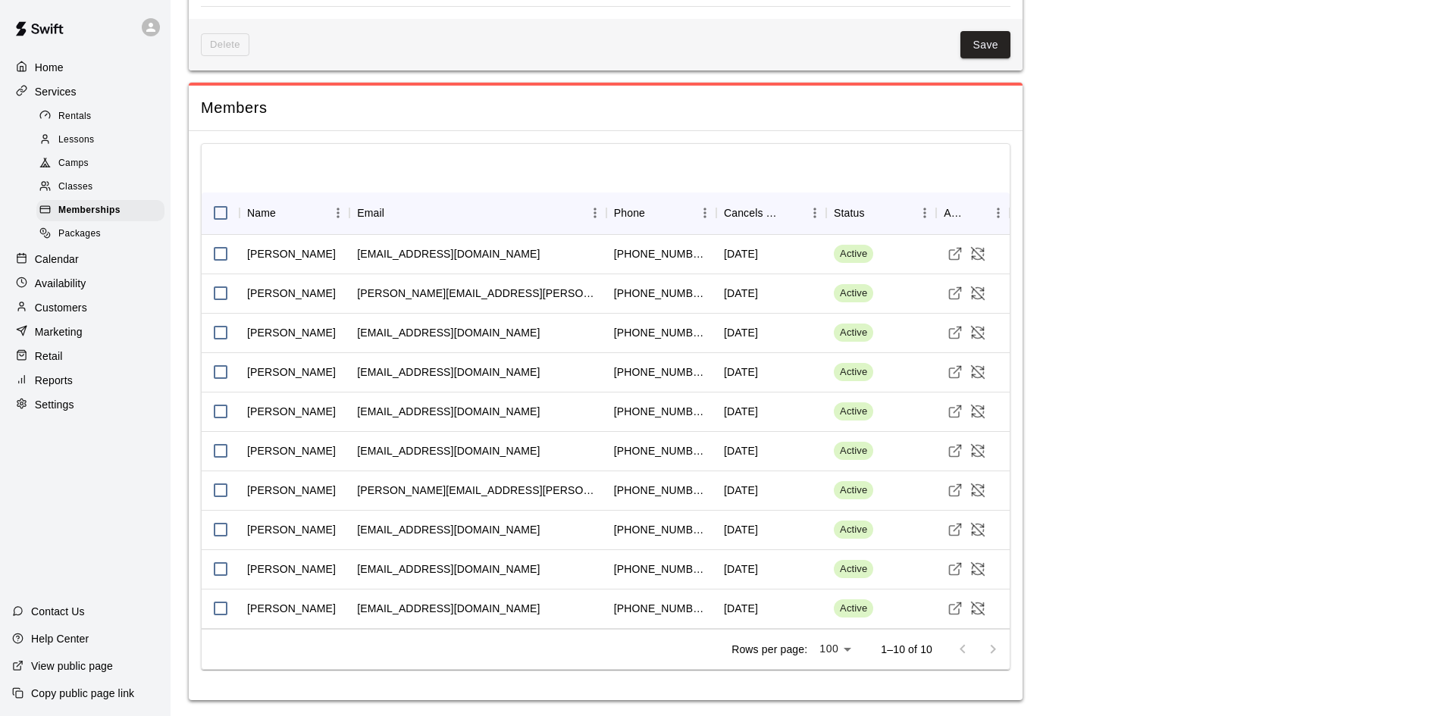
scroll to position [1038, 0]
click at [97, 216] on span "Memberships" at bounding box center [89, 210] width 62 height 15
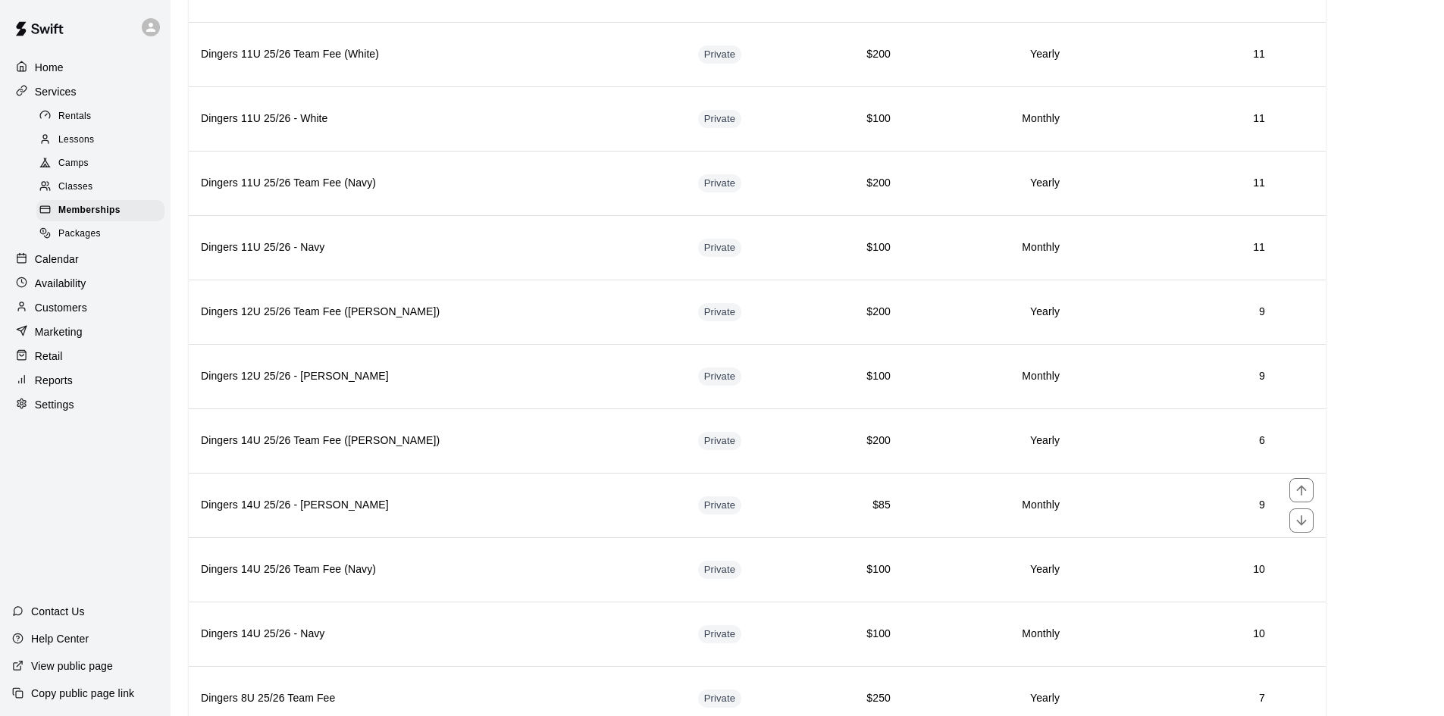
scroll to position [2349, 0]
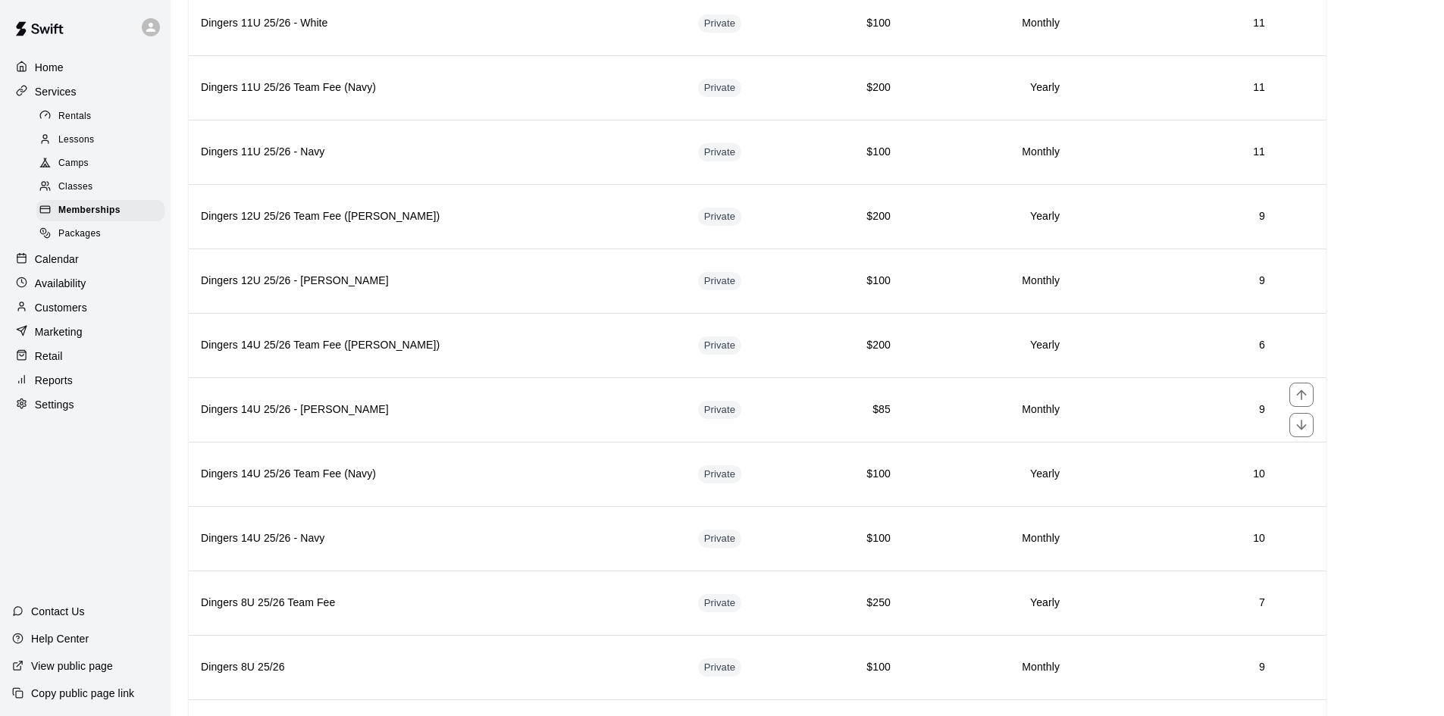
click at [812, 416] on td "$85" at bounding box center [857, 409] width 91 height 64
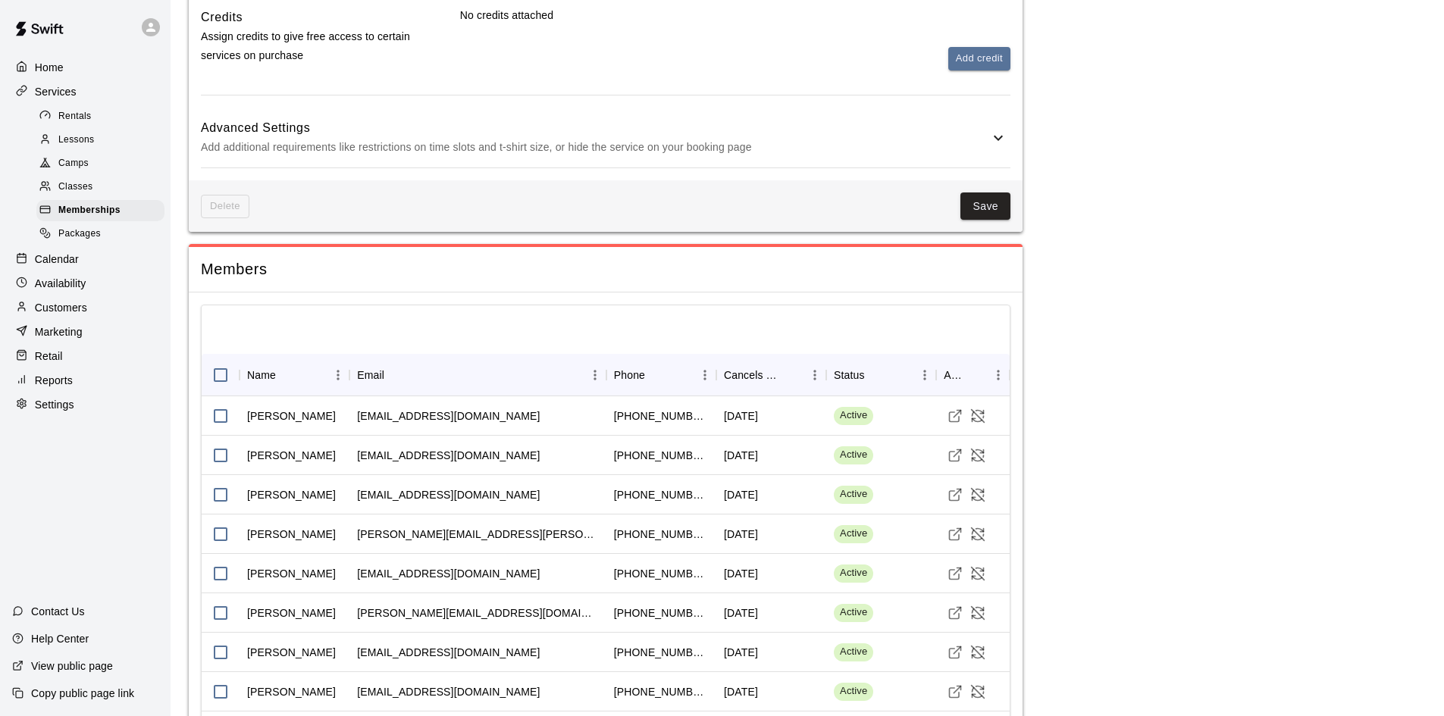
scroll to position [952, 0]
